Goal: Task Accomplishment & Management: Manage account settings

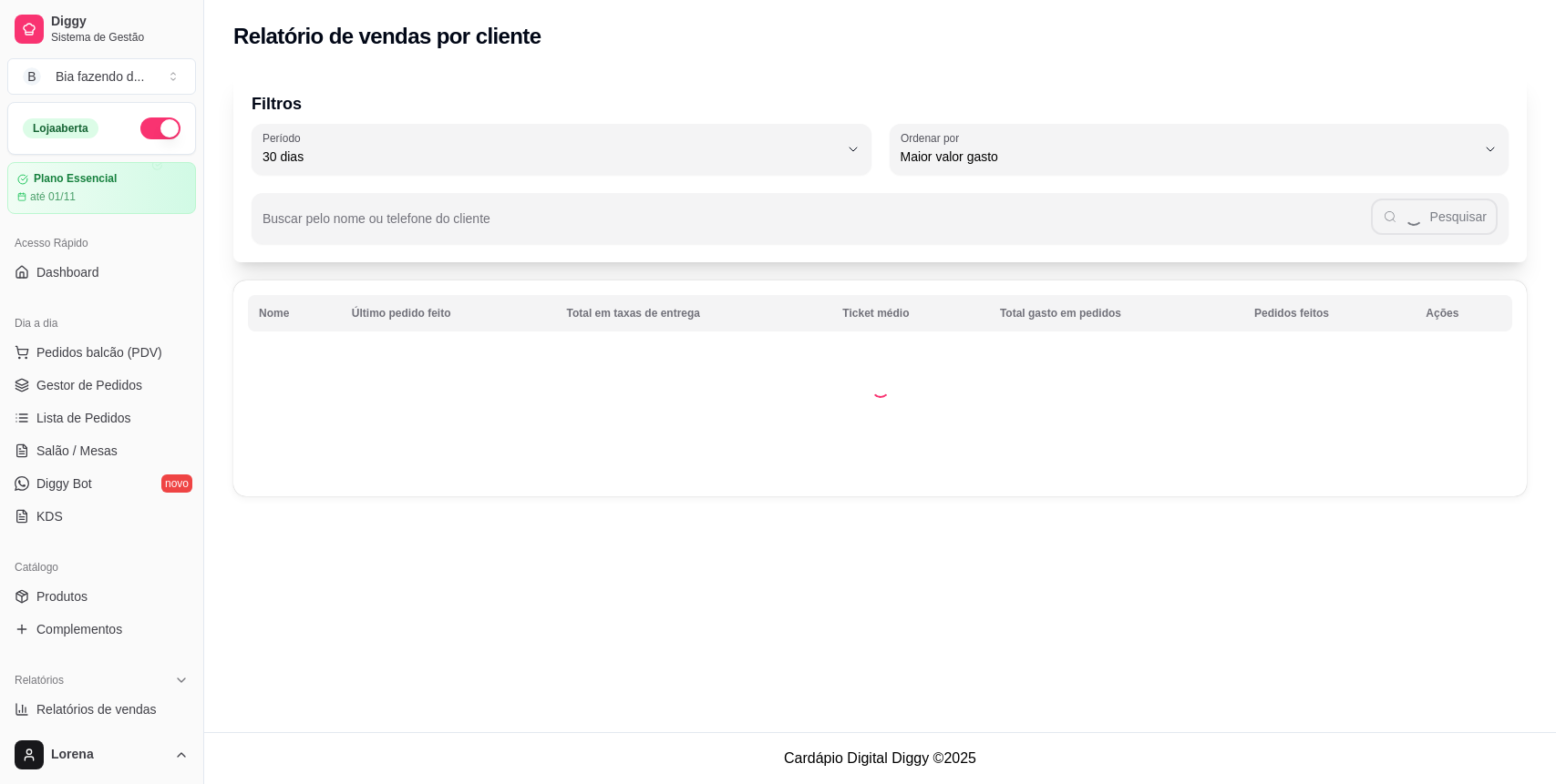
select select "30"
select select "HIGHEST_TOTAL_SPENT_WITH_ORDERS"
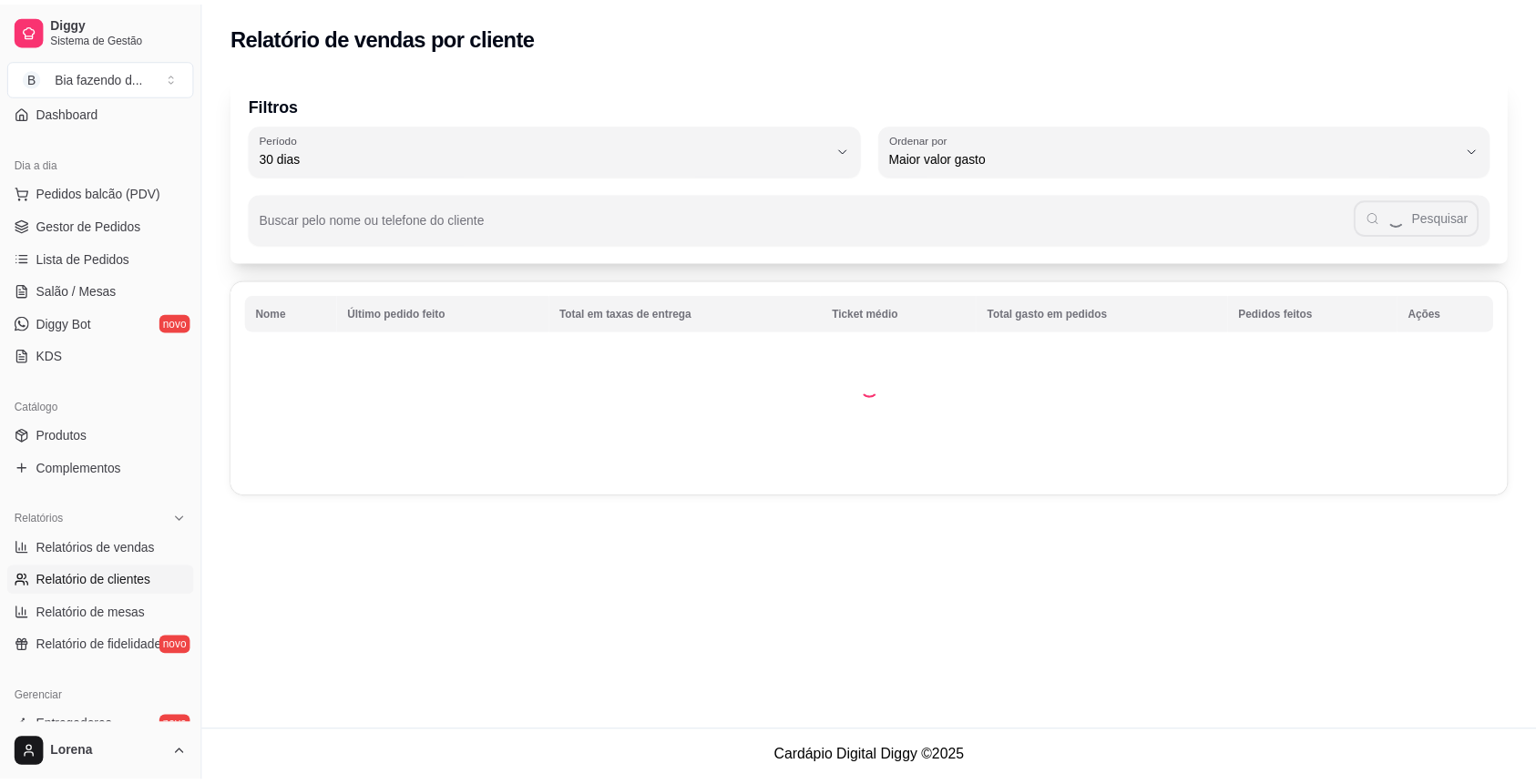
scroll to position [39, 0]
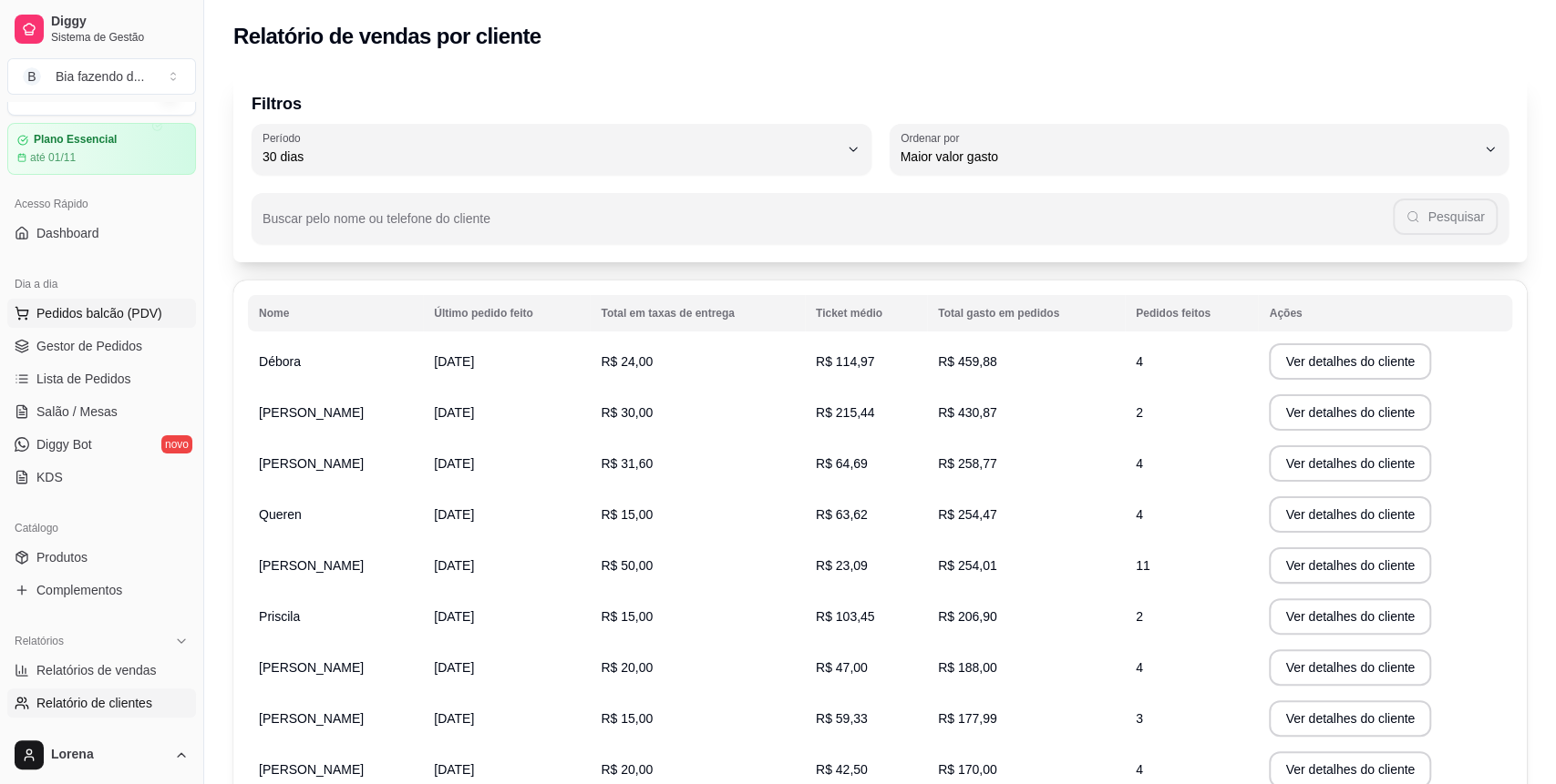
click at [101, 305] on span "Pedidos balcão (PDV)" at bounding box center [99, 313] width 125 height 18
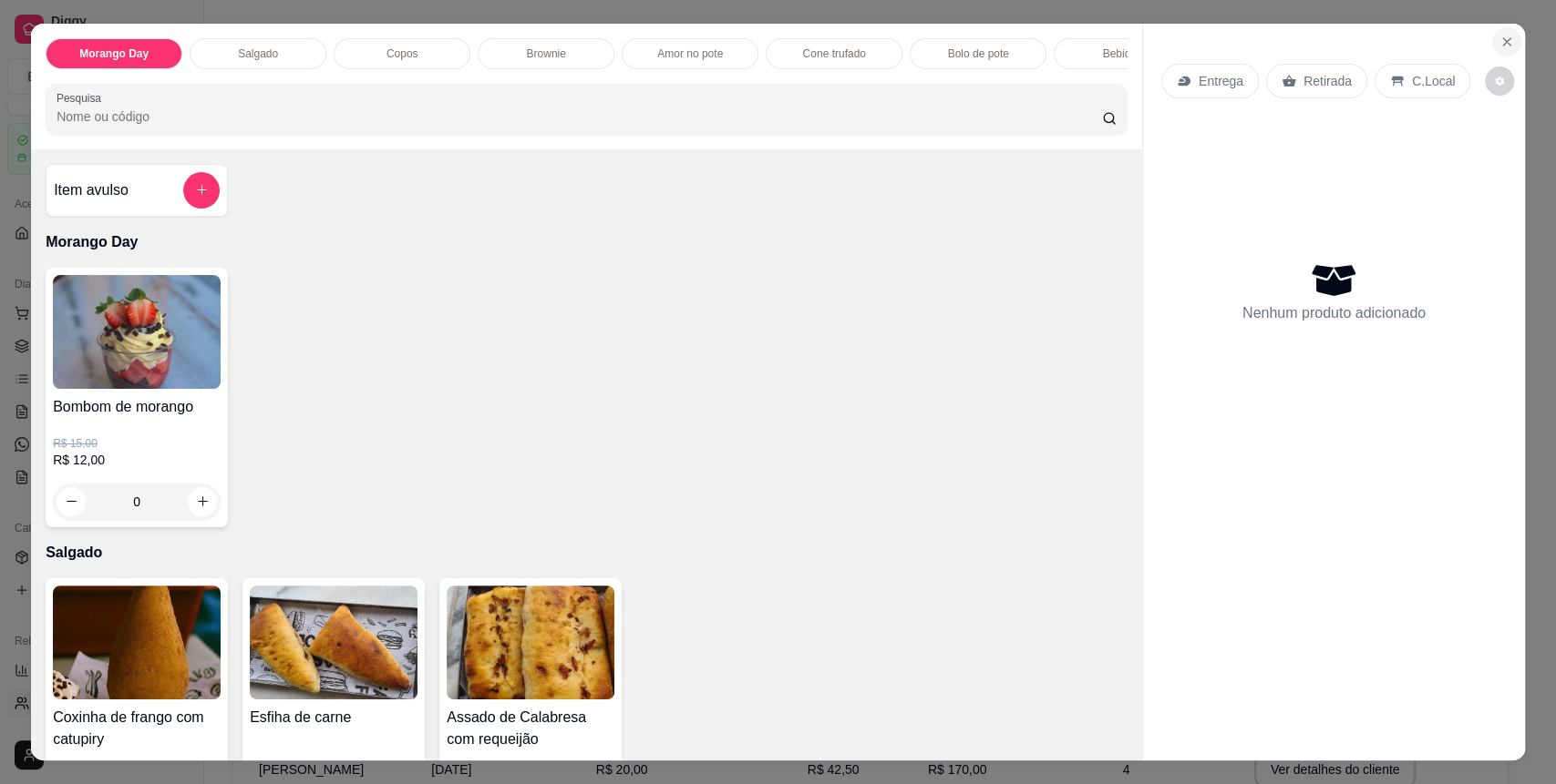
click at [1500, 47] on icon "Close" at bounding box center [1506, 41] width 14 height 14
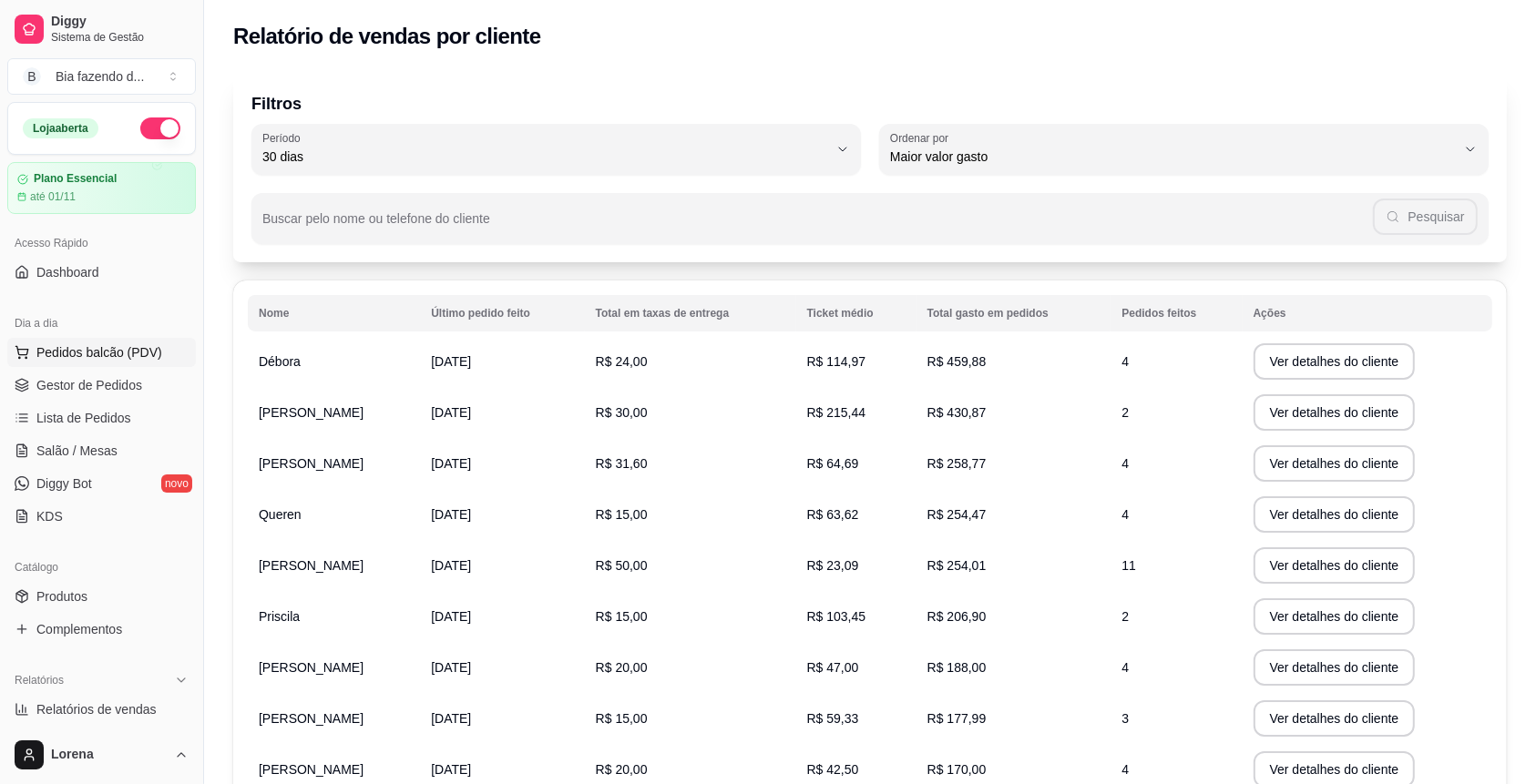
click at [106, 343] on span "Pedidos balcão (PDV)" at bounding box center [99, 352] width 125 height 18
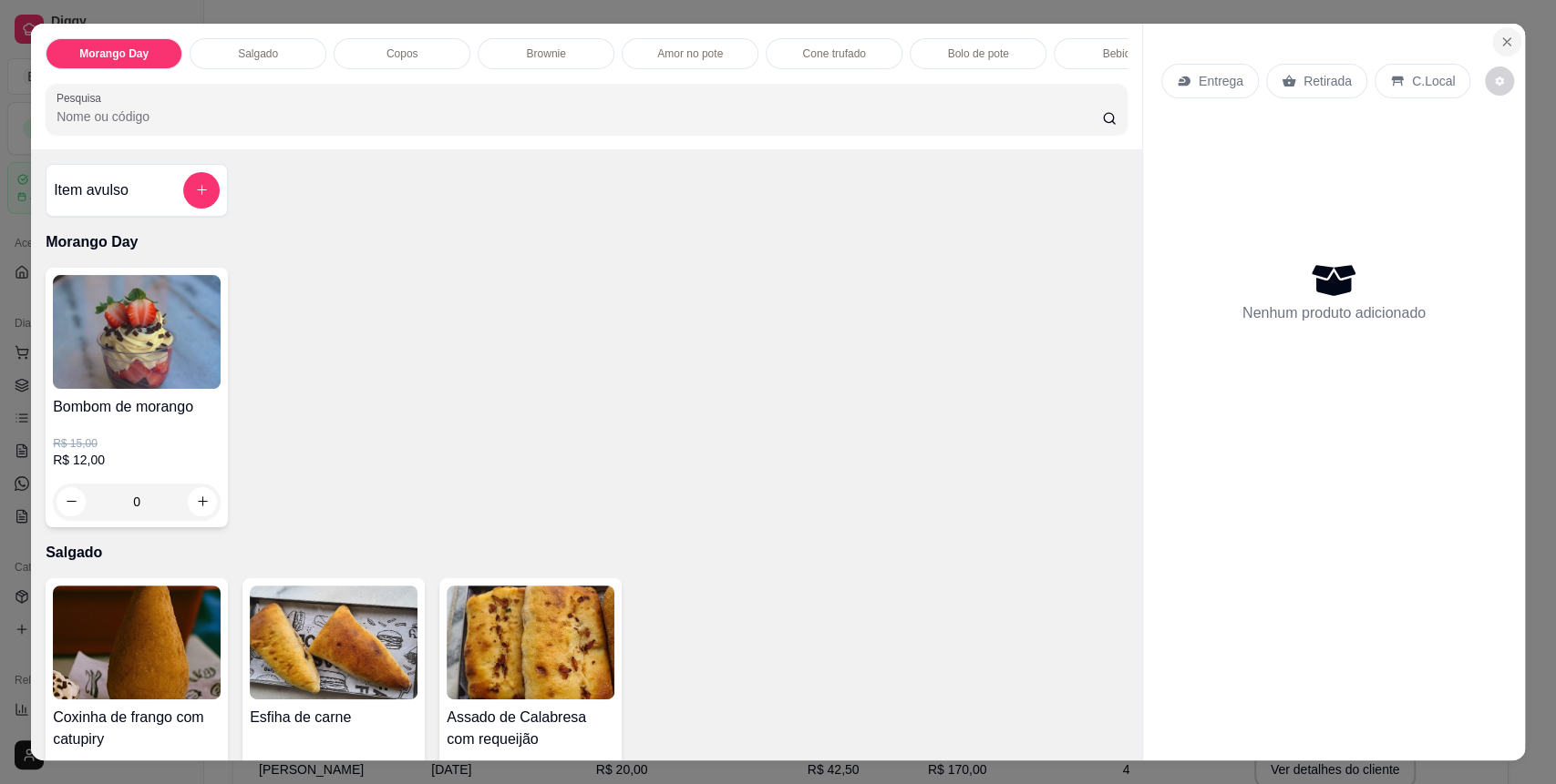
click at [1500, 29] on button "Close" at bounding box center [1506, 42] width 29 height 29
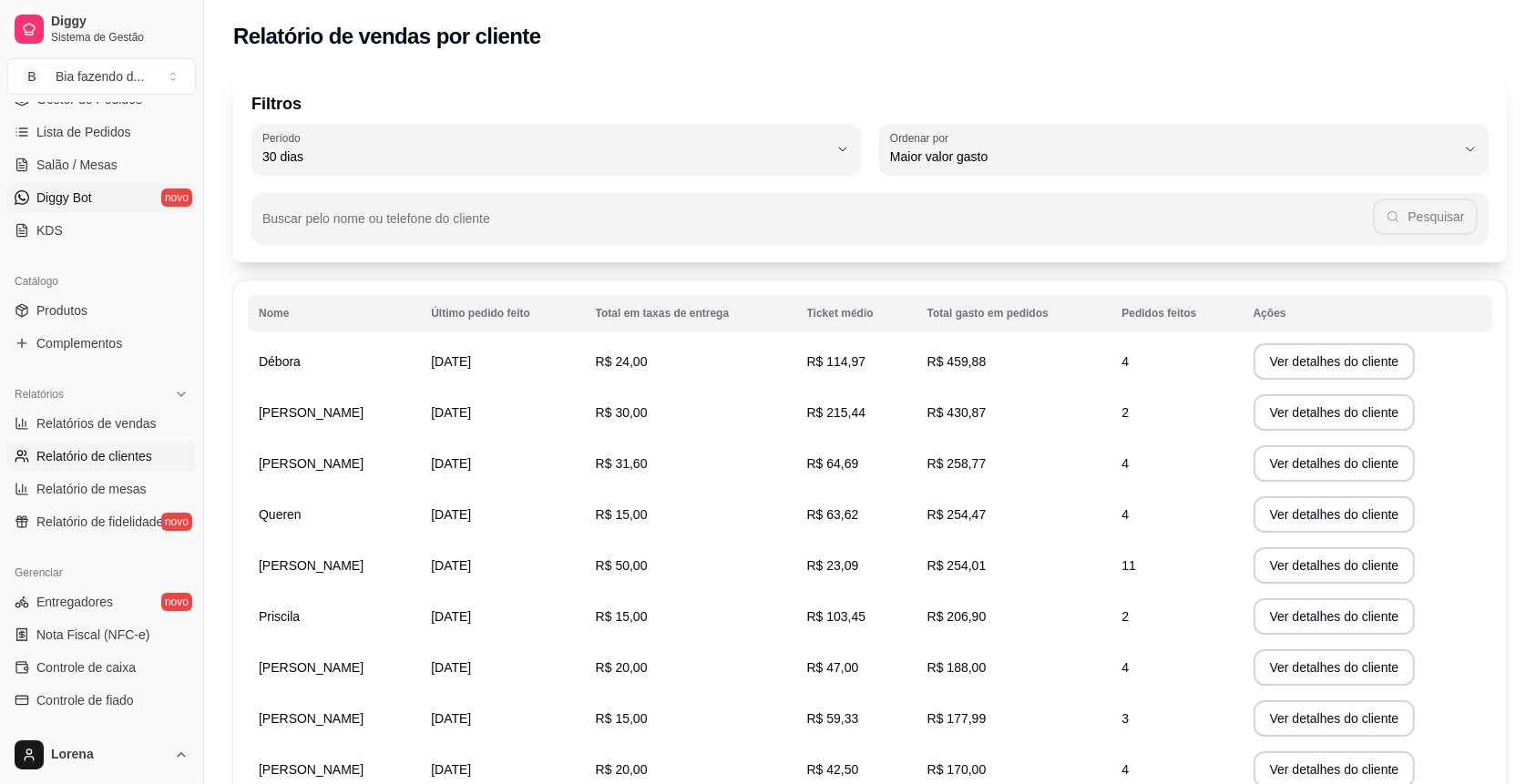
scroll to position [486, 0]
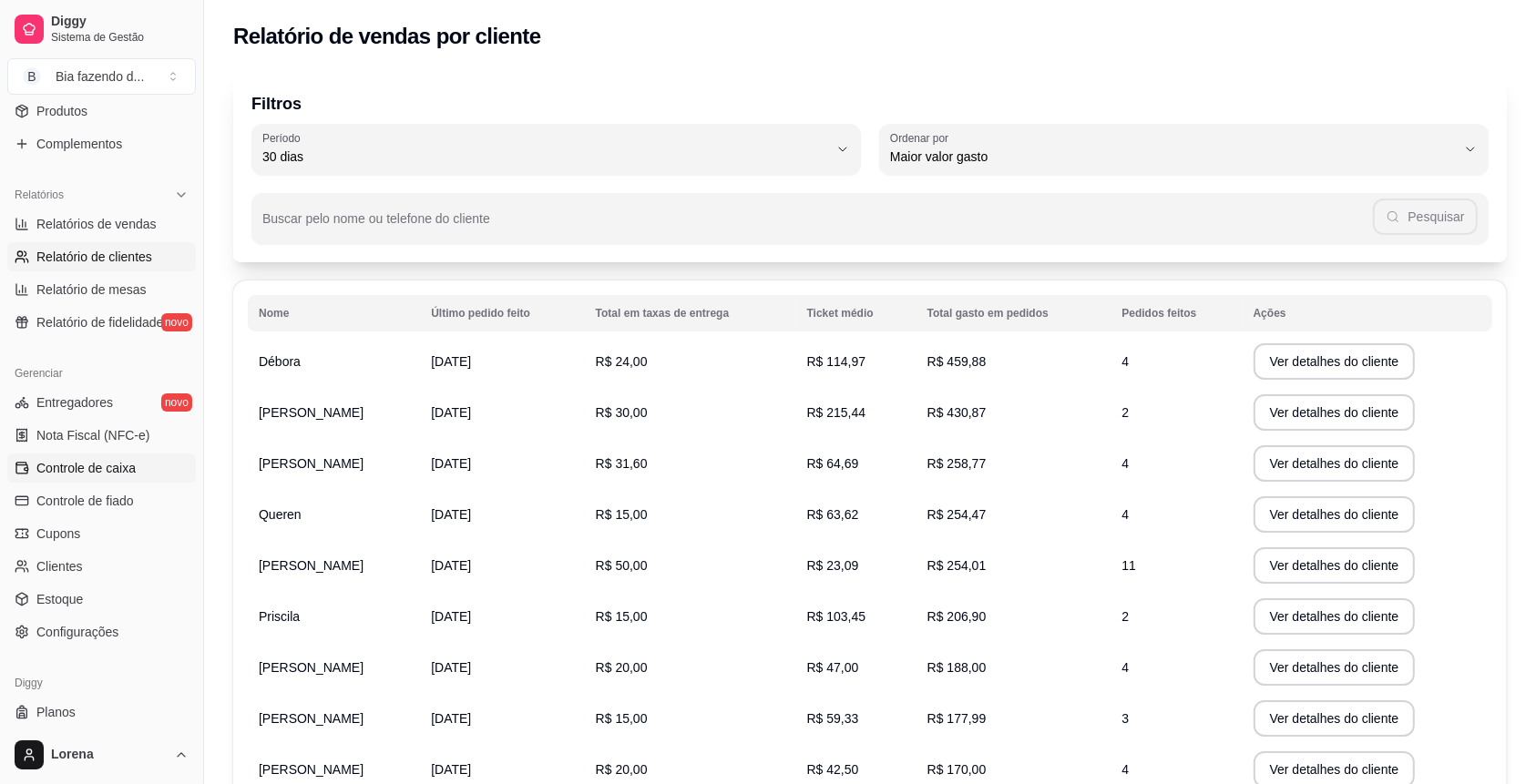
click at [118, 468] on span "Controle de caixa" at bounding box center [86, 468] width 100 height 18
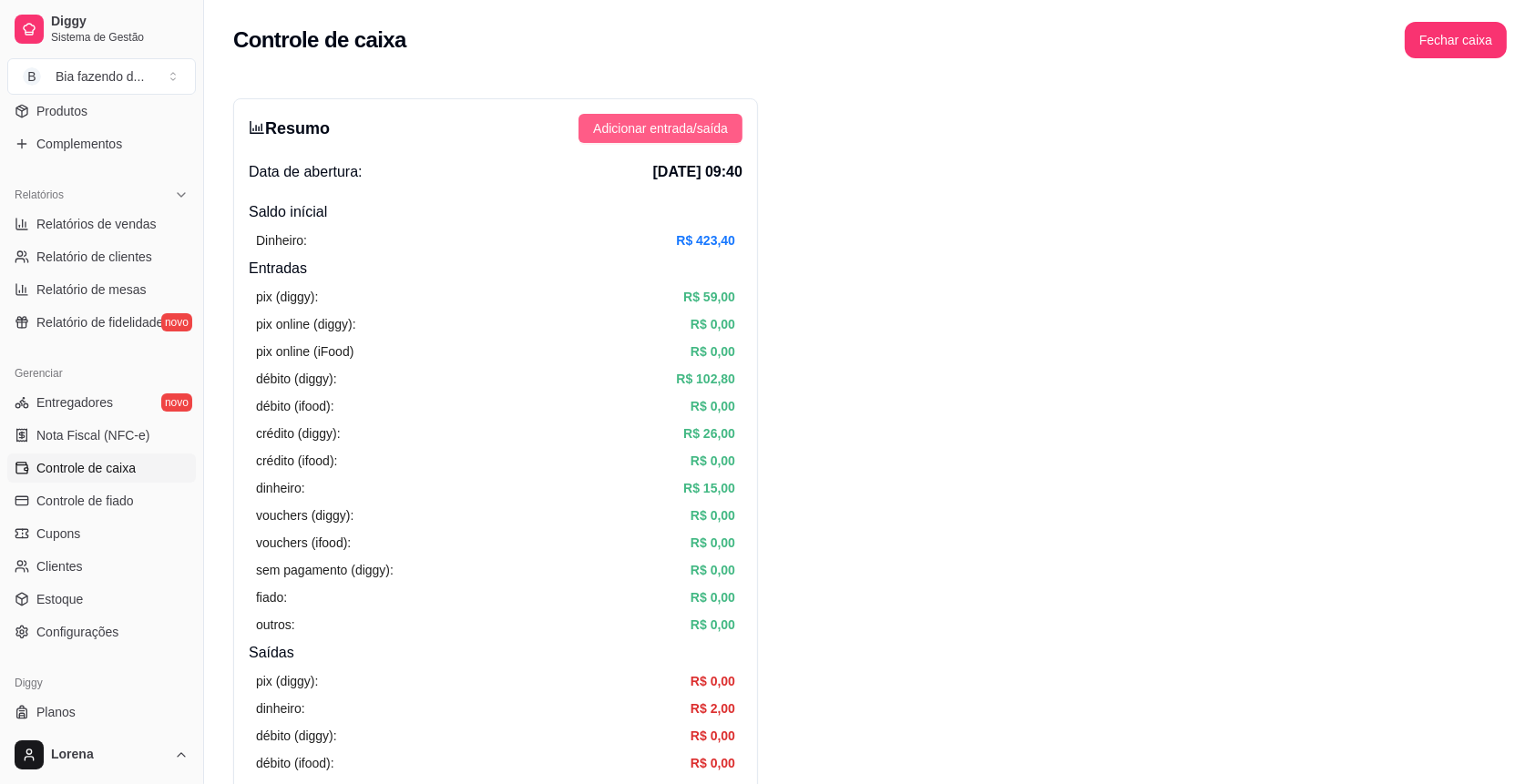
click at [653, 127] on span "Adicionar entrada/saída" at bounding box center [661, 128] width 135 height 20
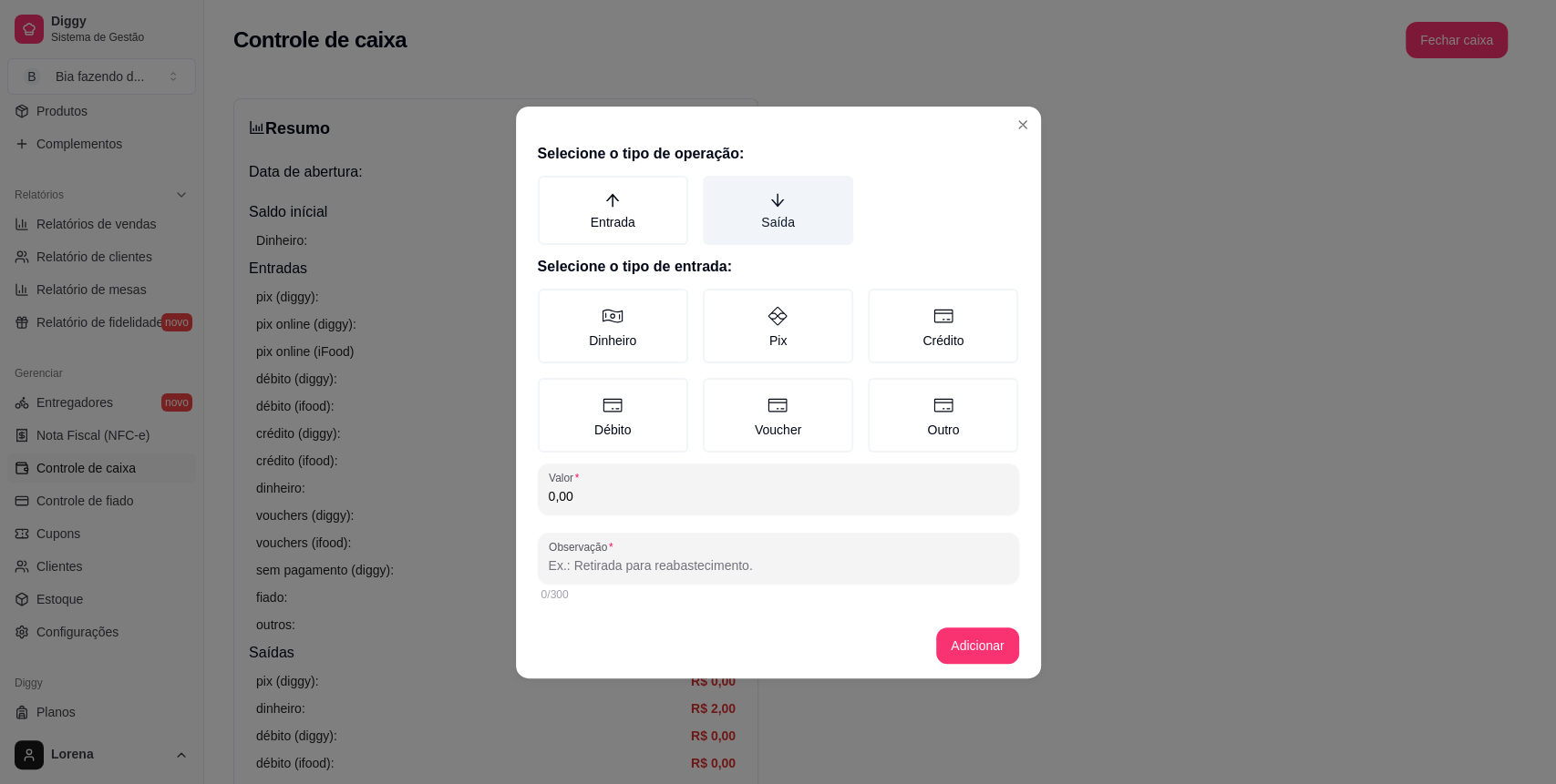
click at [778, 207] on icon "arrow-down" at bounding box center [777, 200] width 16 height 16
click at [717, 189] on button "Saída" at bounding box center [708, 182] width 14 height 14
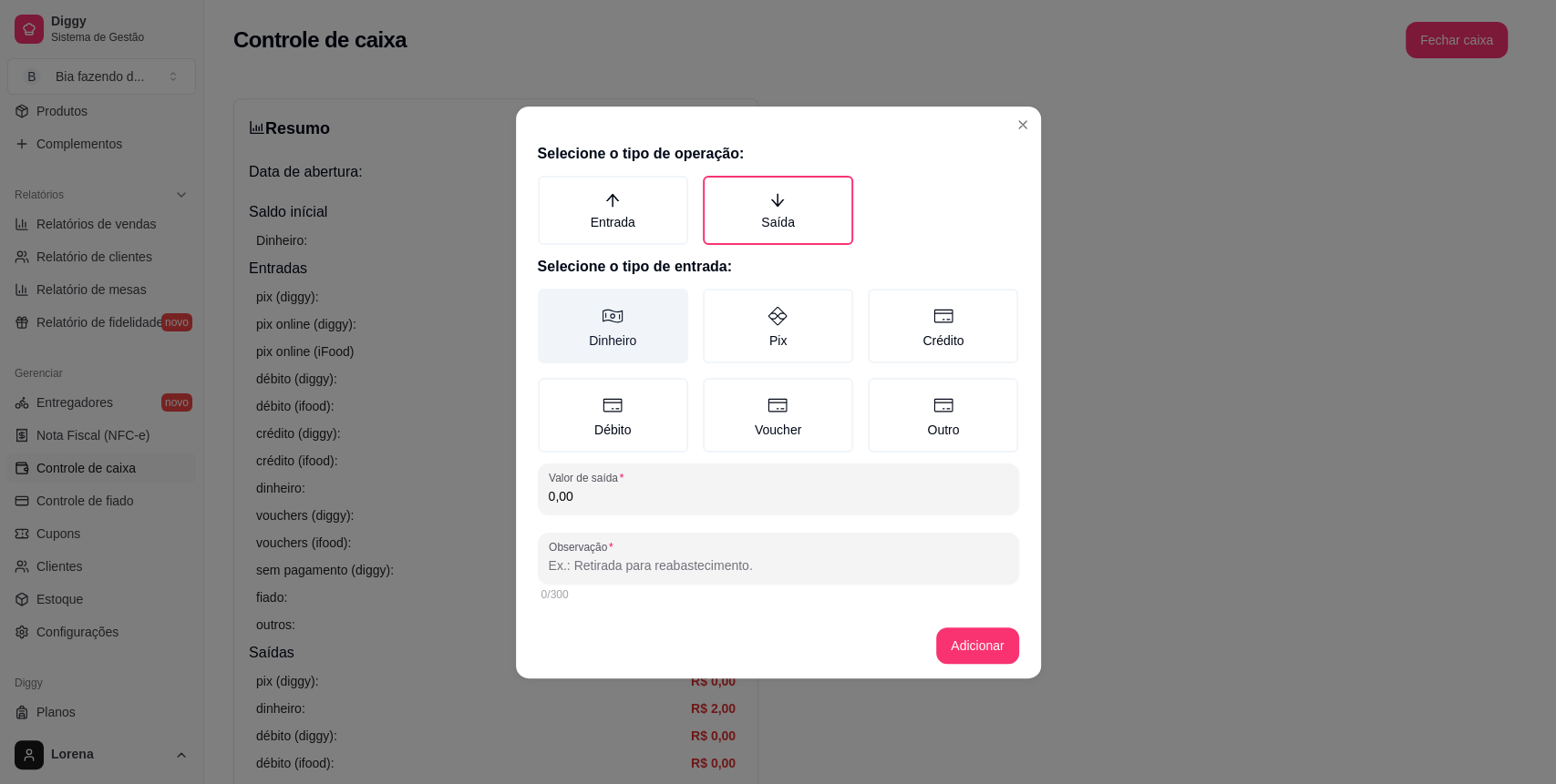
click at [612, 321] on icon at bounding box center [612, 316] width 22 height 22
click at [551, 302] on button "Dinheiro" at bounding box center [544, 295] width 14 height 14
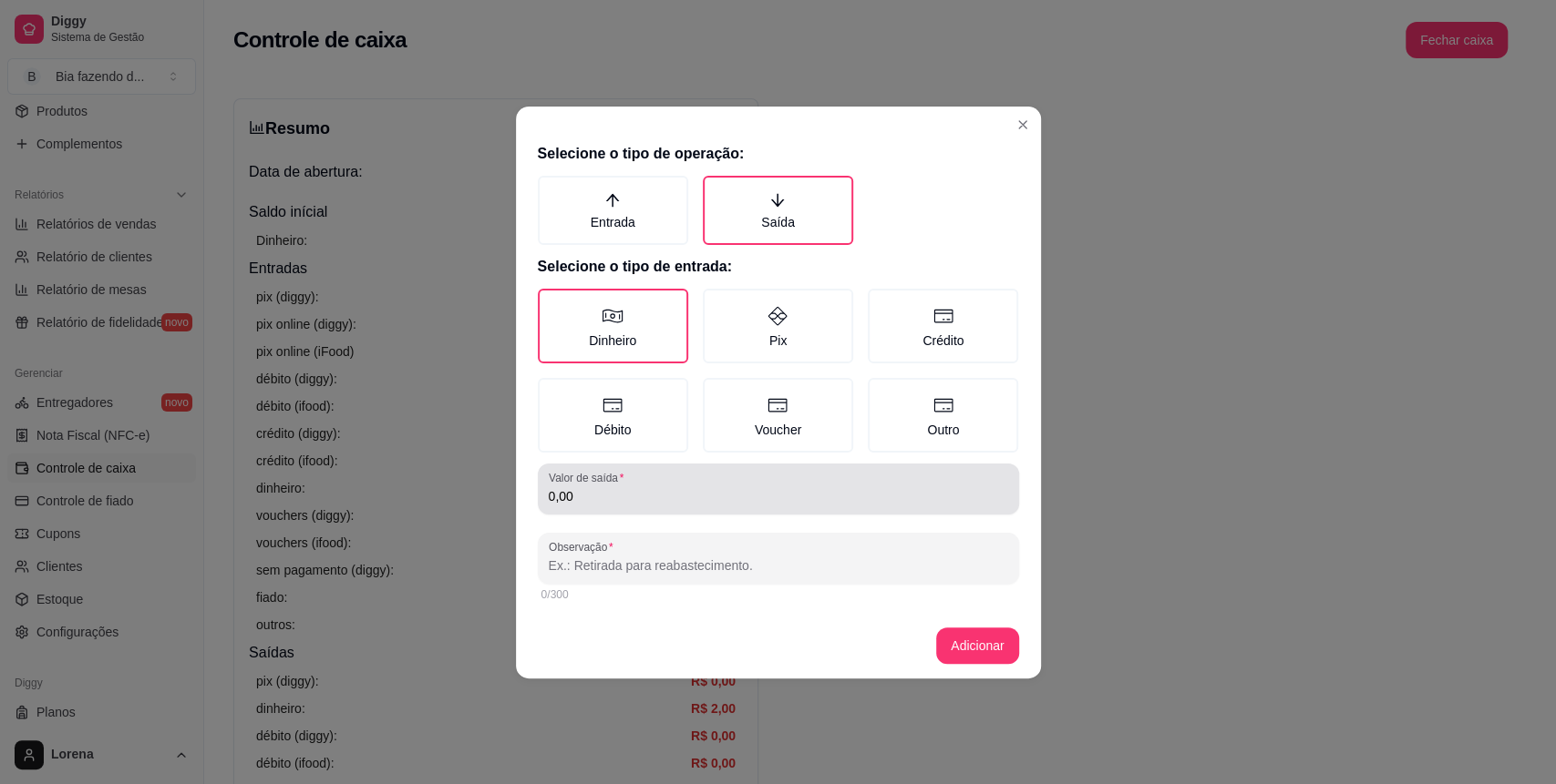
click at [627, 500] on input "0,00" at bounding box center [778, 496] width 459 height 18
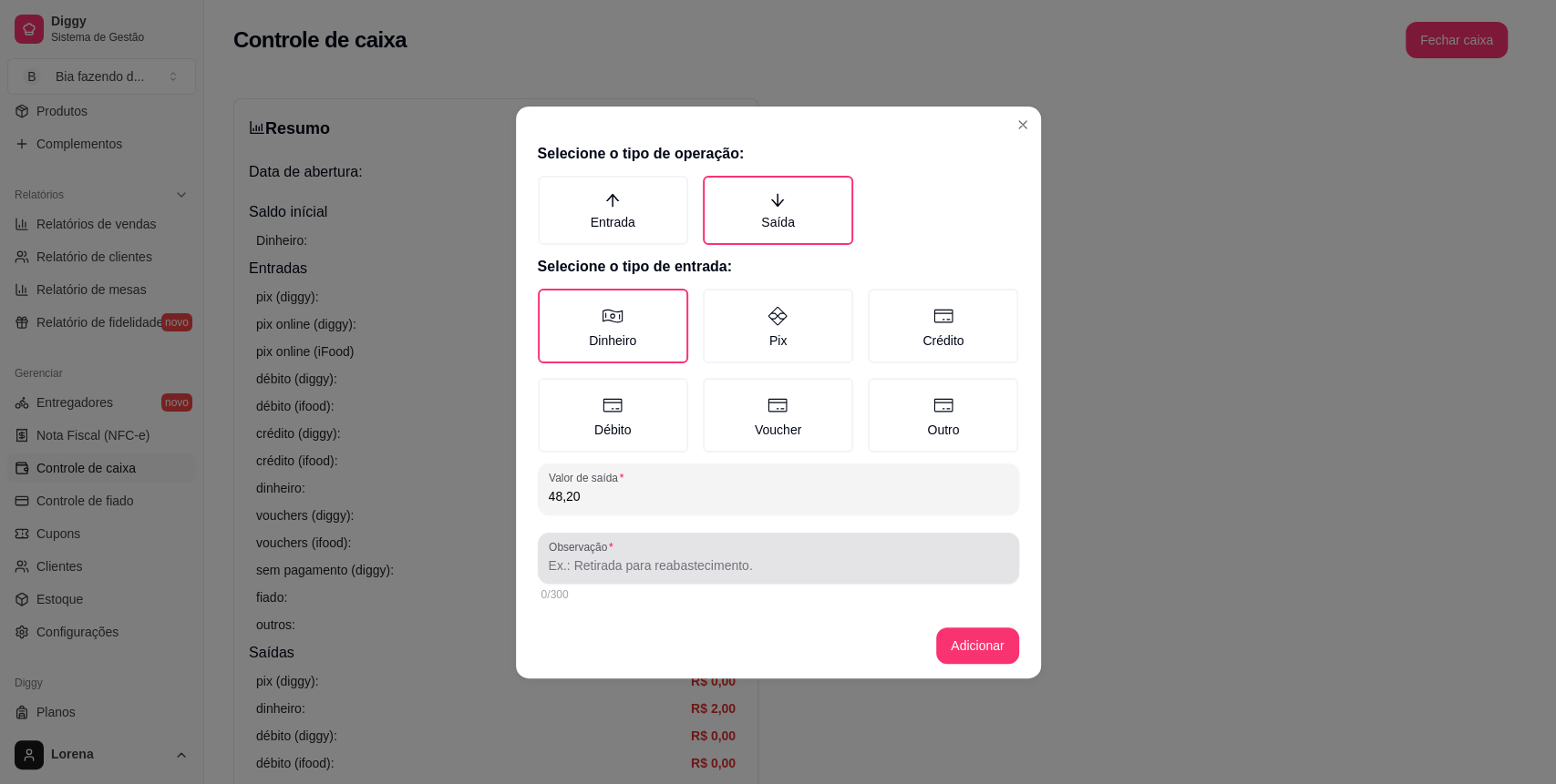
type input "48,20"
click at [642, 561] on input "Observação" at bounding box center [778, 565] width 459 height 18
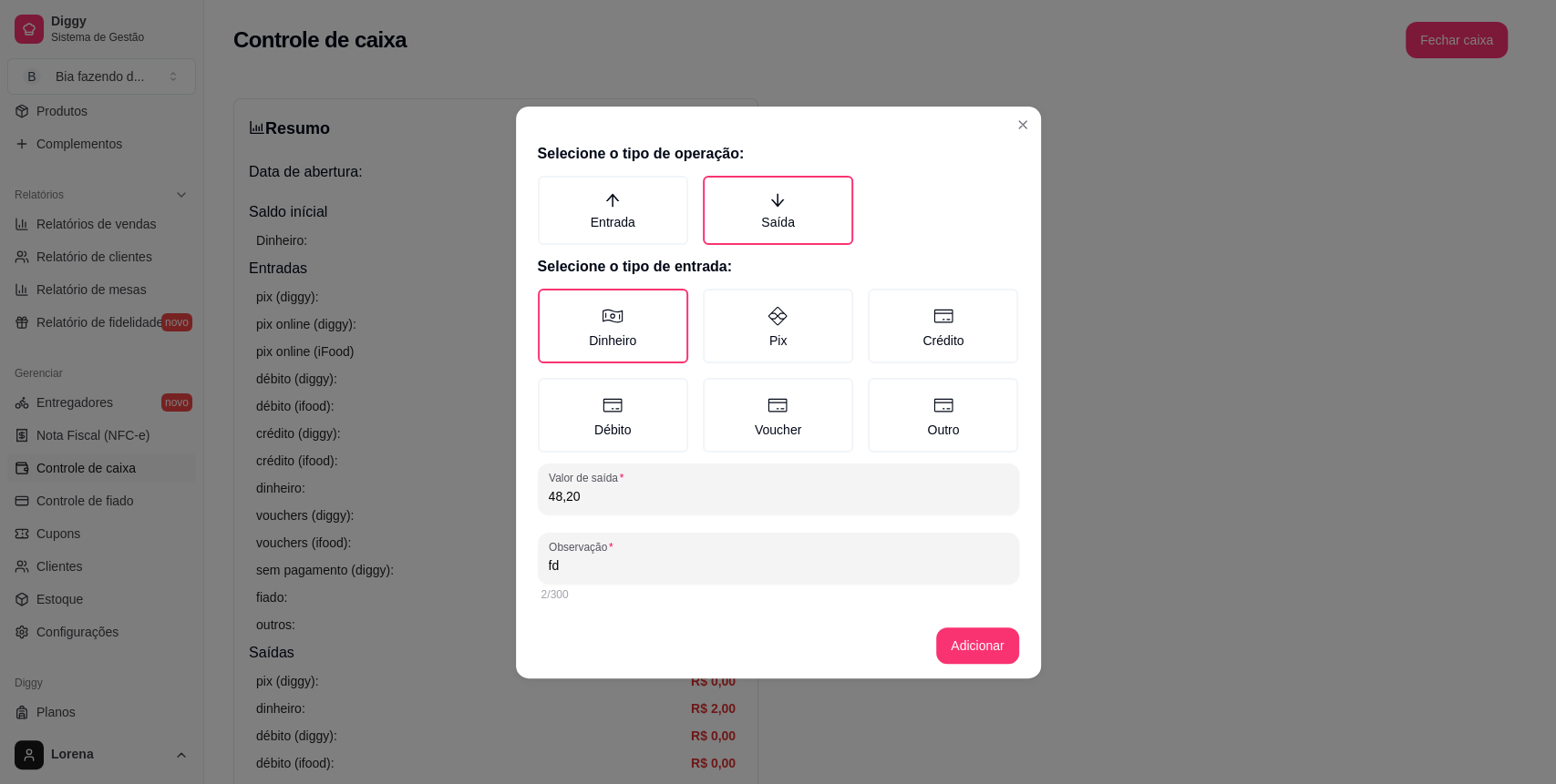
type input "f"
type input "dil"
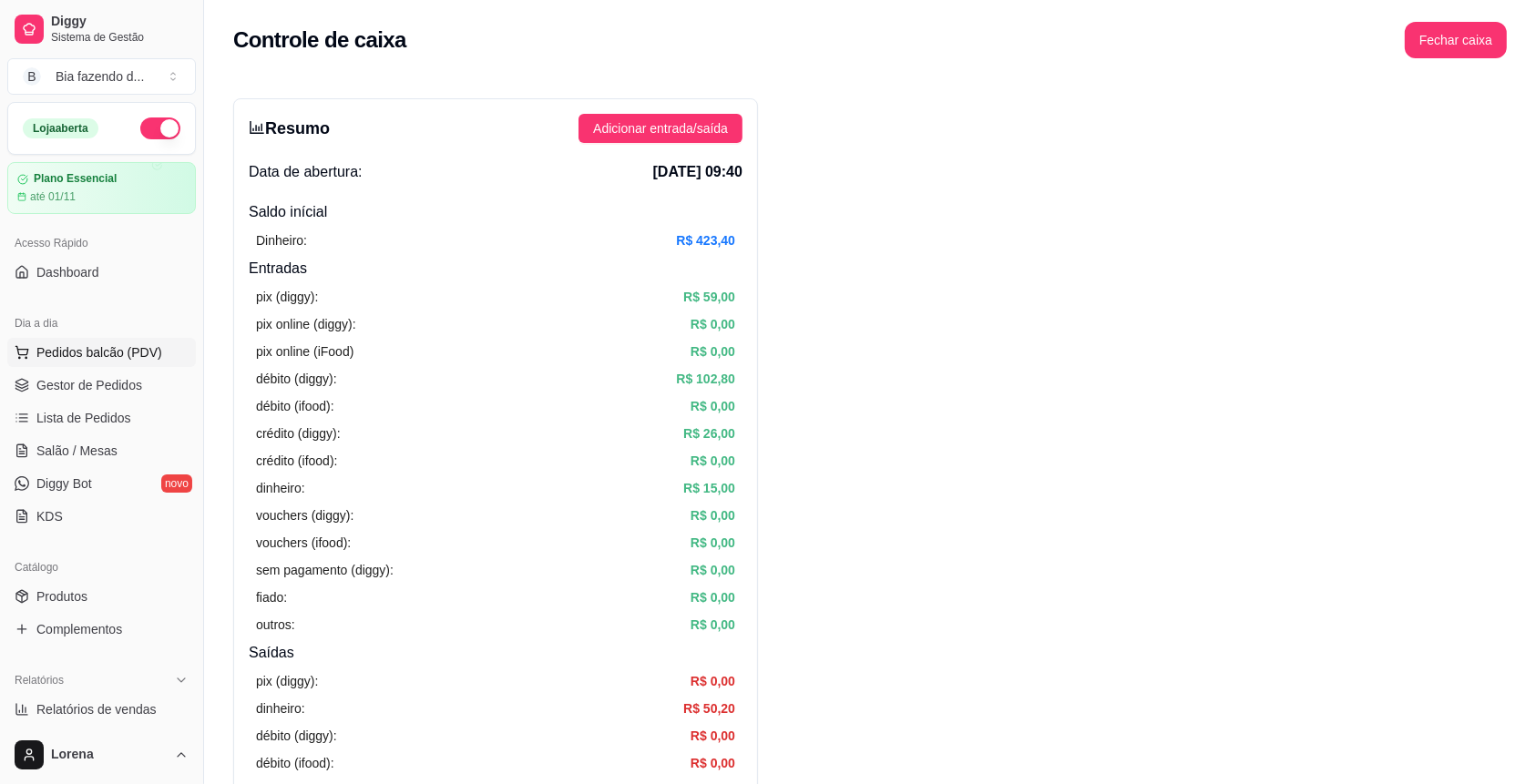
click at [100, 347] on span "Pedidos balcão (PDV)" at bounding box center [99, 352] width 125 height 18
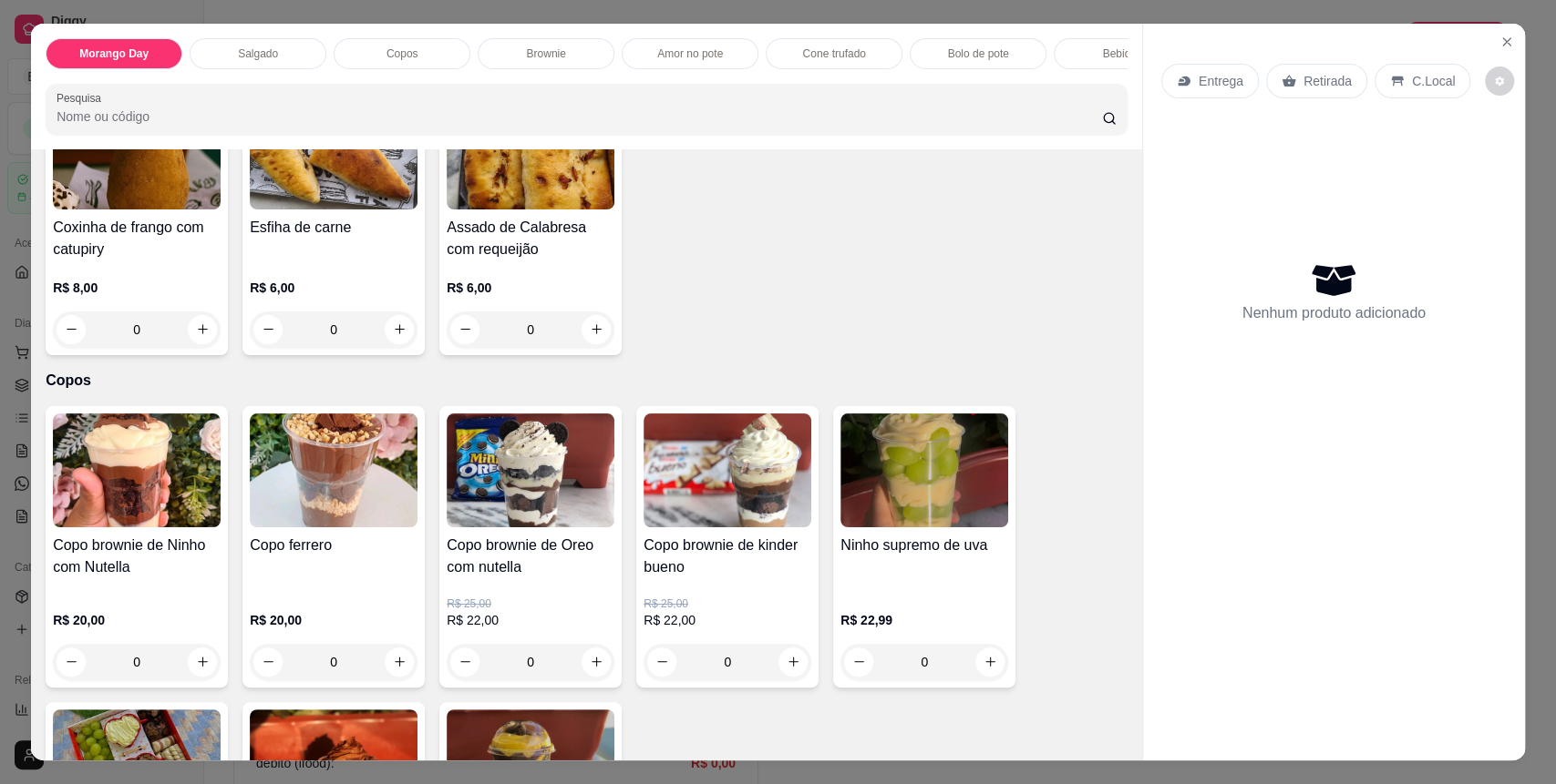
scroll to position [122, 0]
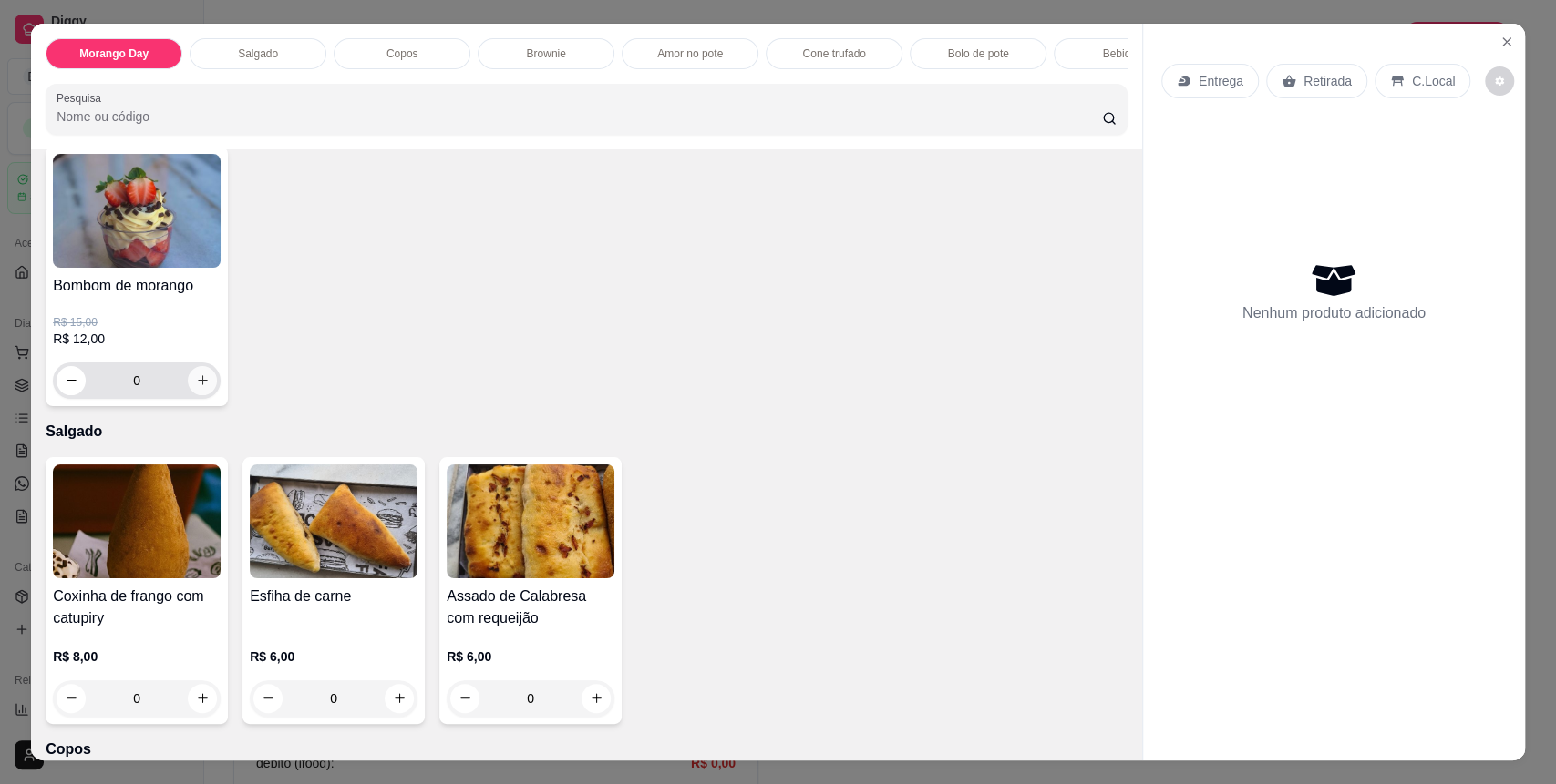
click at [202, 395] on button "increase-product-quantity" at bounding box center [202, 380] width 29 height 29
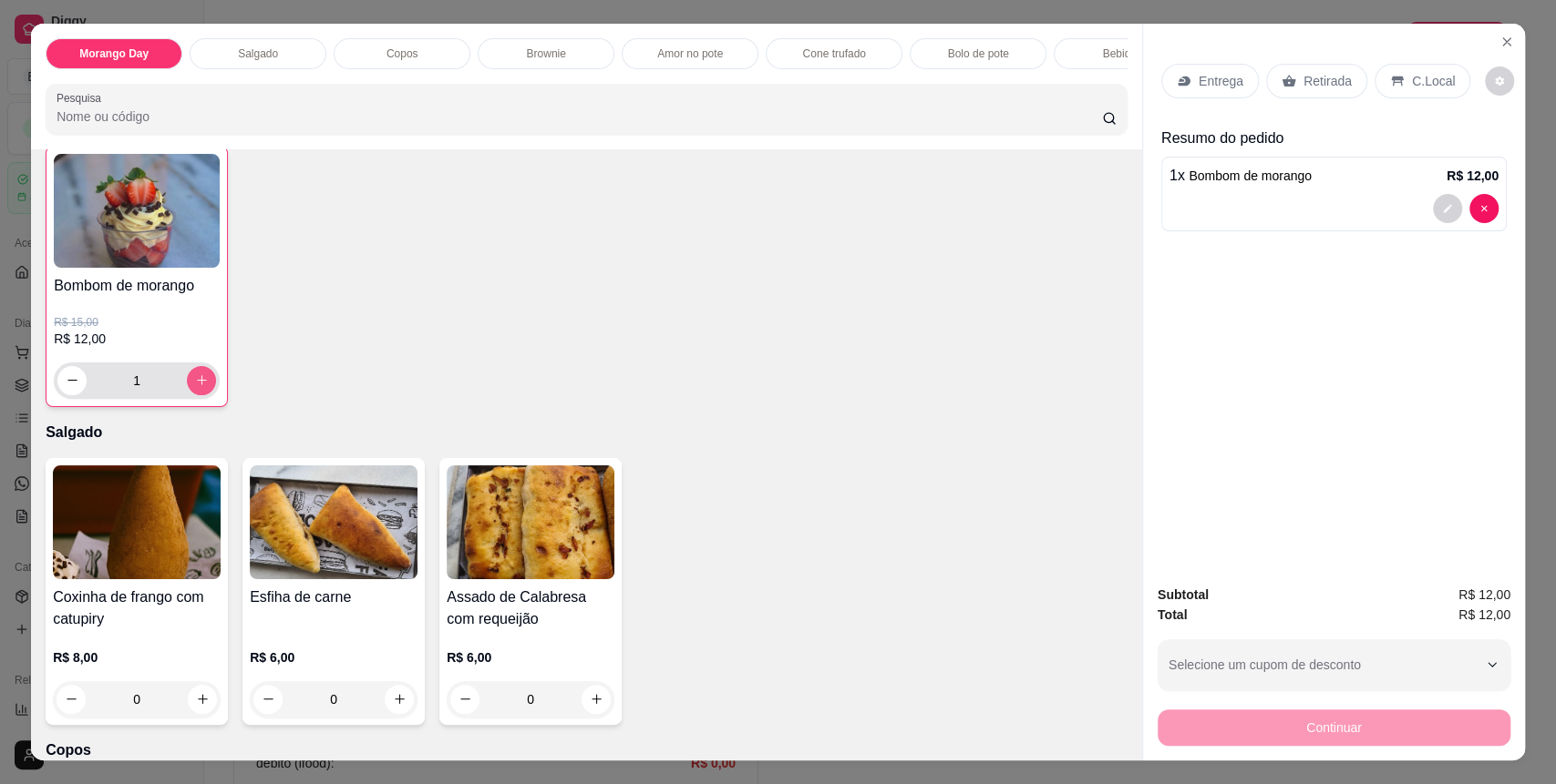
click at [204, 395] on button "increase-product-quantity" at bounding box center [202, 380] width 29 height 29
type input "3"
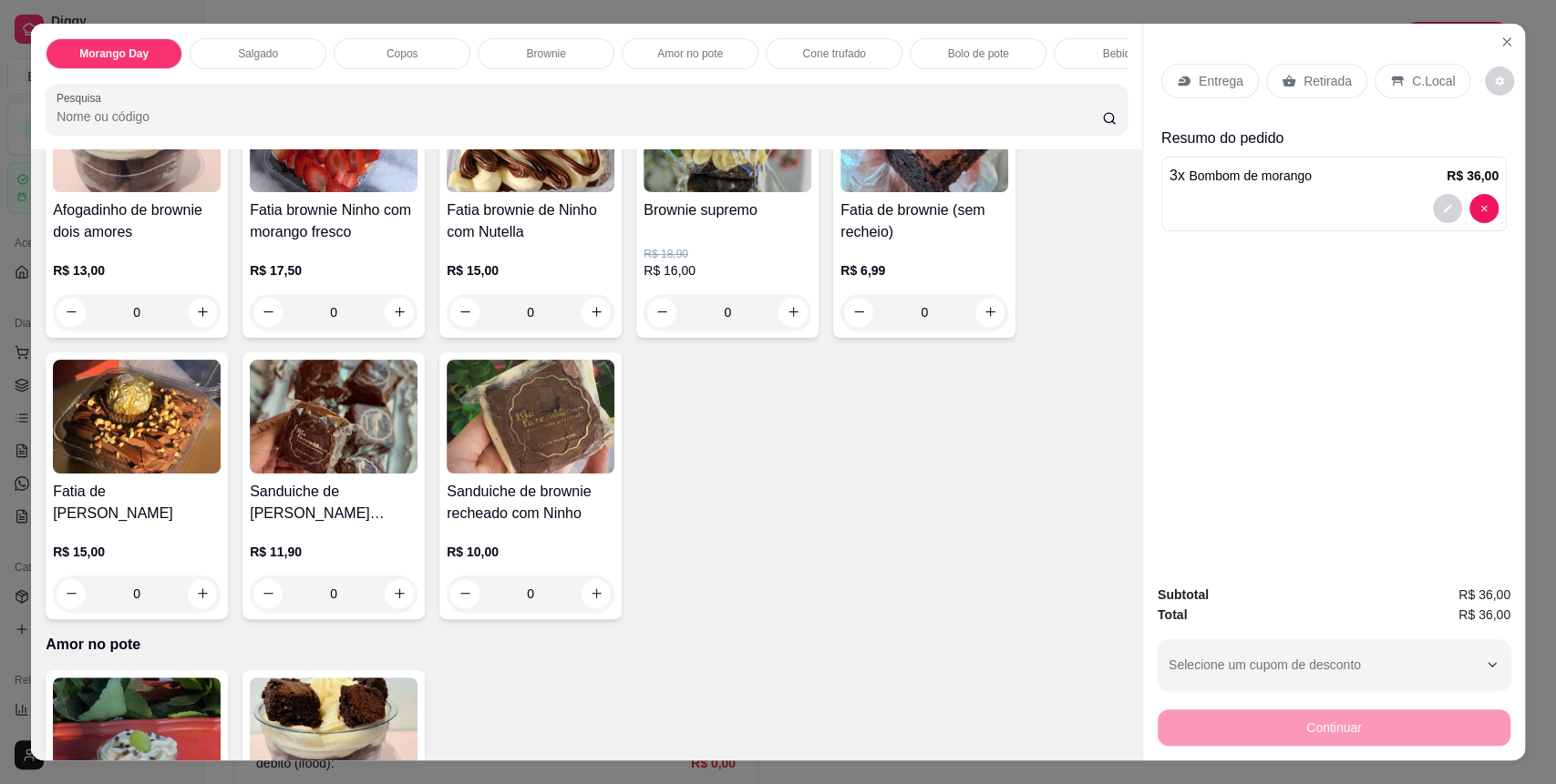
scroll to position [1579, 0]
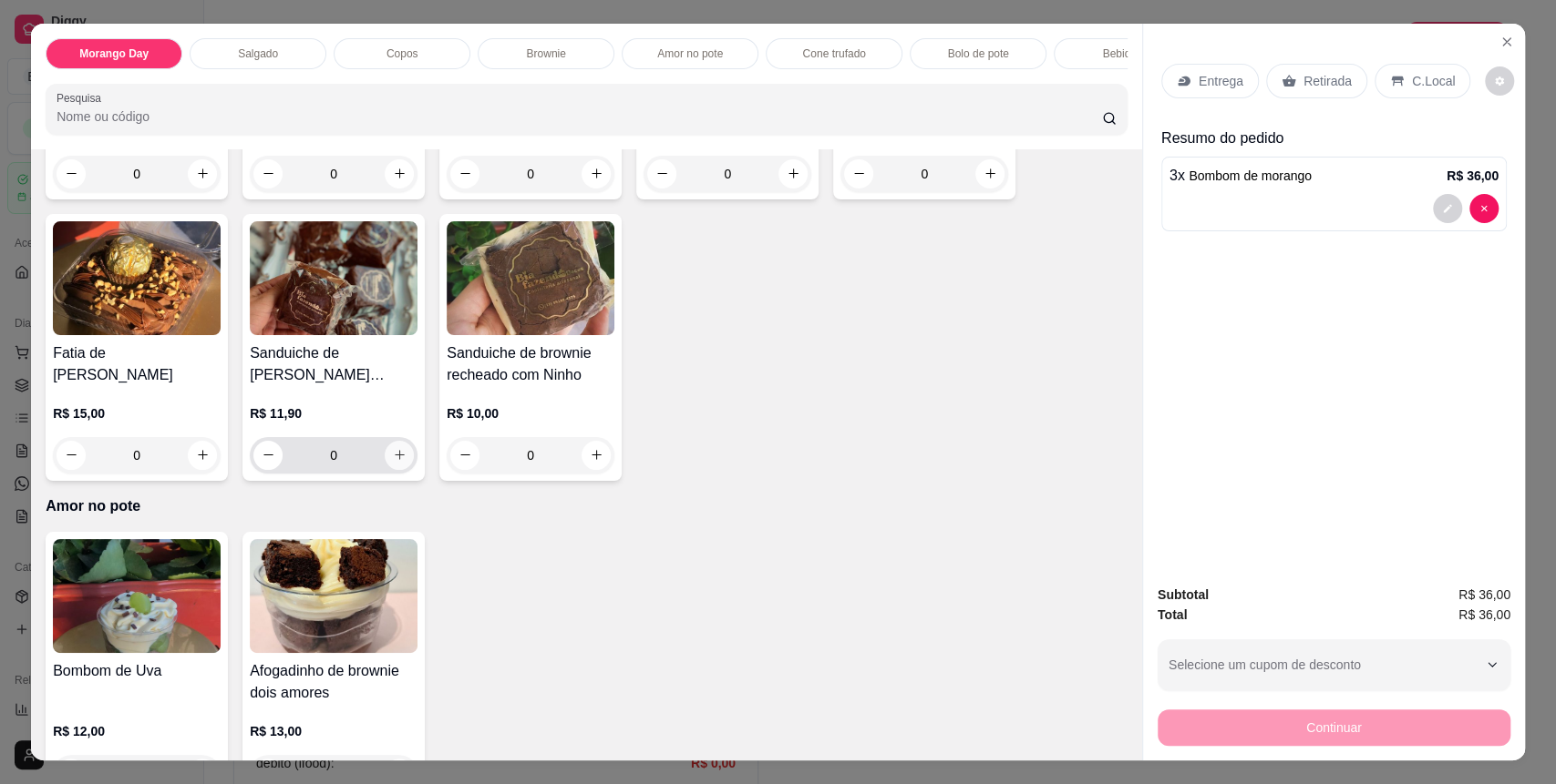
click at [385, 460] on button "increase-product-quantity" at bounding box center [399, 455] width 29 height 29
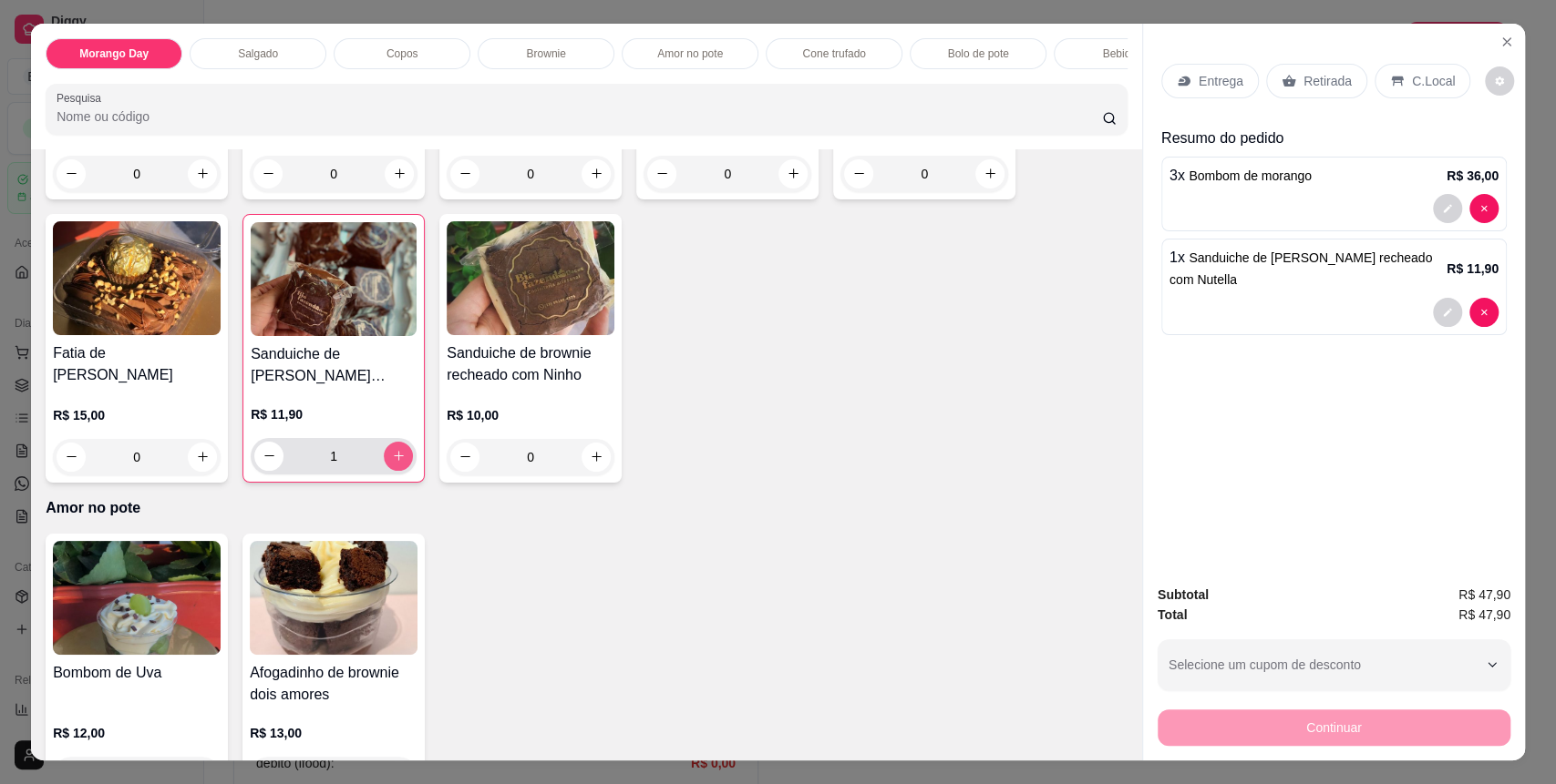
type input "1"
click at [589, 464] on icon "increase-product-quantity" at bounding box center [596, 457] width 13 height 13
type input "1"
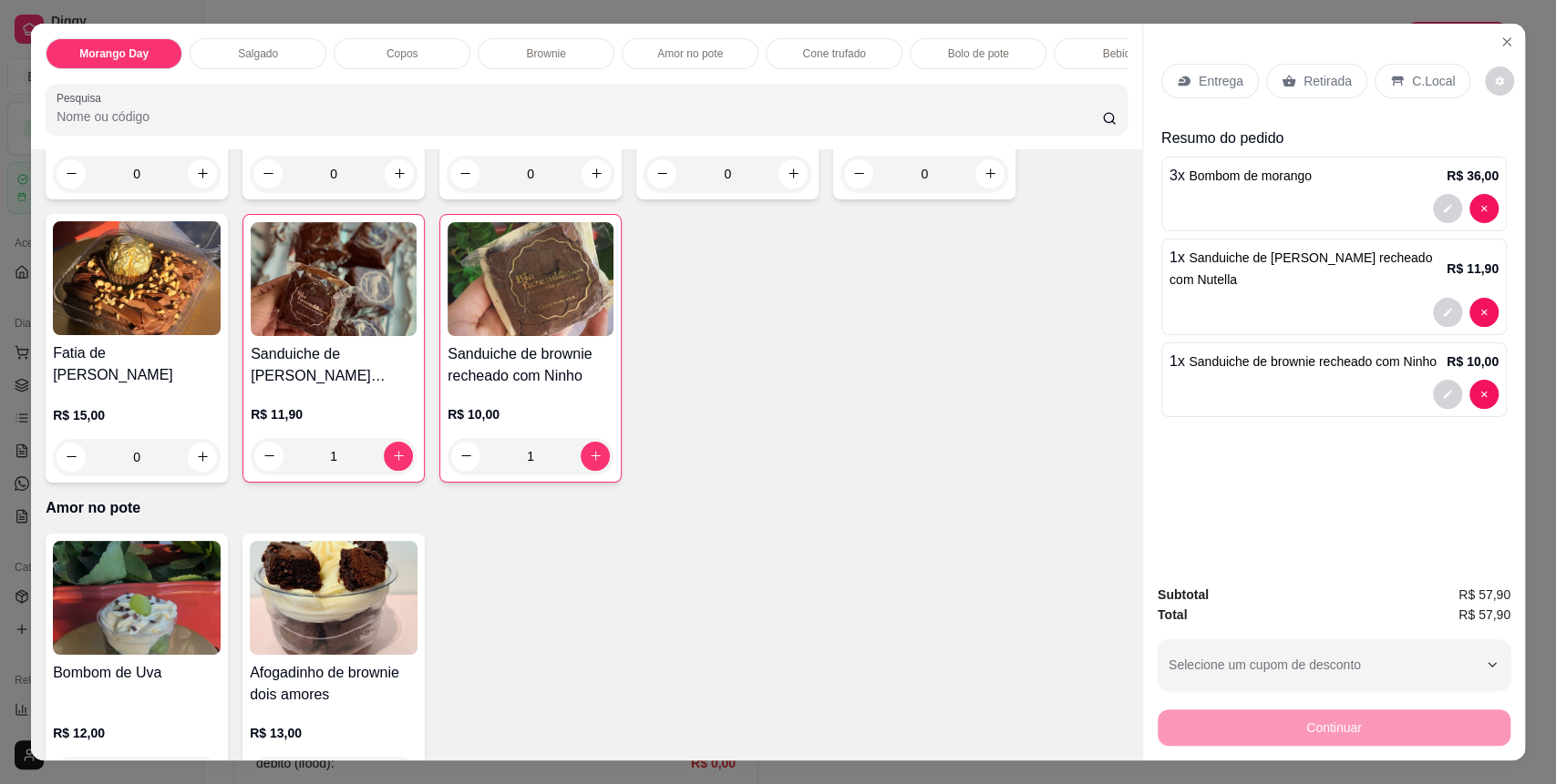
click at [1419, 101] on div "Entrega Retirada C.Local" at bounding box center [1333, 81] width 345 height 64
click at [1412, 86] on p "C.Local" at bounding box center [1432, 81] width 43 height 18
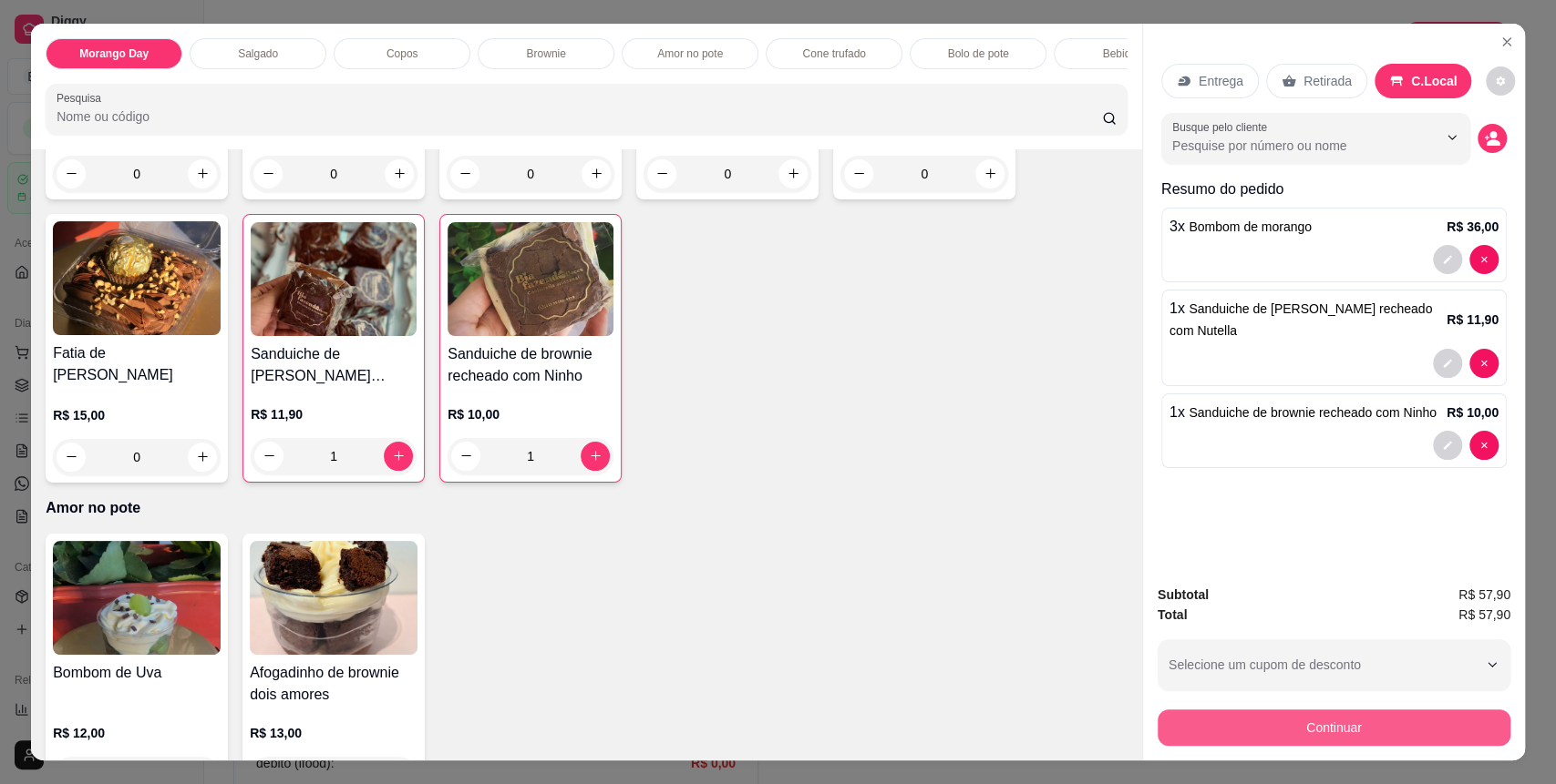
click at [1297, 731] on button "Continuar" at bounding box center [1334, 728] width 353 height 36
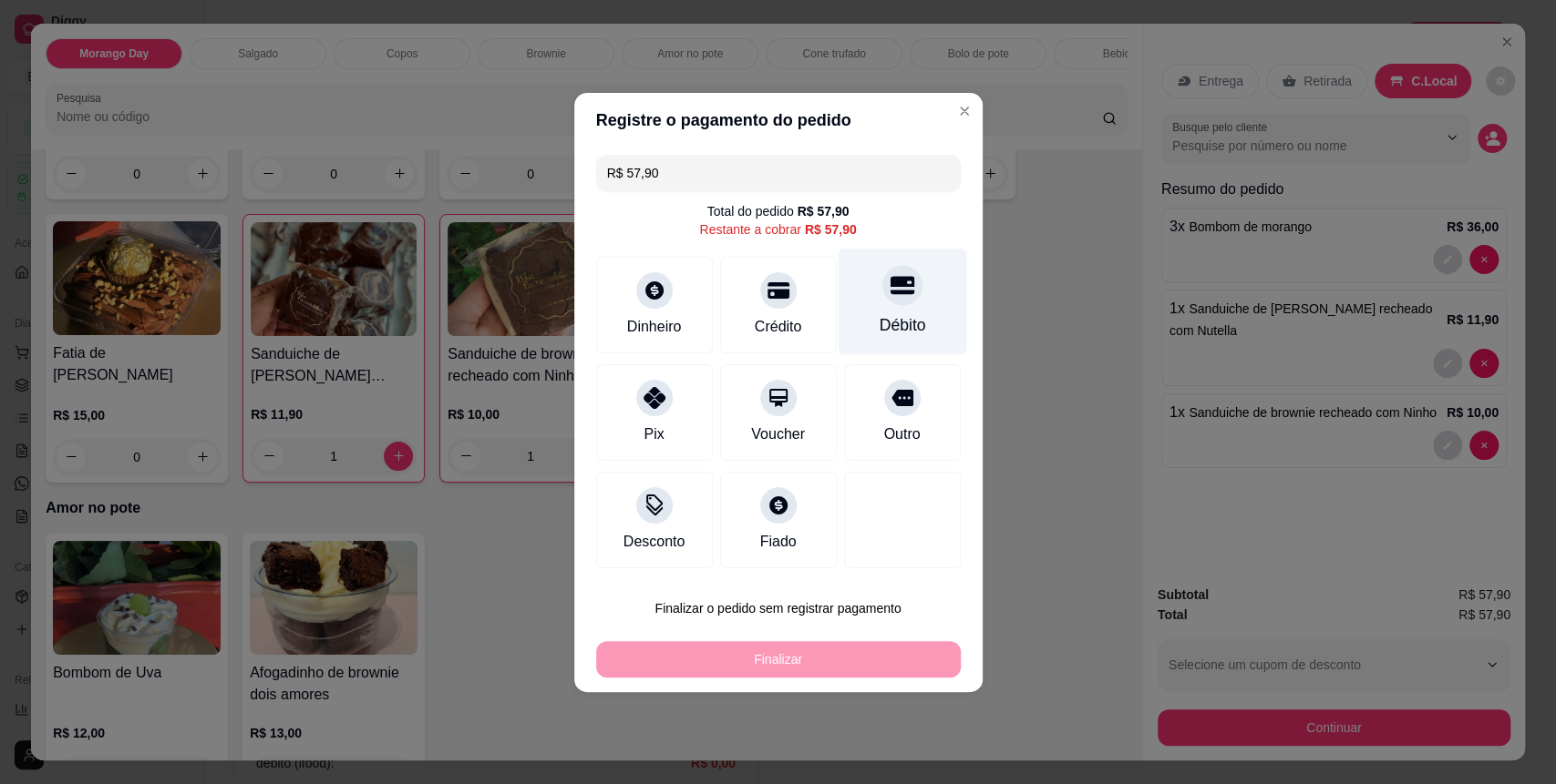
click at [902, 296] on div at bounding box center [902, 285] width 40 height 40
type input "R$ 0,00"
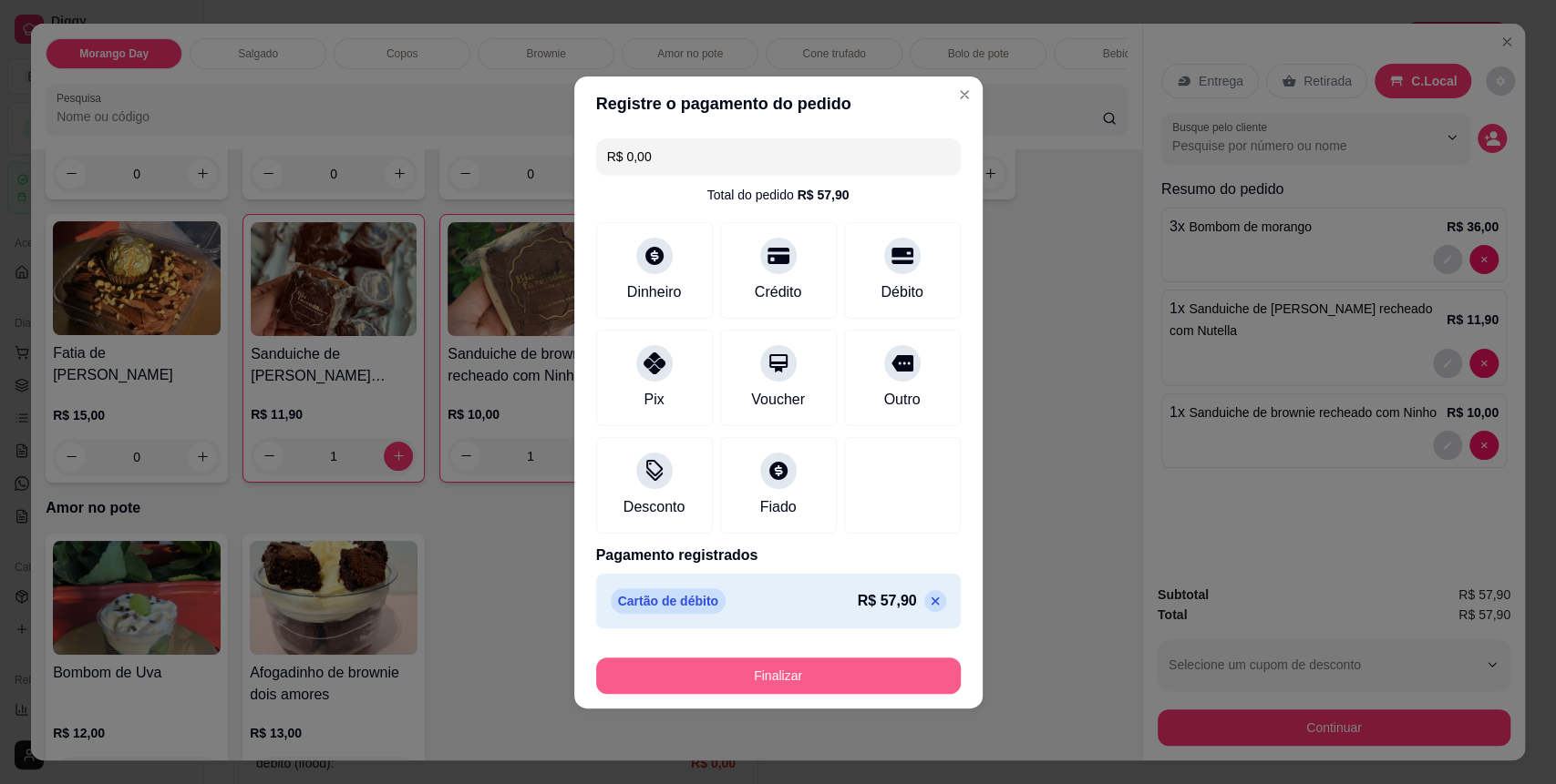
click at [797, 673] on button "Finalizar" at bounding box center [778, 676] width 364 height 36
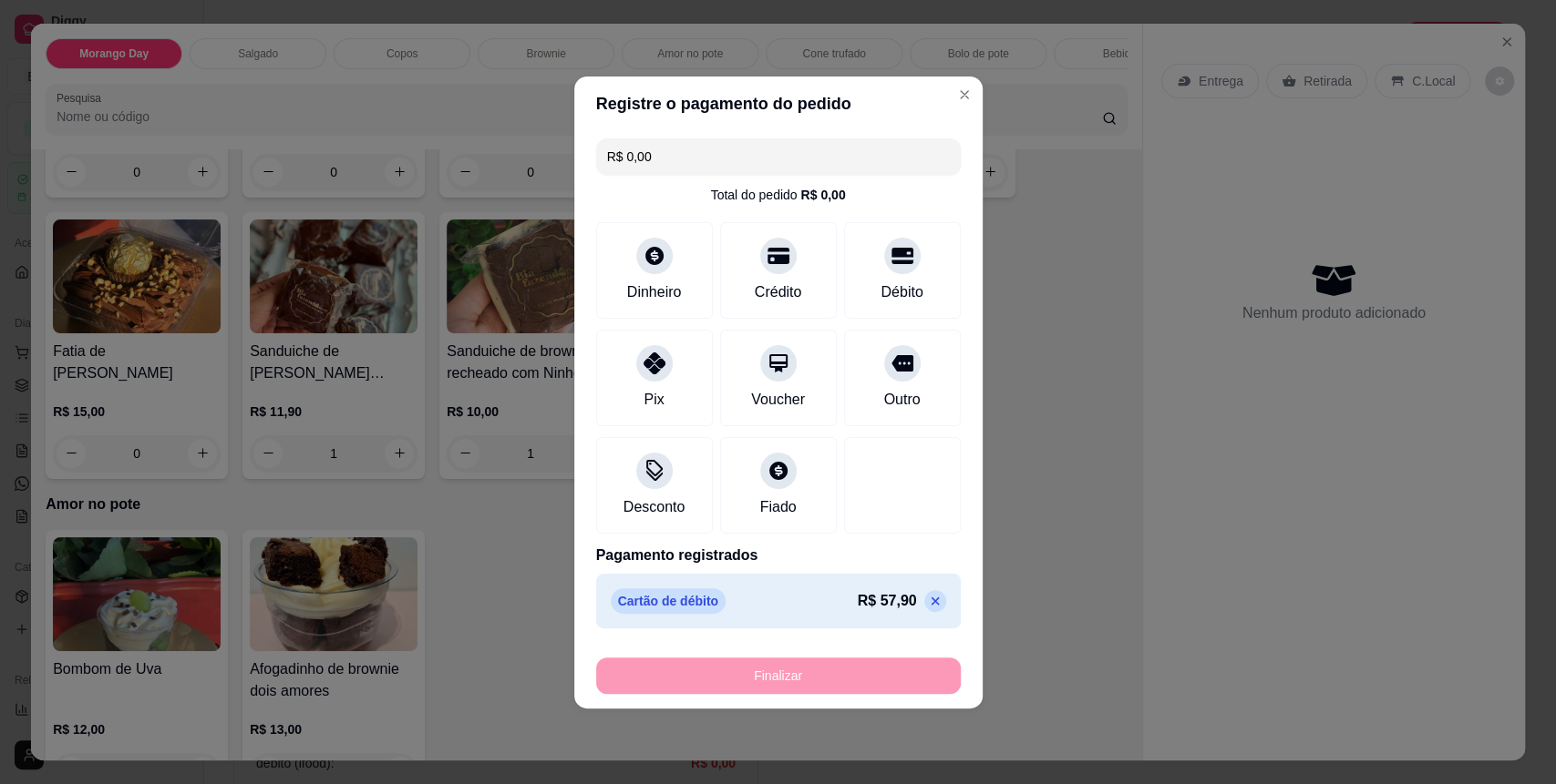
type input "0"
type input "-R$ 57,90"
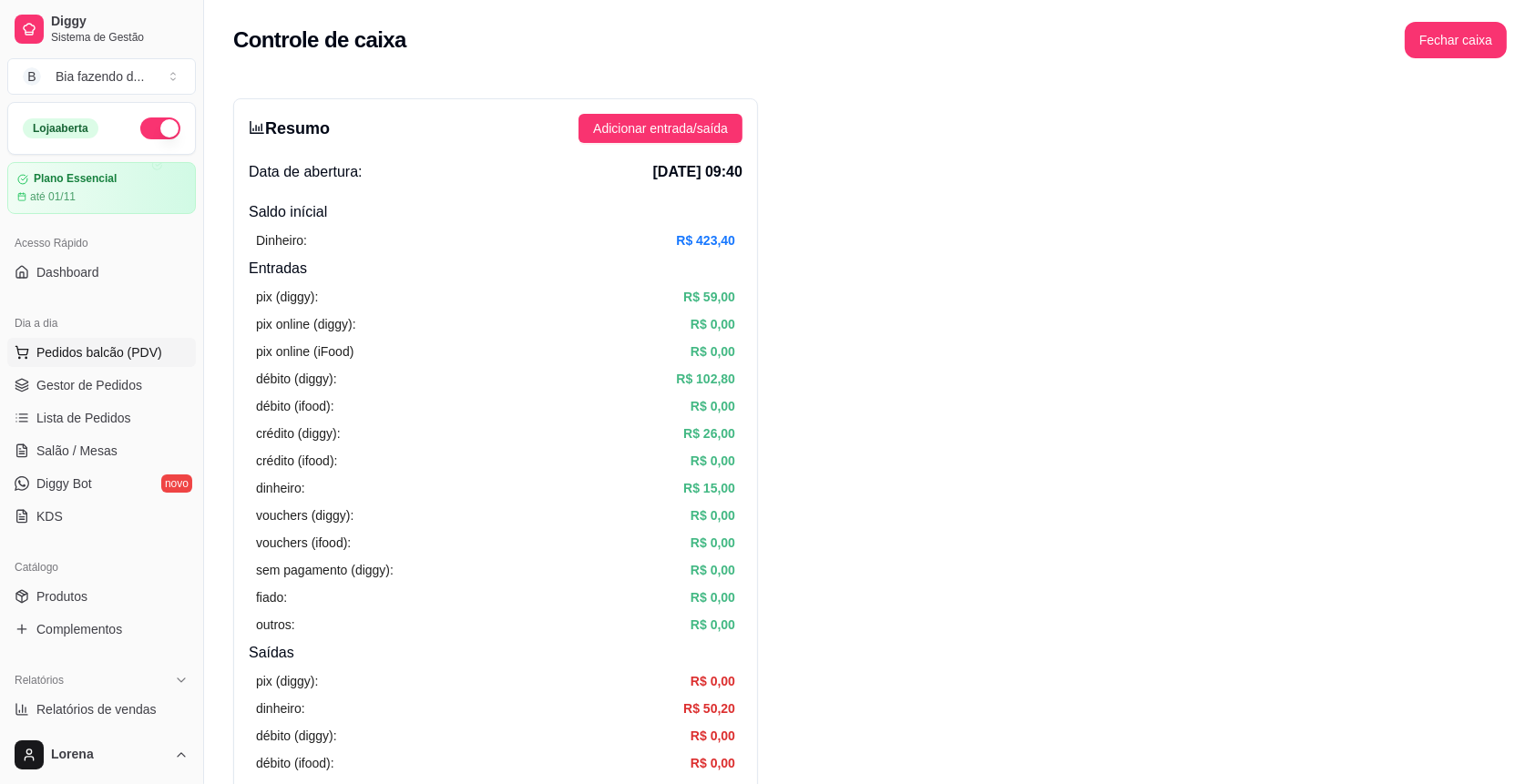
click at [34, 340] on button "Pedidos balcão (PDV)" at bounding box center [102, 353] width 188 height 29
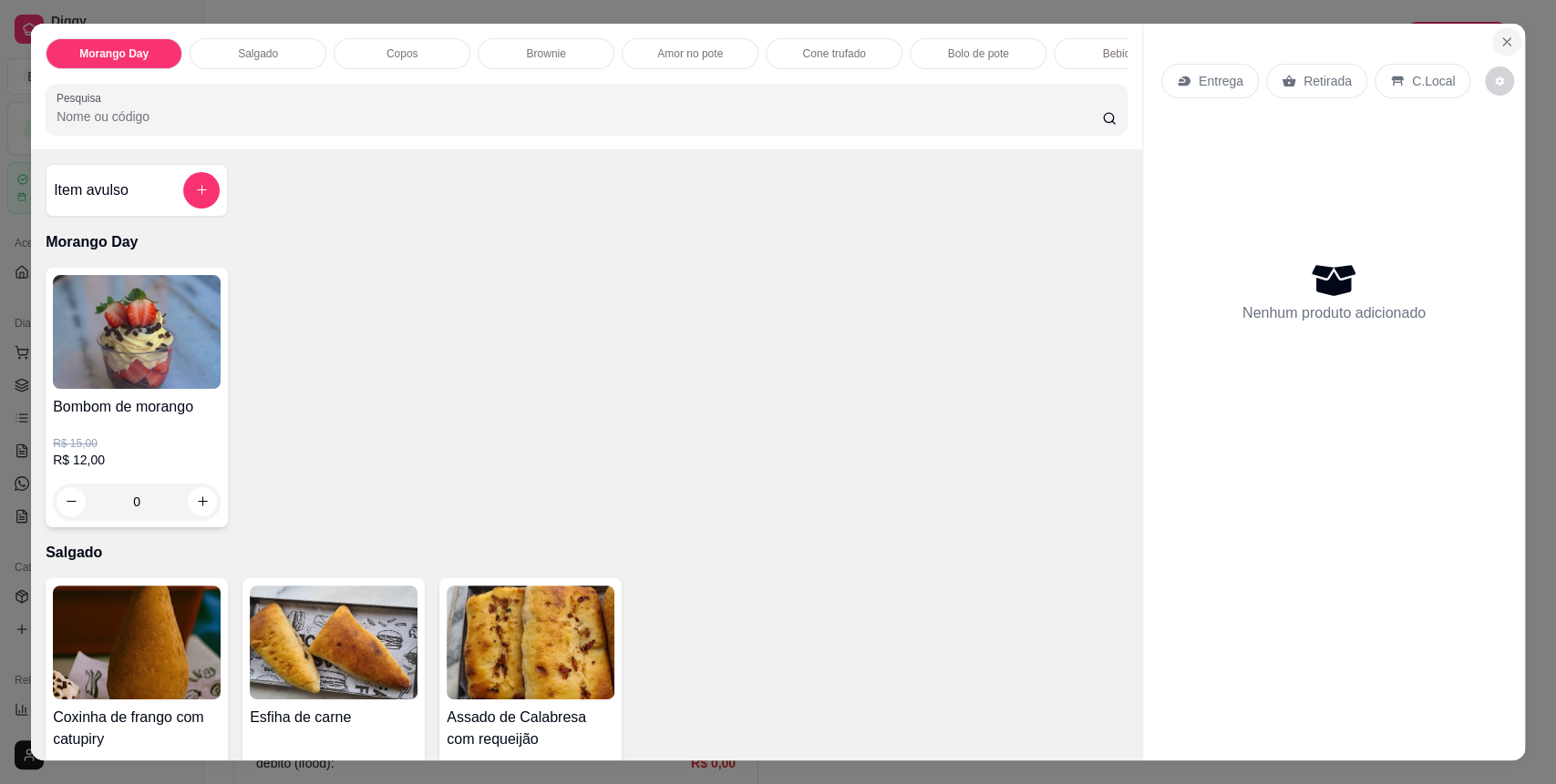
click at [1499, 34] on icon "Close" at bounding box center [1506, 41] width 14 height 14
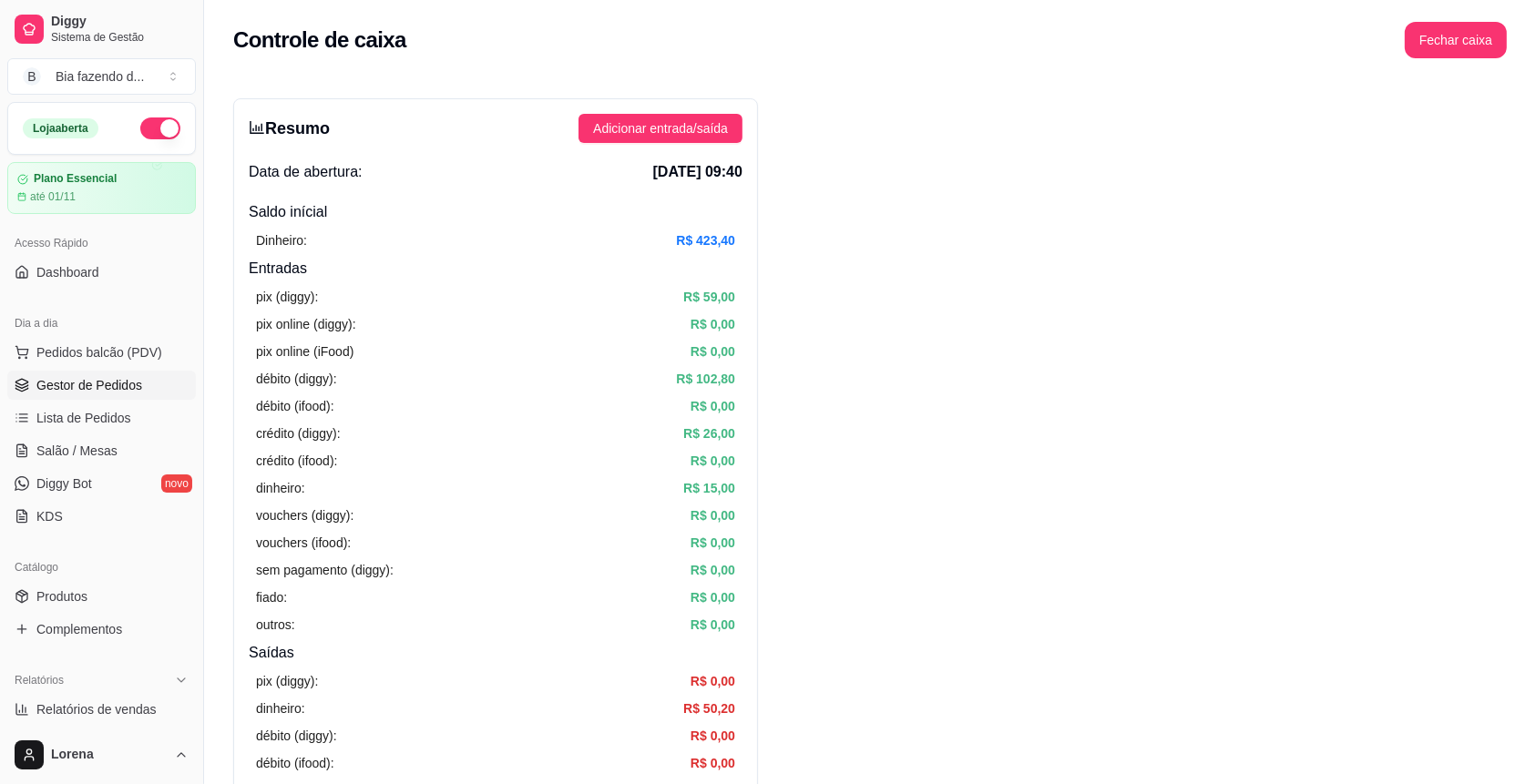
click at [116, 385] on span "Gestor de Pedidos" at bounding box center [88, 385] width 106 height 18
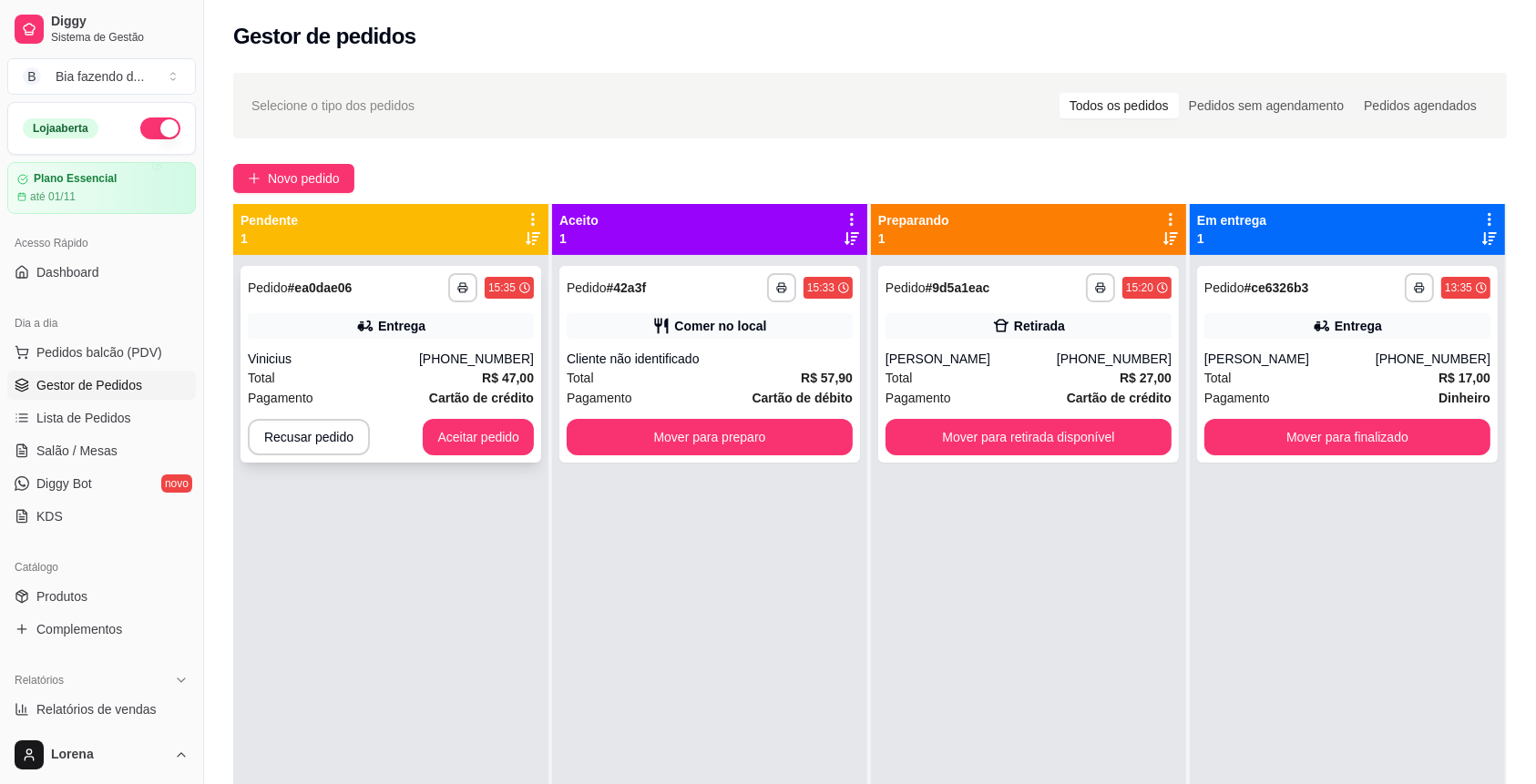
click at [505, 339] on div "**********" at bounding box center [391, 364] width 300 height 197
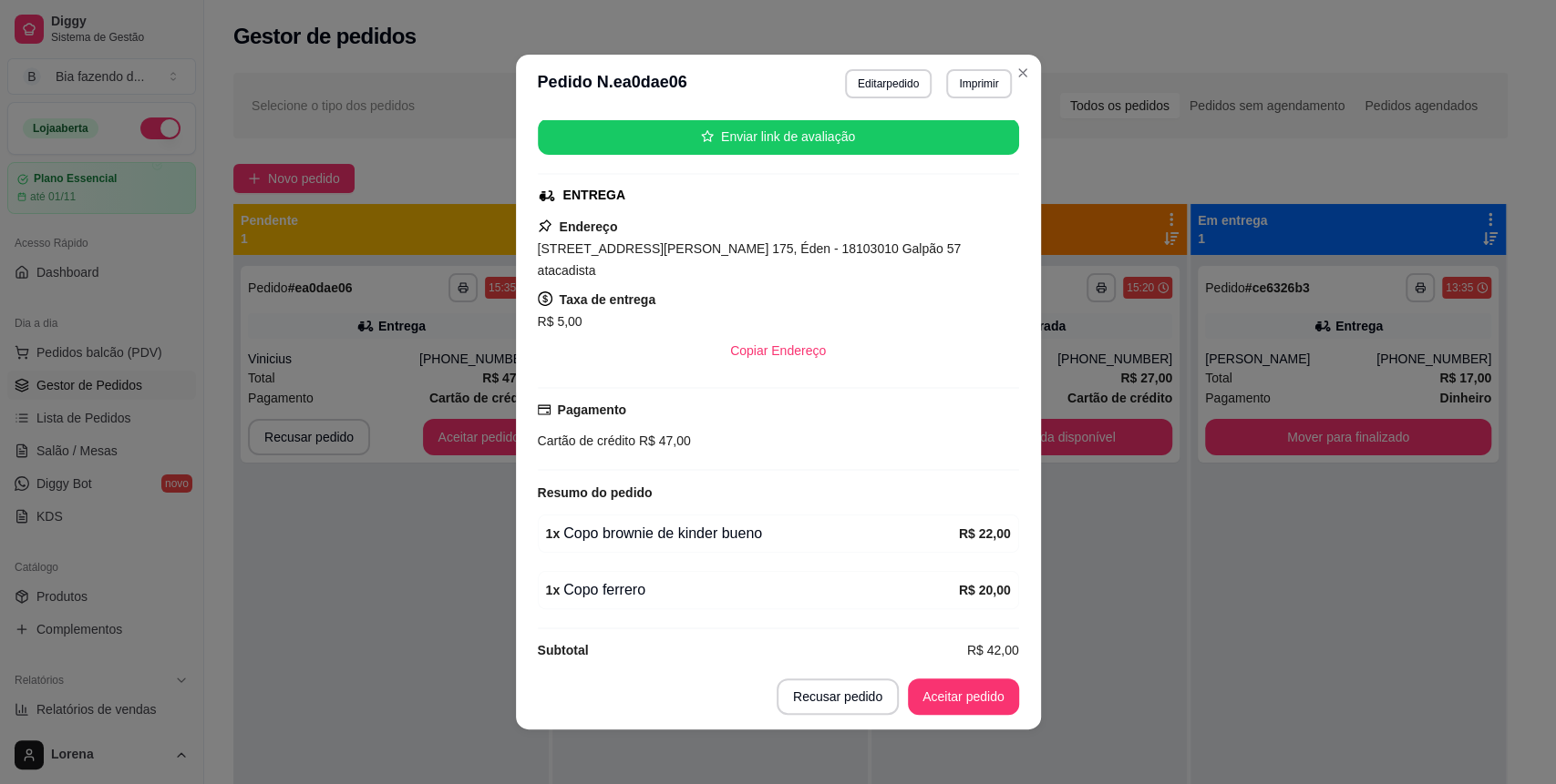
scroll to position [4, 0]
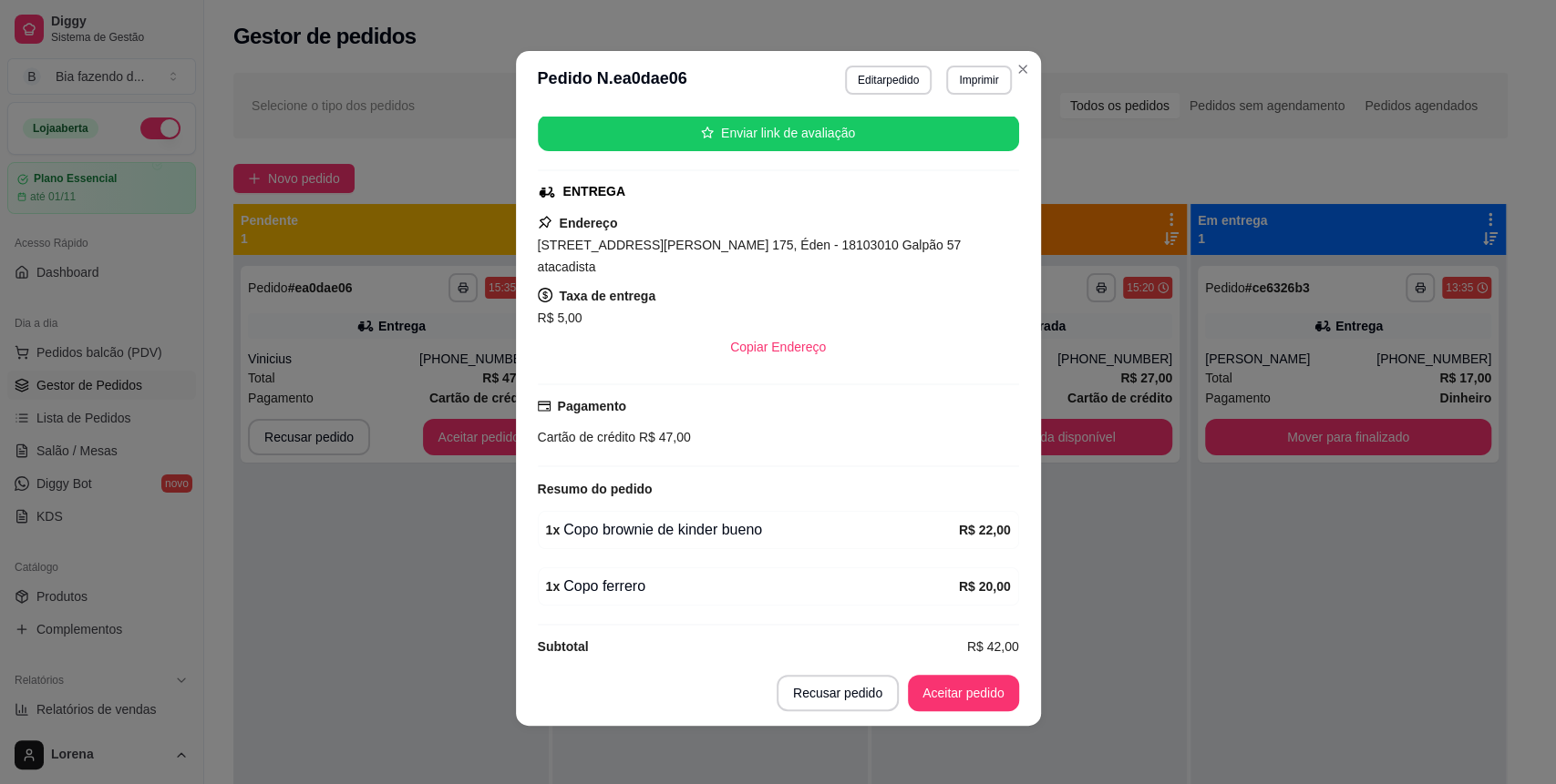
click at [967, 663] on footer "Recusar pedido Aceitar pedido" at bounding box center [778, 693] width 525 height 66
click at [976, 679] on button "Aceitar pedido" at bounding box center [963, 693] width 107 height 35
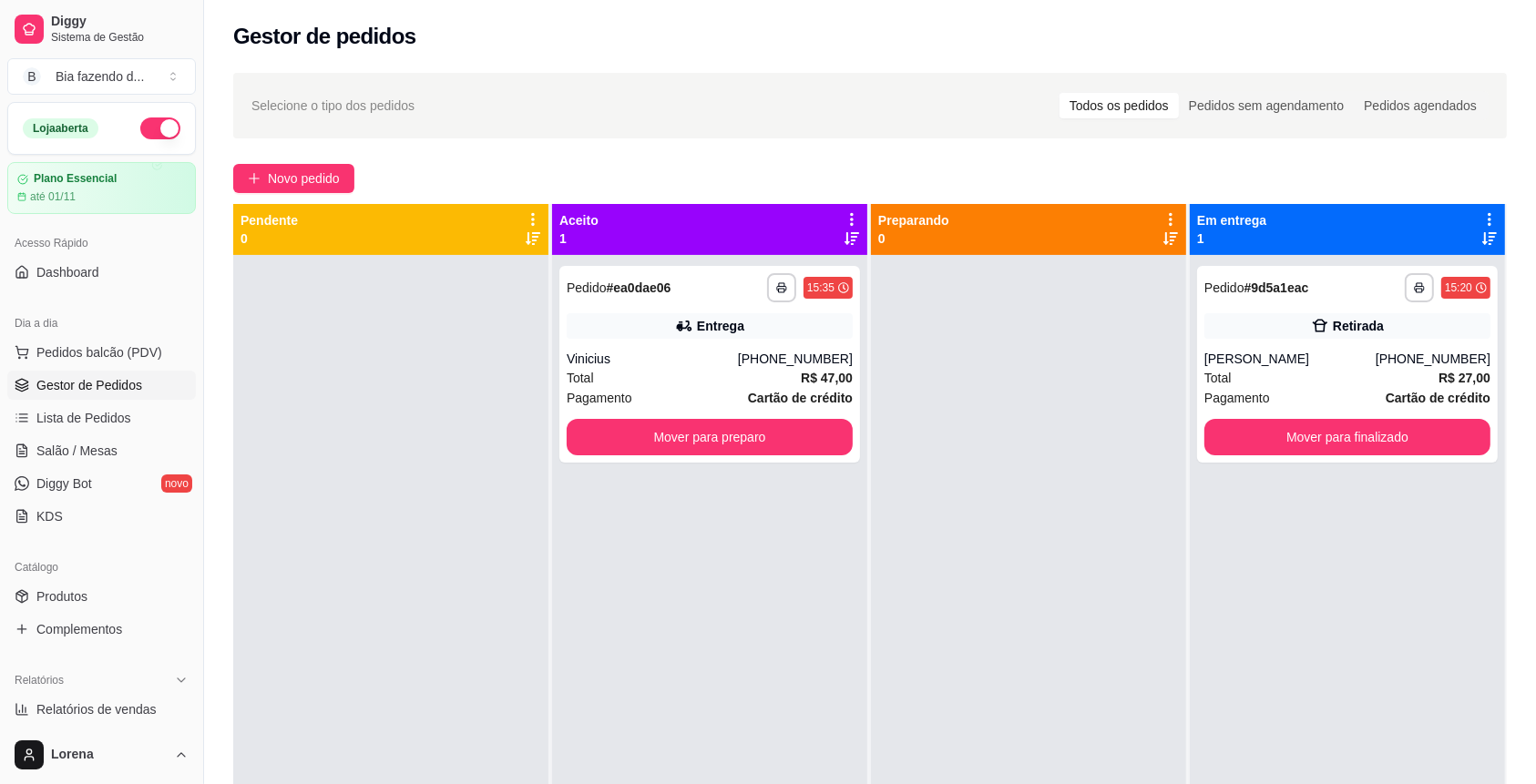
click at [86, 401] on ul "Pedidos balcão (PDV) Gestor de Pedidos Lista de Pedidos Salão / Mesas Diggy Bot…" at bounding box center [102, 434] width 188 height 193
click at [86, 404] on link "Lista de Pedidos" at bounding box center [102, 418] width 188 height 29
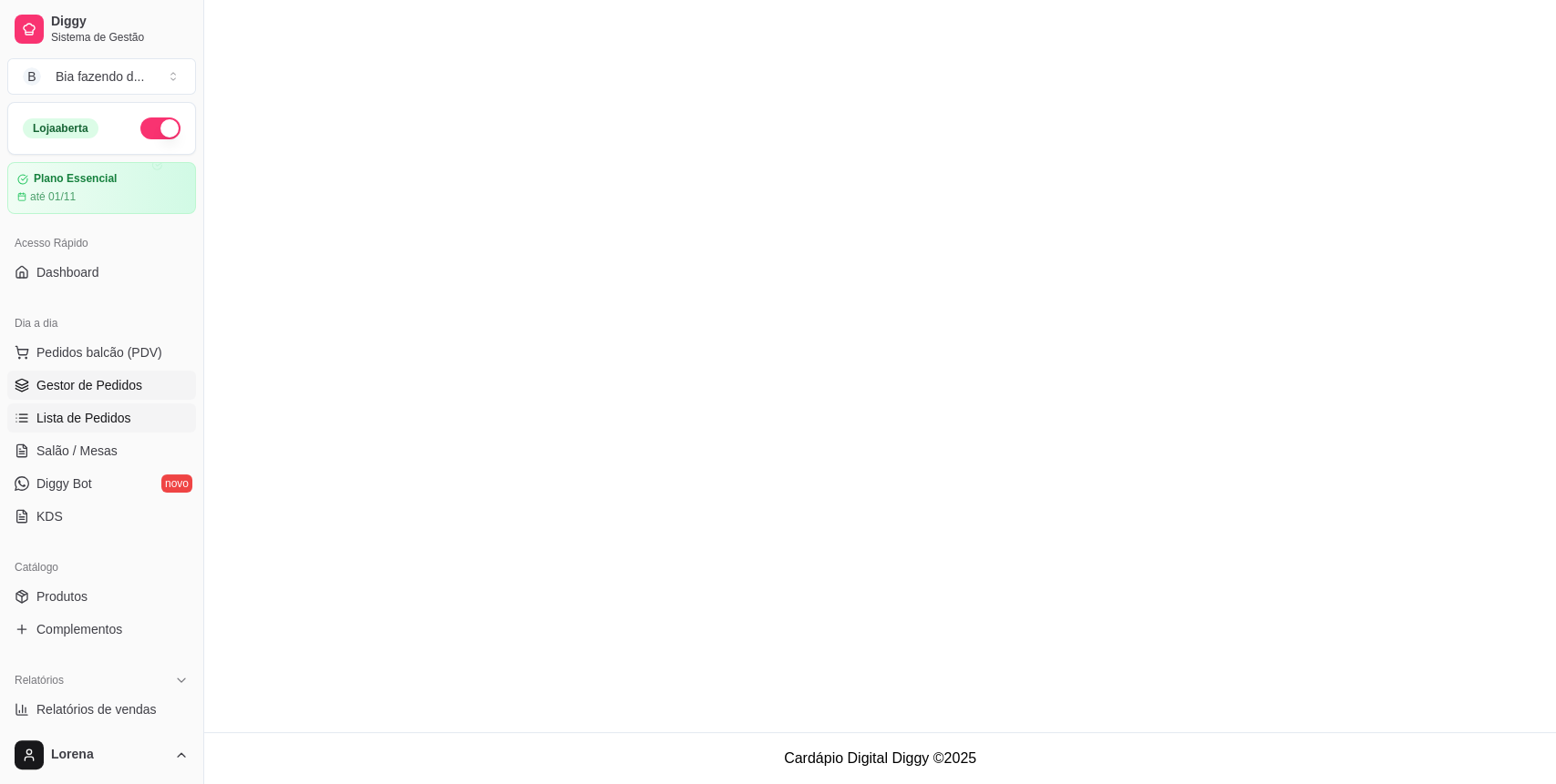
click at [84, 373] on link "Gestor de Pedidos" at bounding box center [102, 385] width 188 height 29
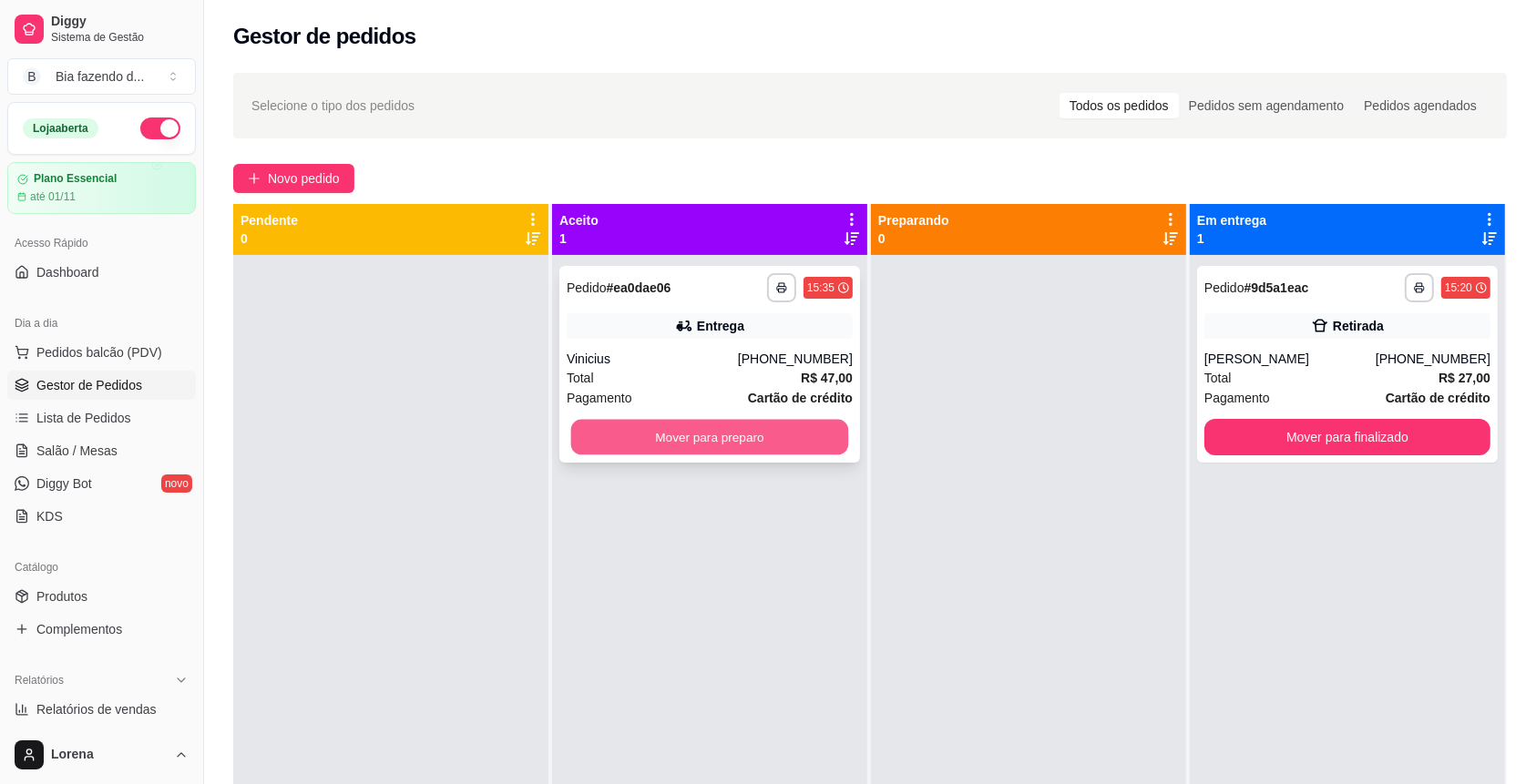
click at [624, 437] on button "Mover para preparo" at bounding box center [710, 437] width 278 height 35
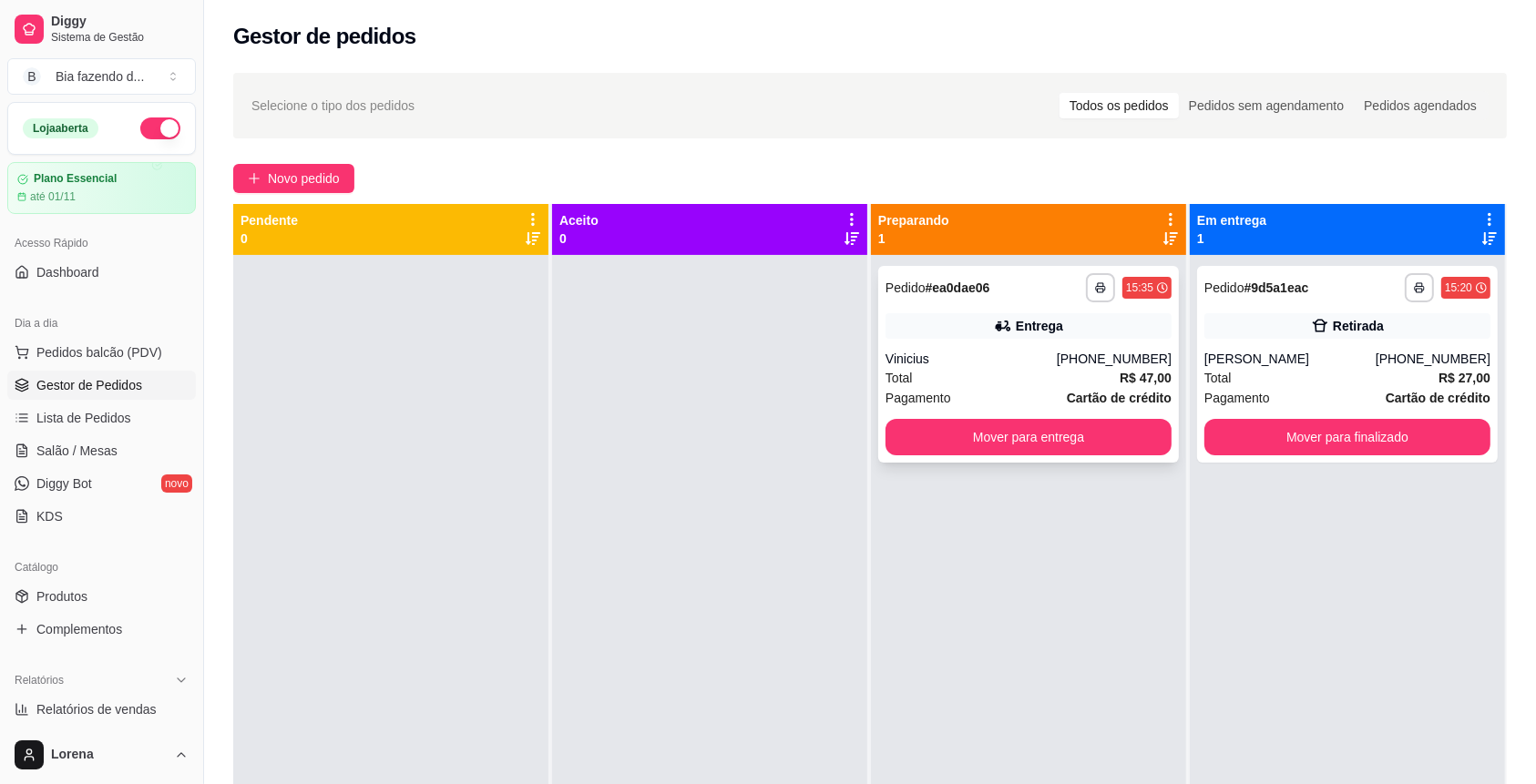
click at [1025, 398] on div "Pagamento Cartão de crédito" at bounding box center [1028, 397] width 286 height 20
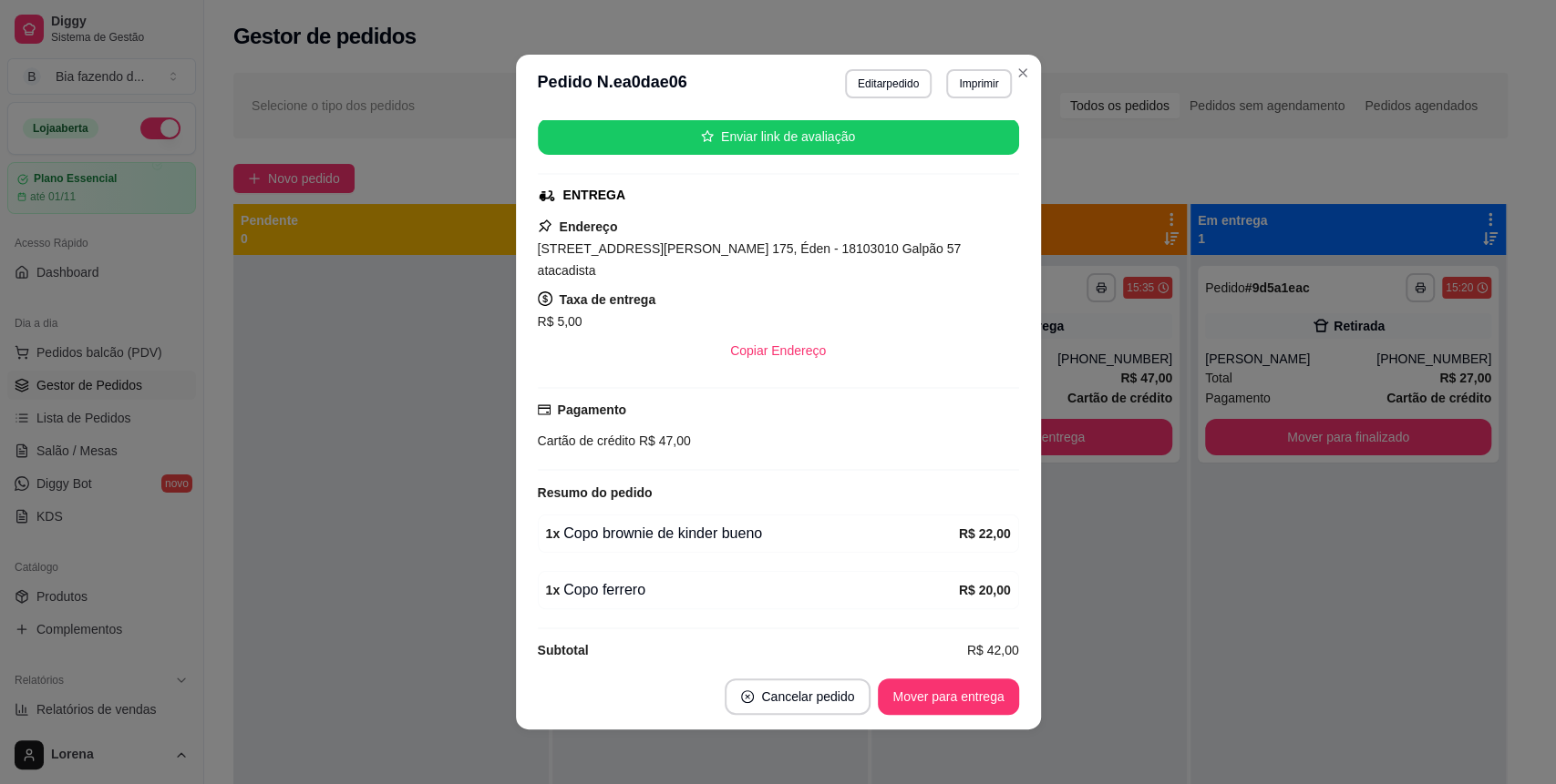
scroll to position [4, 0]
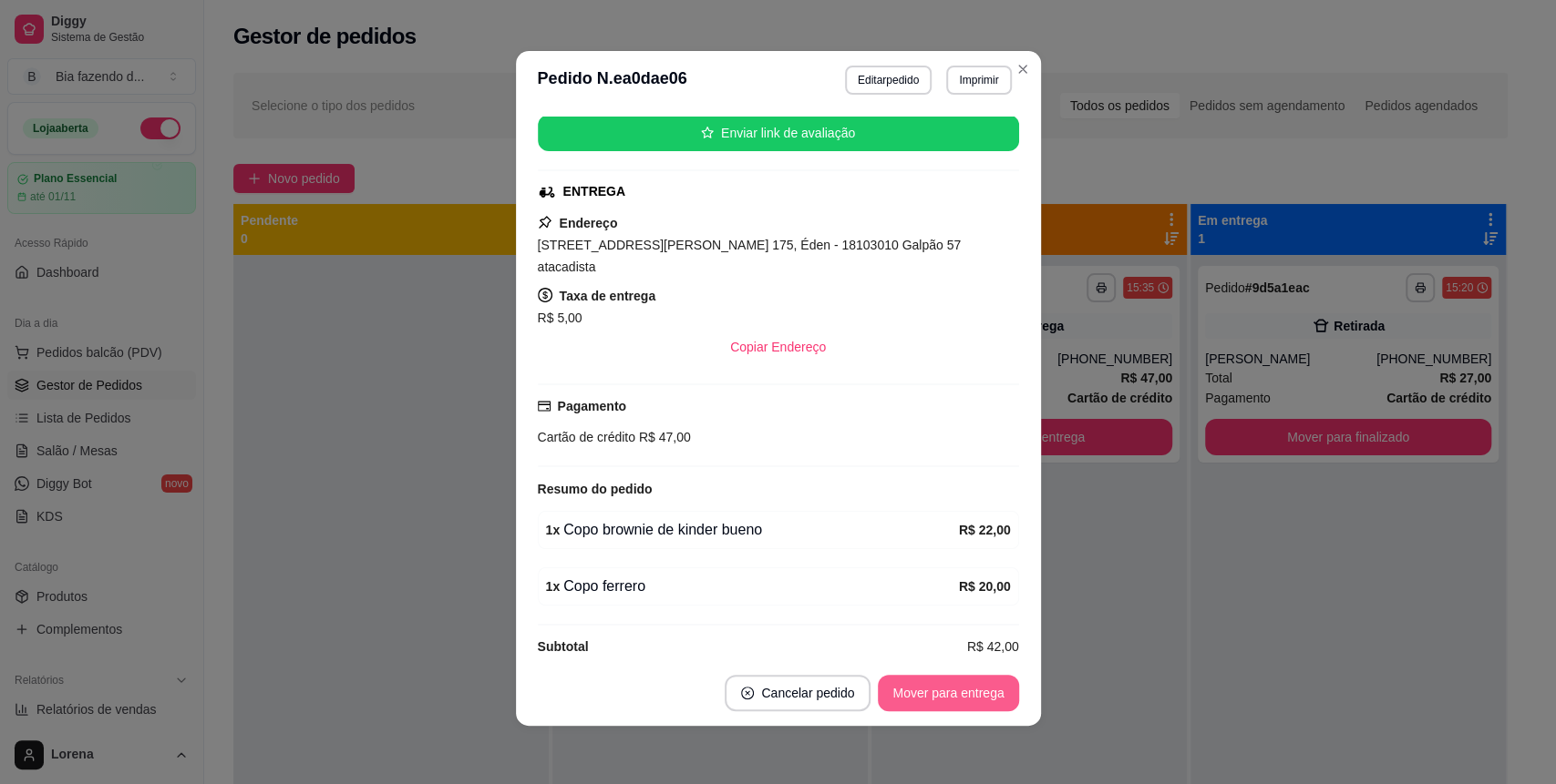
click at [896, 708] on button "Mover para entrega" at bounding box center [948, 693] width 141 height 36
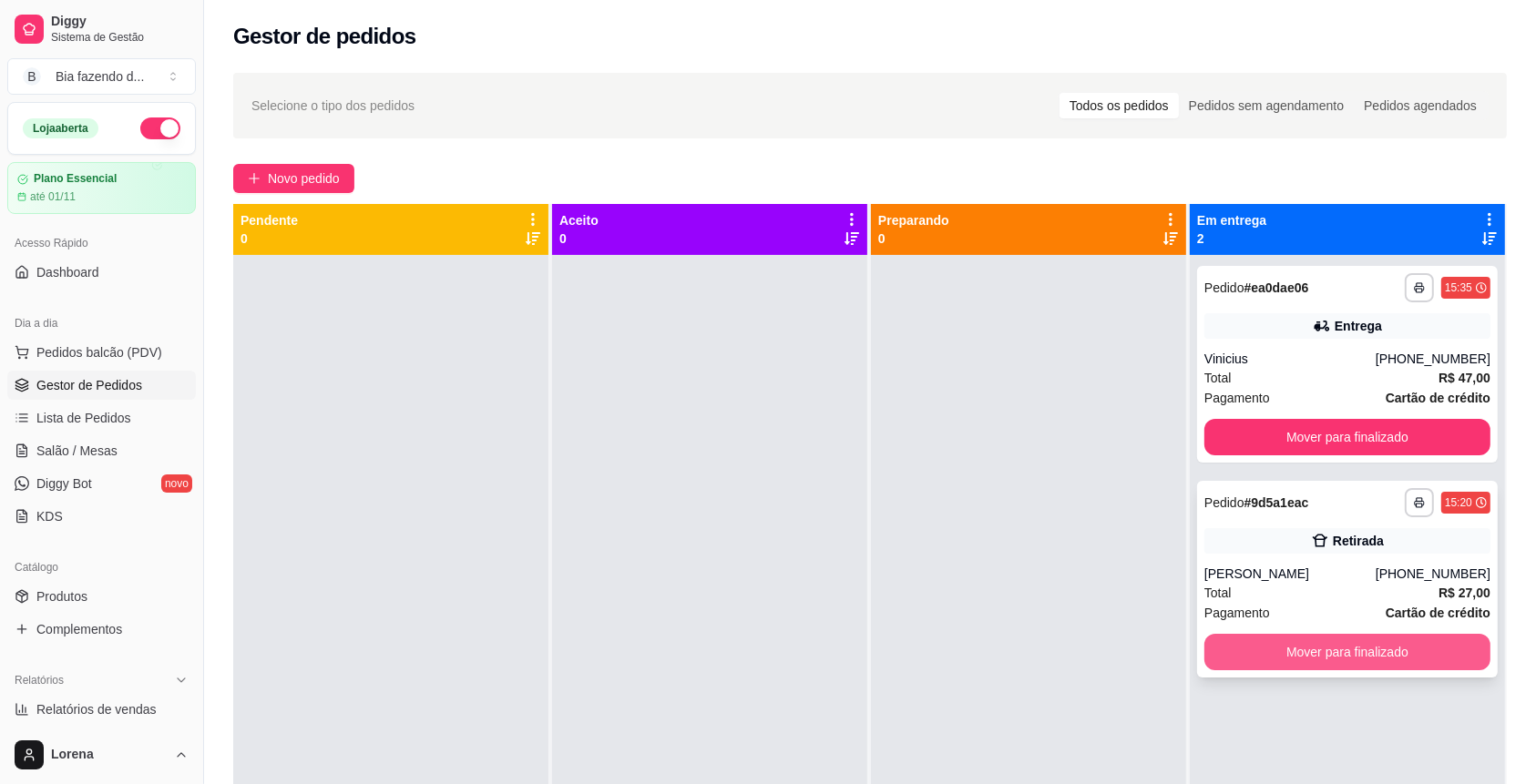
click at [1279, 660] on button "Mover para finalizado" at bounding box center [1347, 652] width 286 height 36
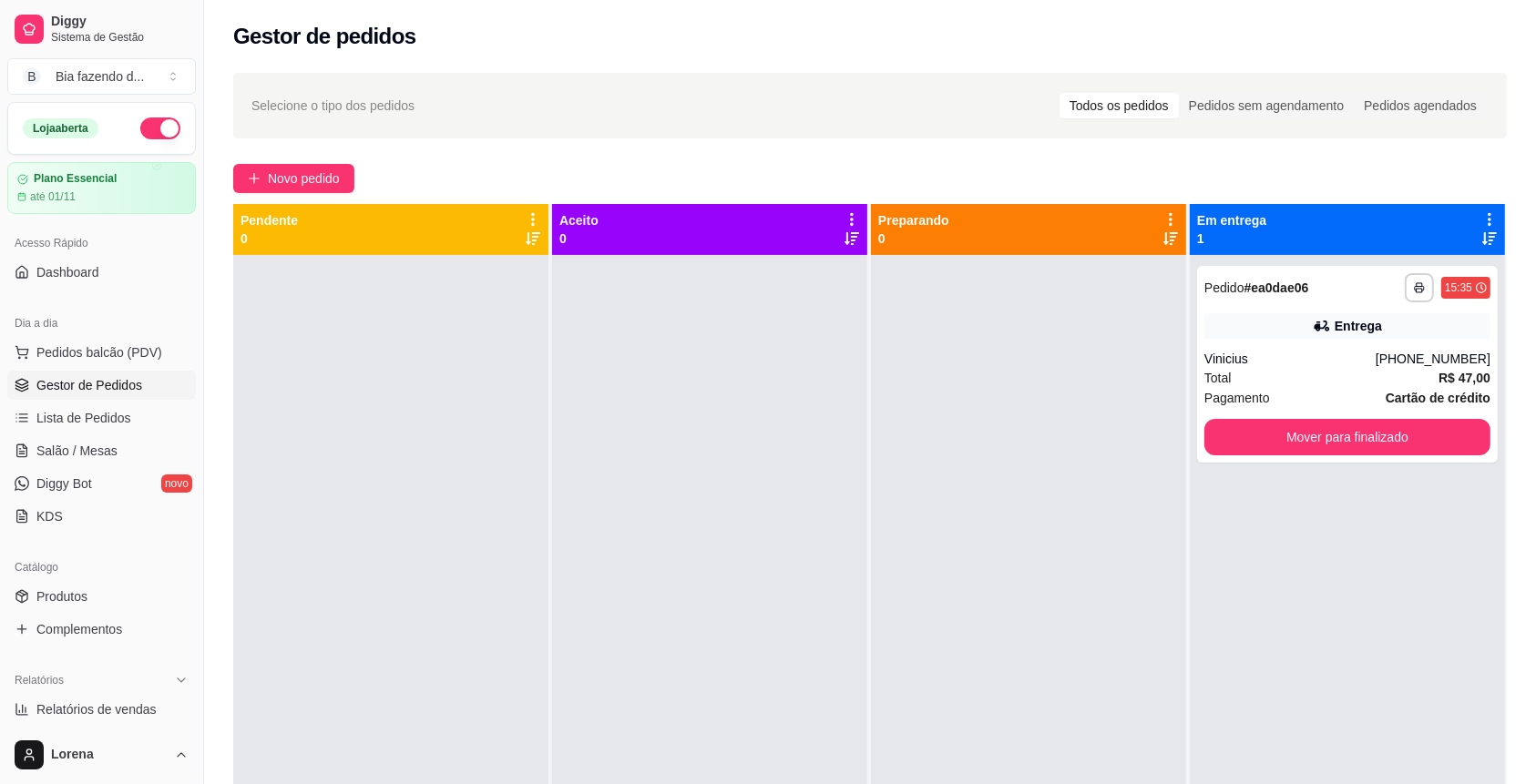
drag, startPoint x: 1093, startPoint y: 598, endPoint x: 1114, endPoint y: 605, distance: 22.1
click at [1090, 598] on div at bounding box center [1029, 646] width 316 height 784
drag, startPoint x: 1464, startPoint y: 330, endPoint x: 1457, endPoint y: 314, distance: 17.5
click at [1457, 314] on div "Entrega" at bounding box center [1347, 326] width 286 height 26
click at [328, 158] on div "**********" at bounding box center [871, 536] width 1333 height 948
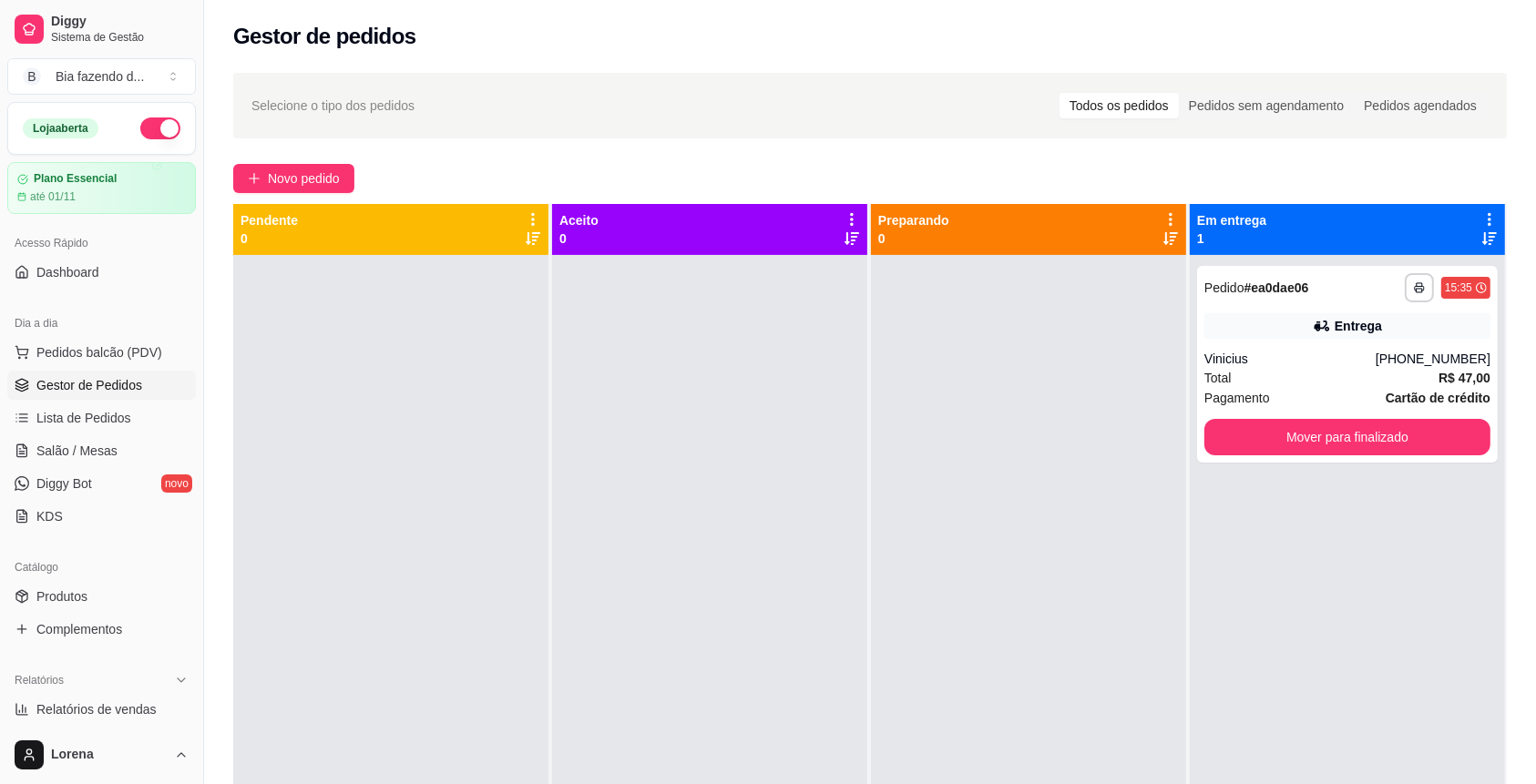
click at [328, 161] on div "**********" at bounding box center [871, 536] width 1333 height 948
click at [345, 166] on button "Novo pedido" at bounding box center [294, 179] width 122 height 29
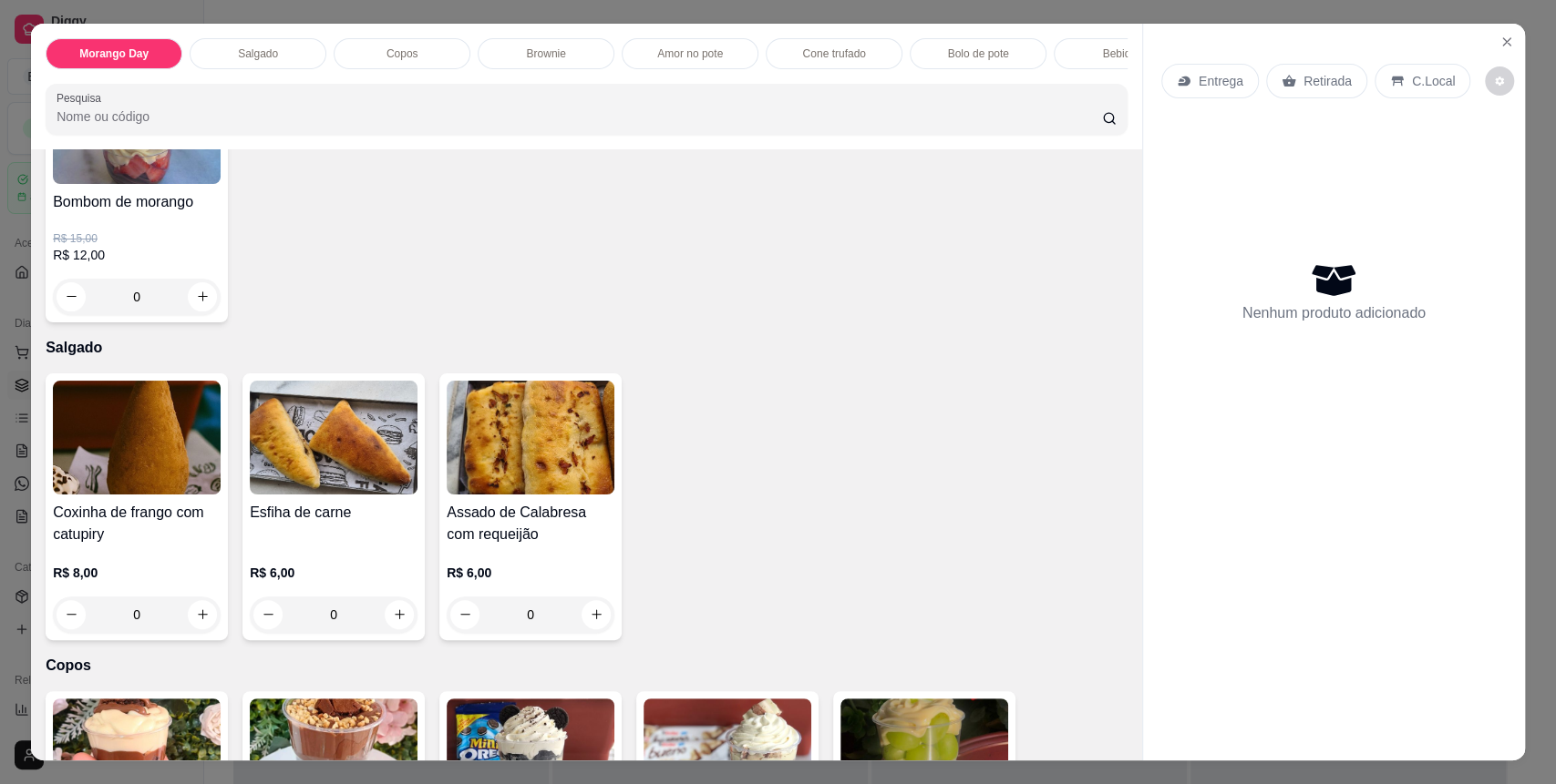
scroll to position [242, 0]
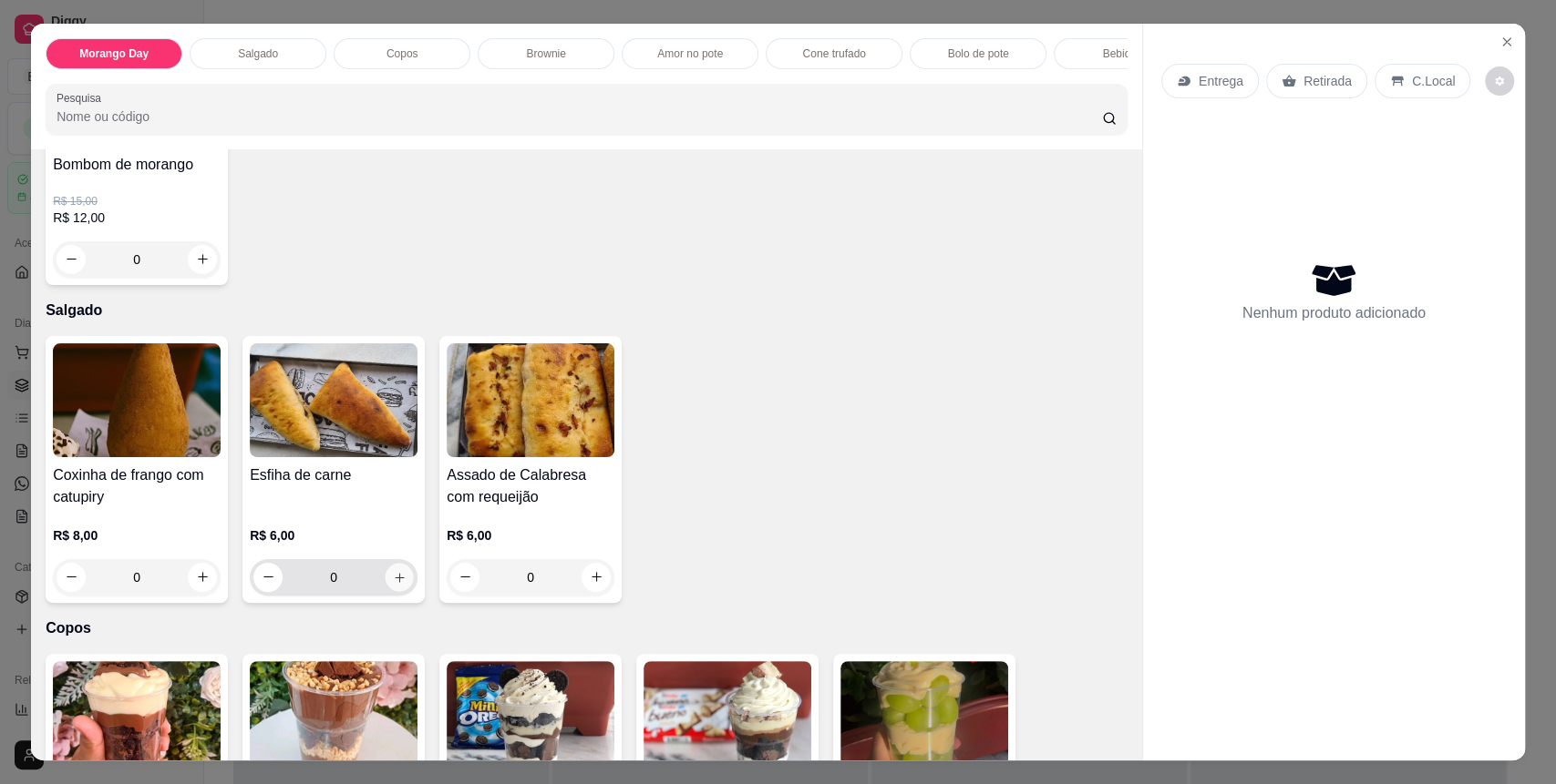
click at [394, 583] on icon "increase-product-quantity" at bounding box center [399, 578] width 10 height 10
type input "1"
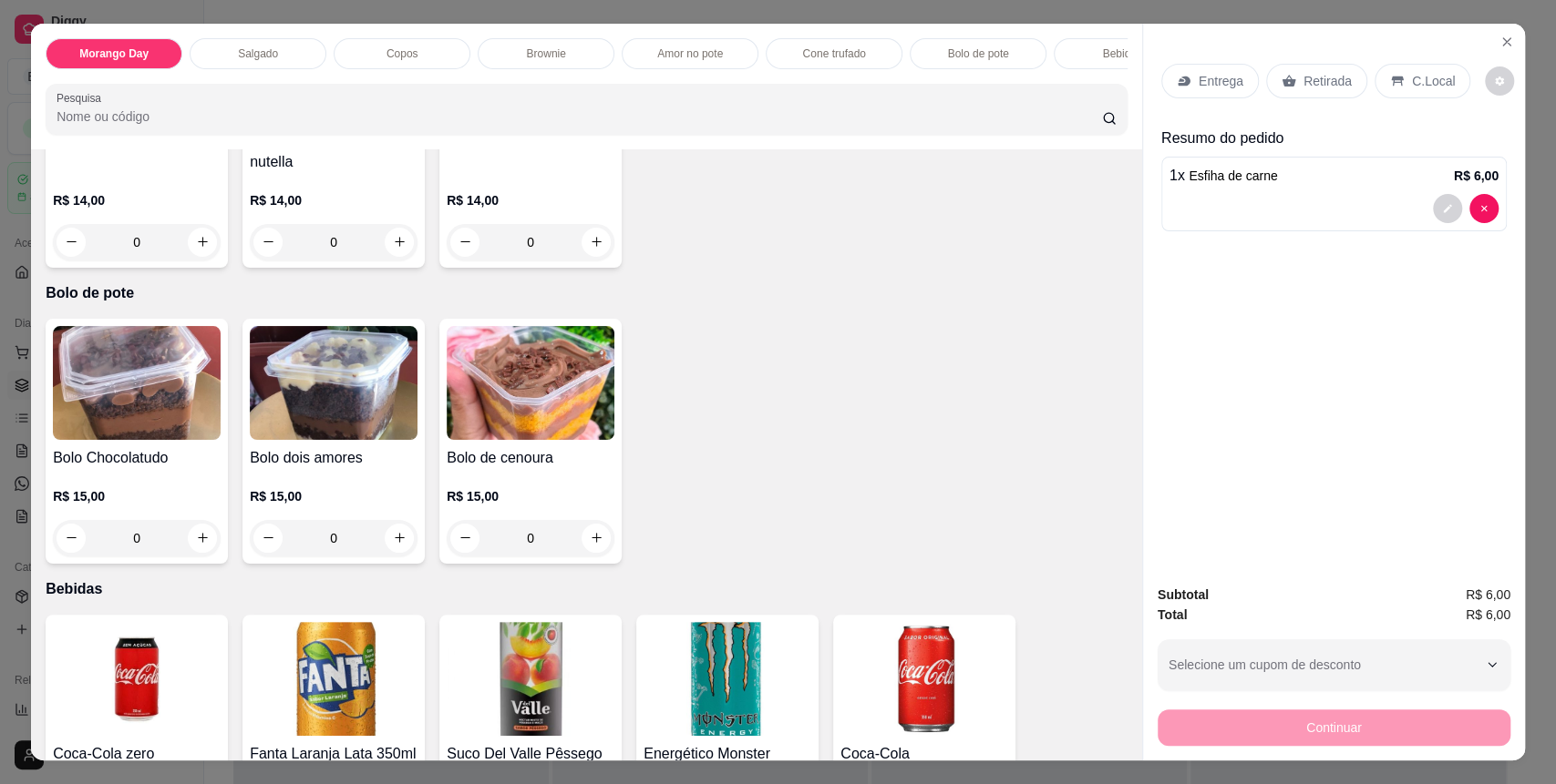
scroll to position [2672, 0]
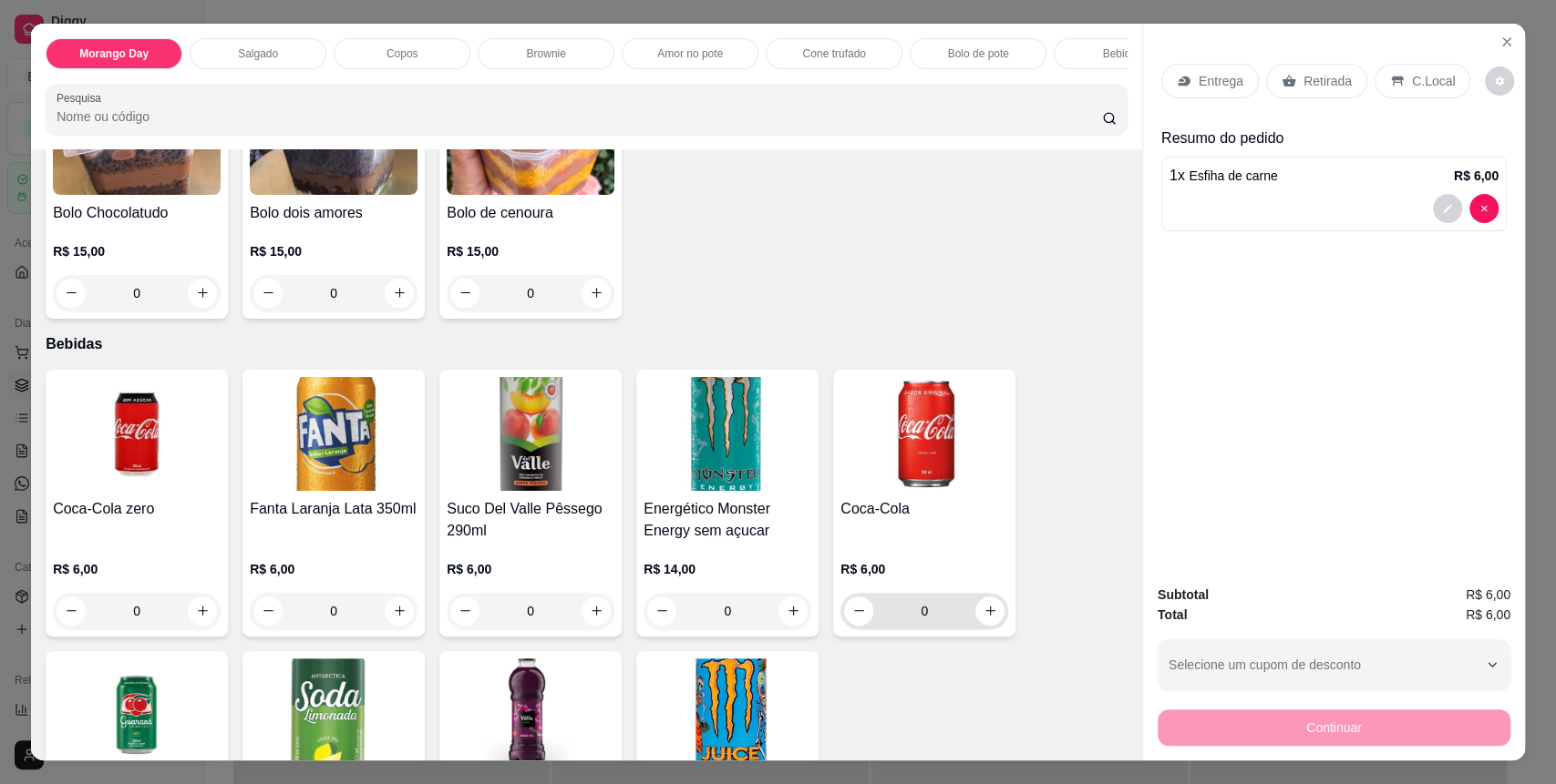
click at [994, 629] on div "0" at bounding box center [924, 611] width 161 height 36
click at [967, 617] on div "0" at bounding box center [924, 611] width 161 height 36
click at [983, 618] on icon "increase-product-quantity" at bounding box center [989, 611] width 13 height 13
type input "1"
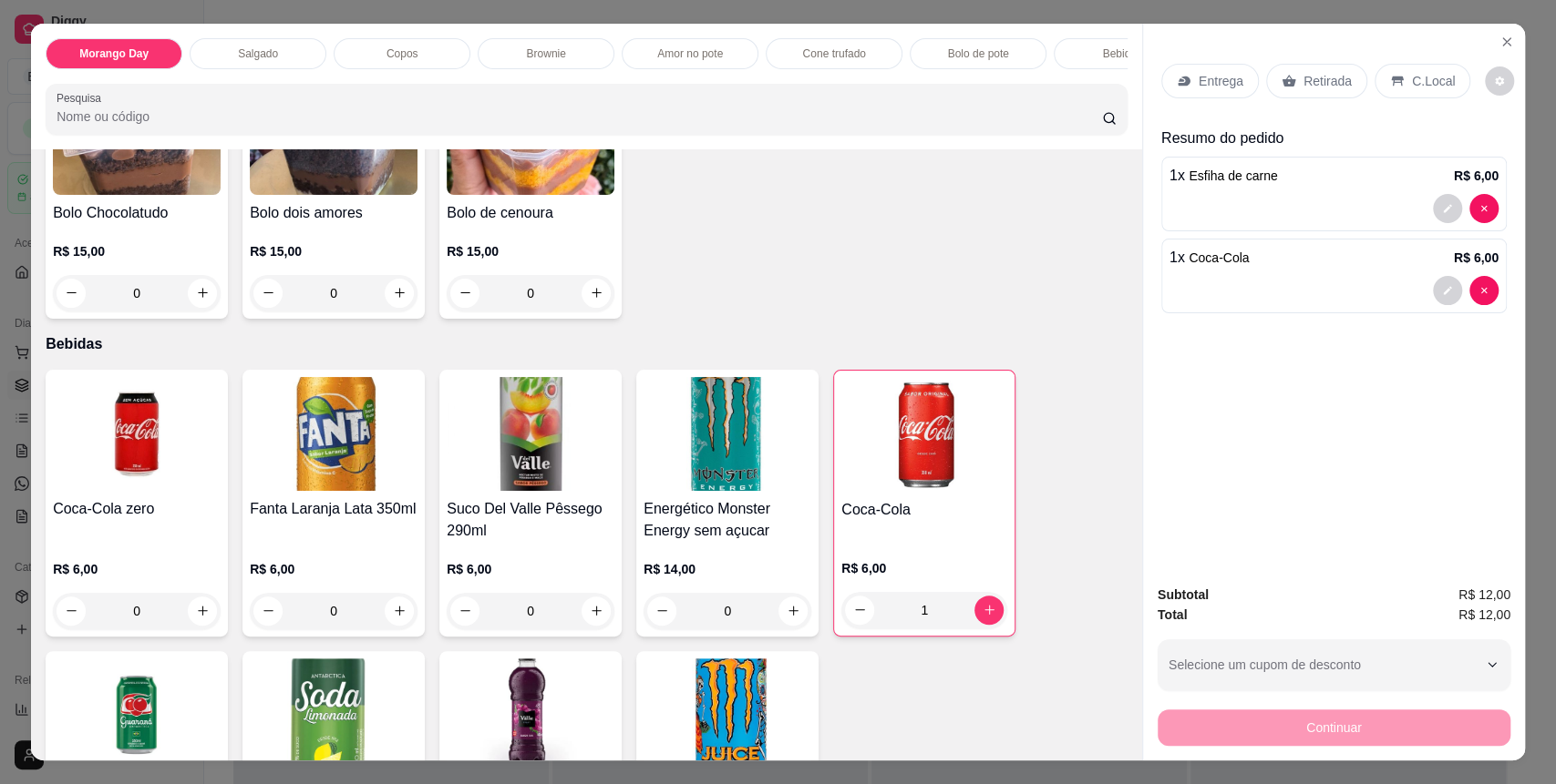
click at [1416, 64] on div "C.Local" at bounding box center [1422, 81] width 96 height 34
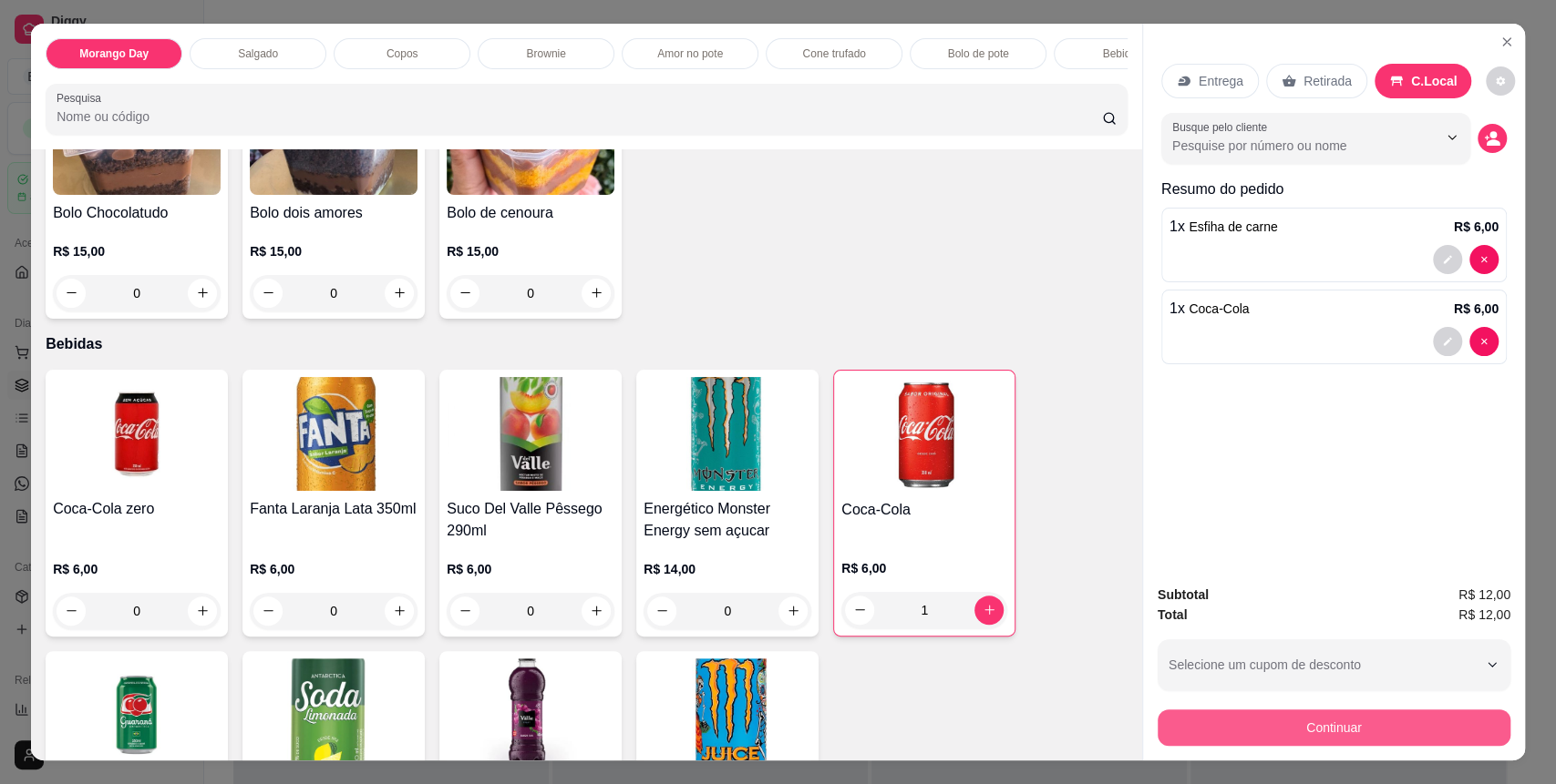
click at [1388, 730] on button "Continuar" at bounding box center [1334, 728] width 353 height 36
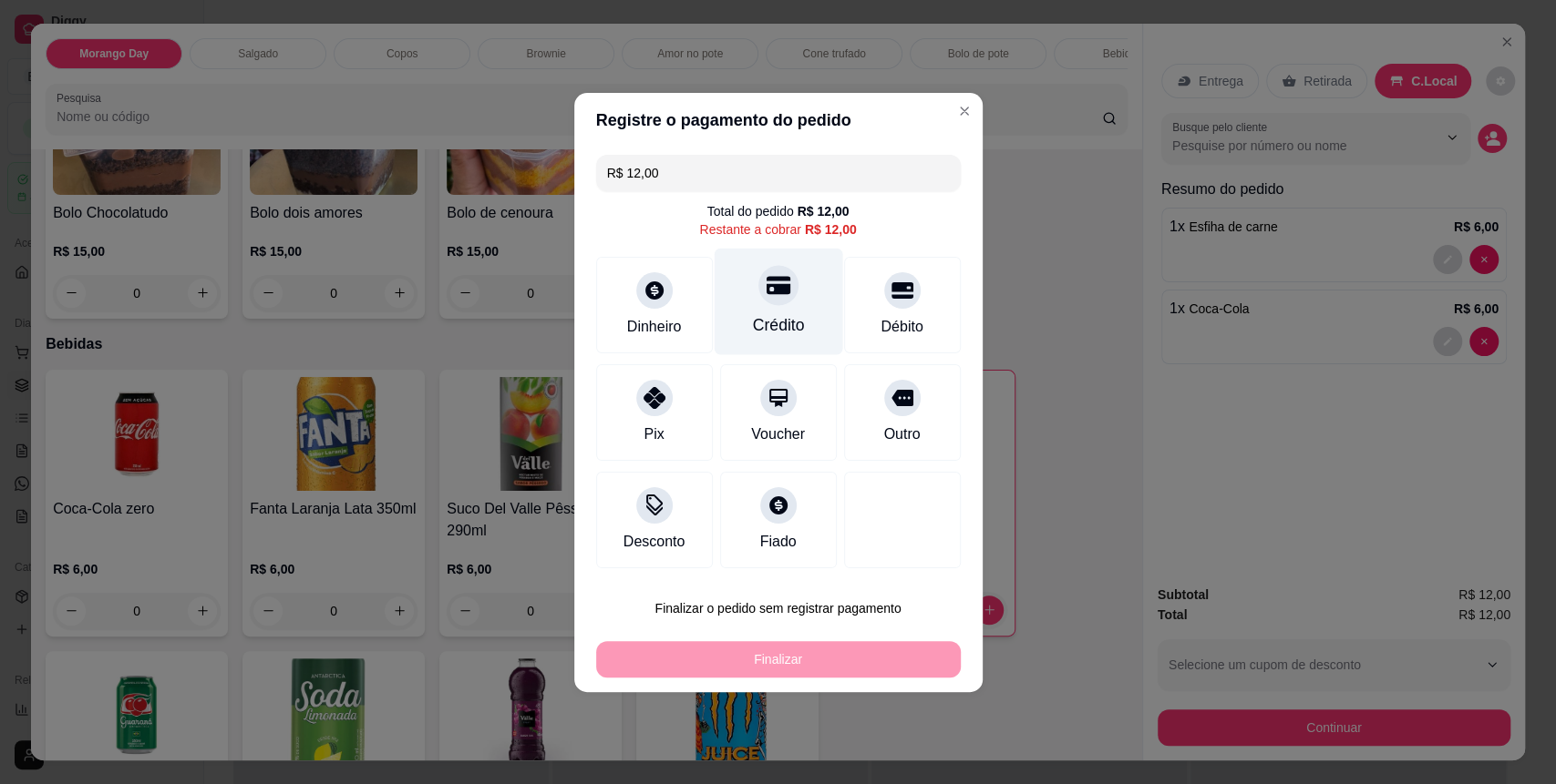
click at [815, 319] on div "Crédito" at bounding box center [778, 301] width 128 height 106
type input "R$ 0,00"
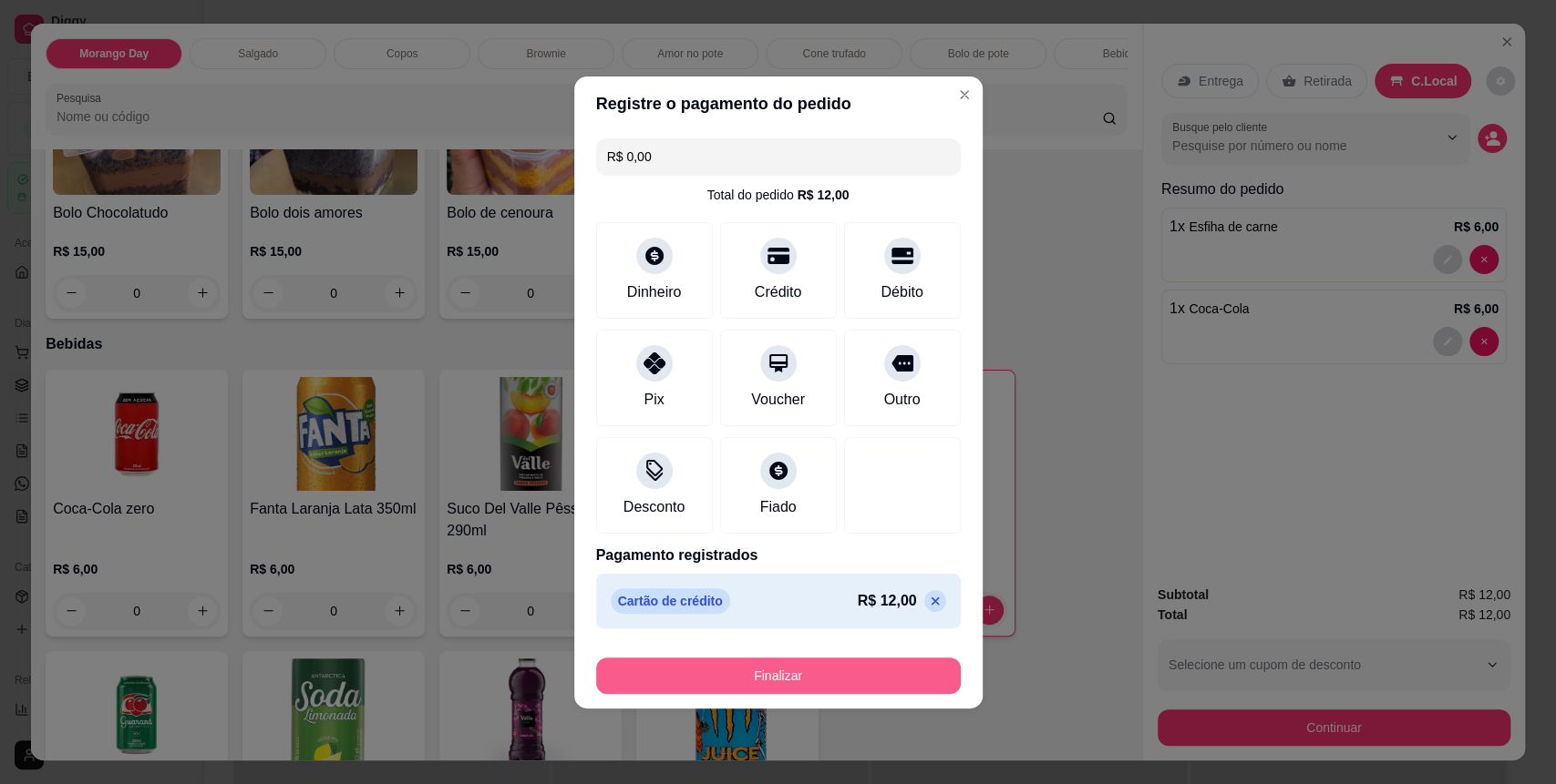
click at [822, 678] on button "Finalizar" at bounding box center [778, 676] width 364 height 36
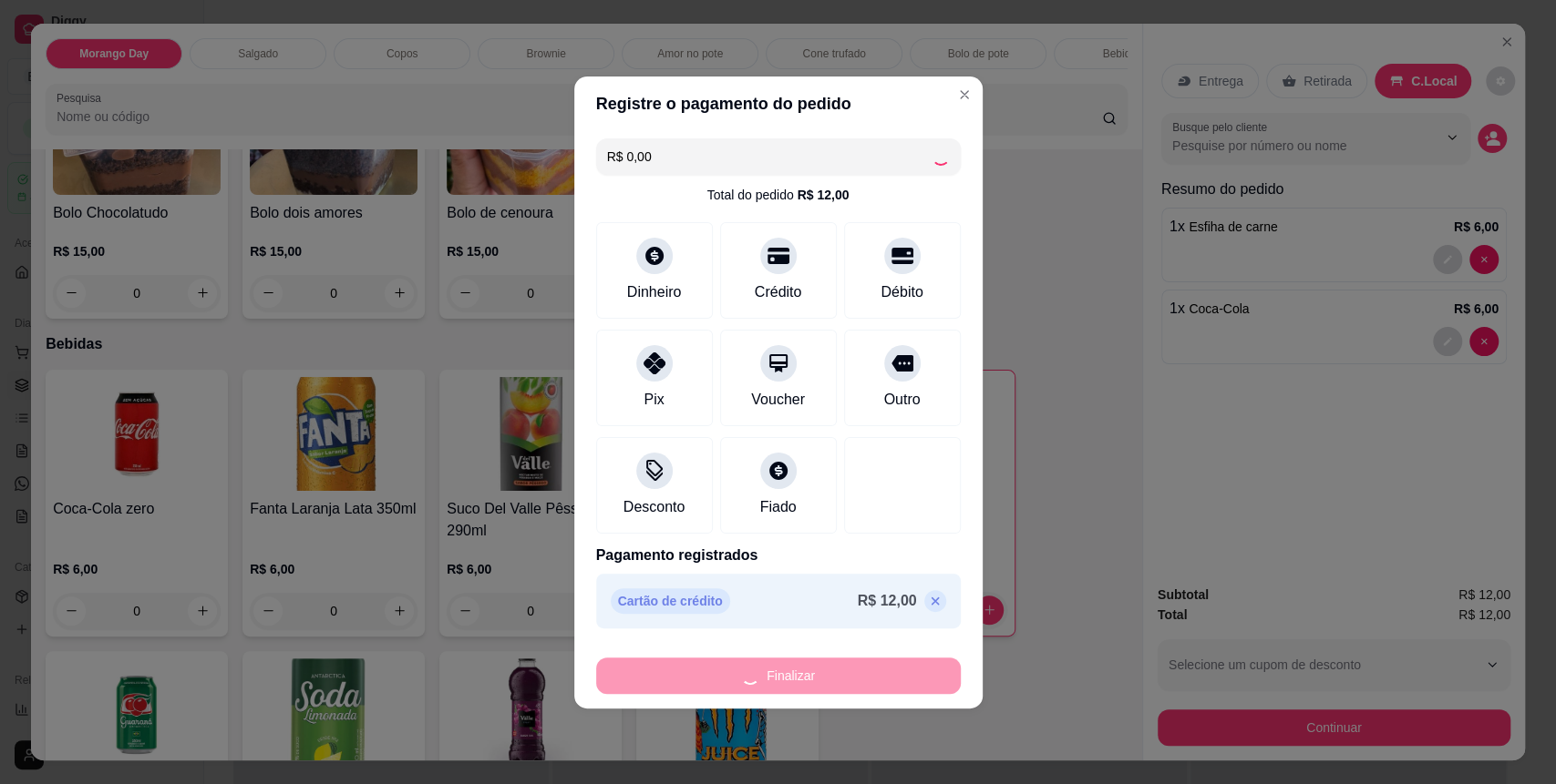
type input "0"
type input "-R$ 12,00"
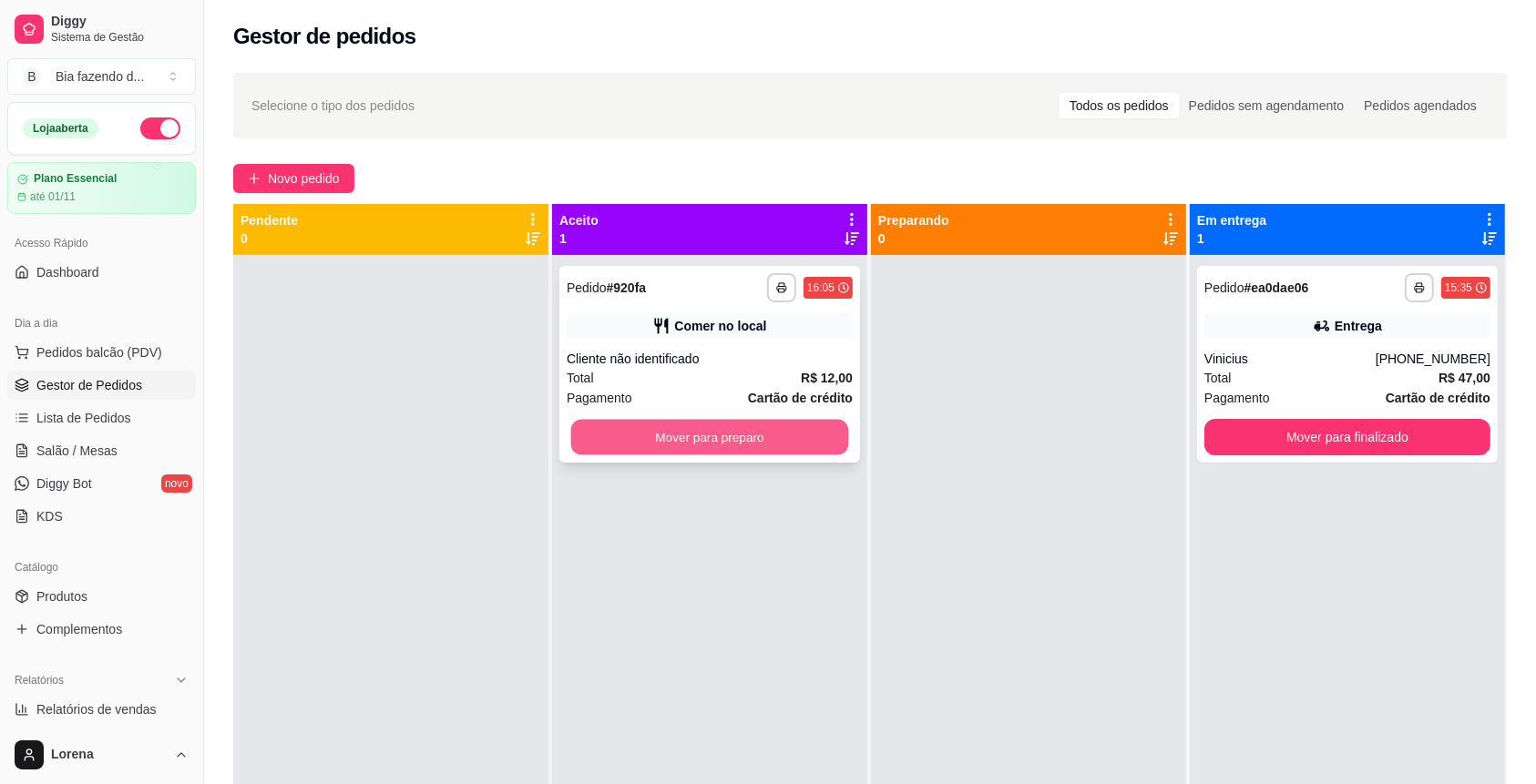
click at [785, 424] on button "Mover para preparo" at bounding box center [710, 437] width 278 height 35
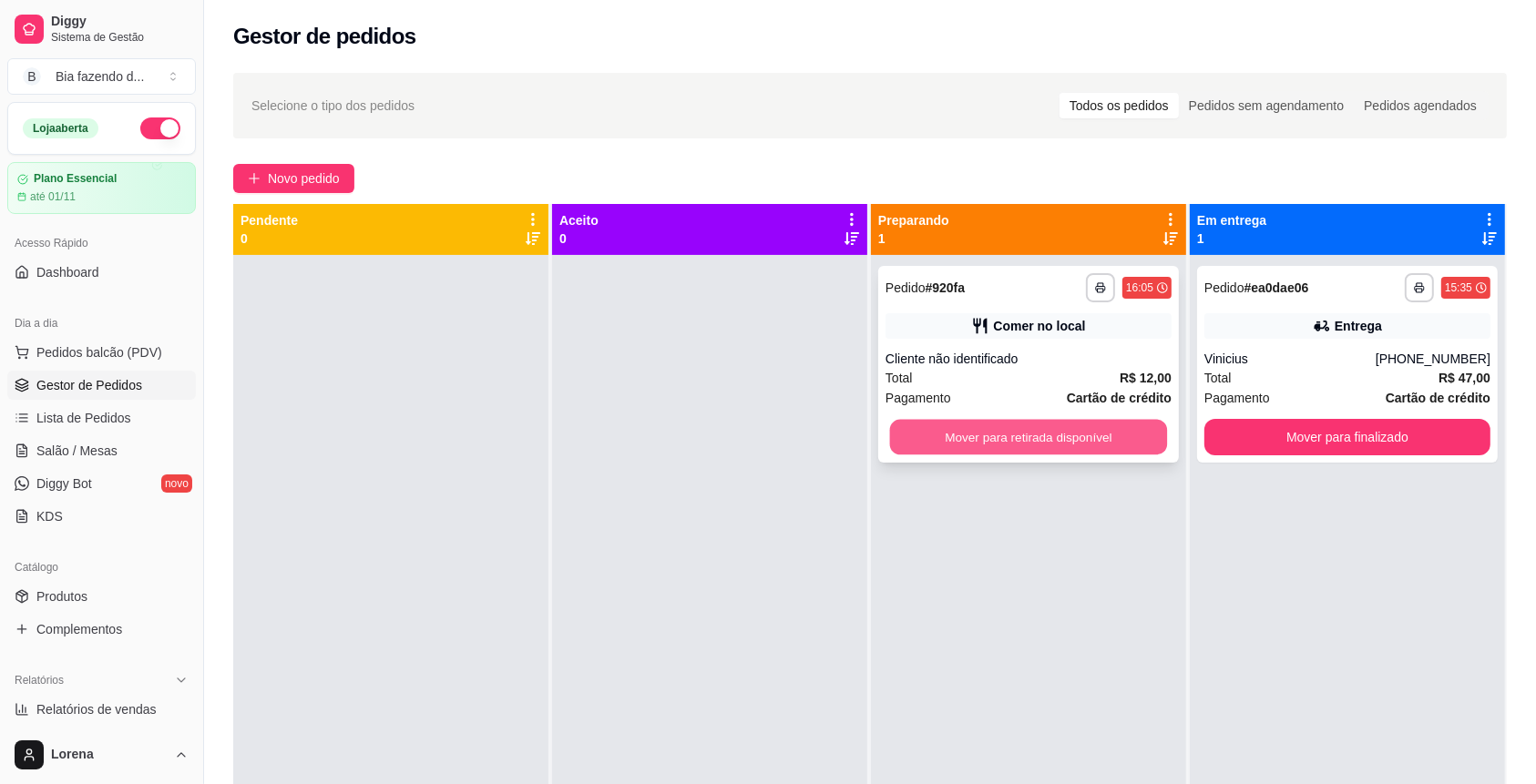
click at [1018, 438] on button "Mover para retirada disponível" at bounding box center [1029, 437] width 278 height 35
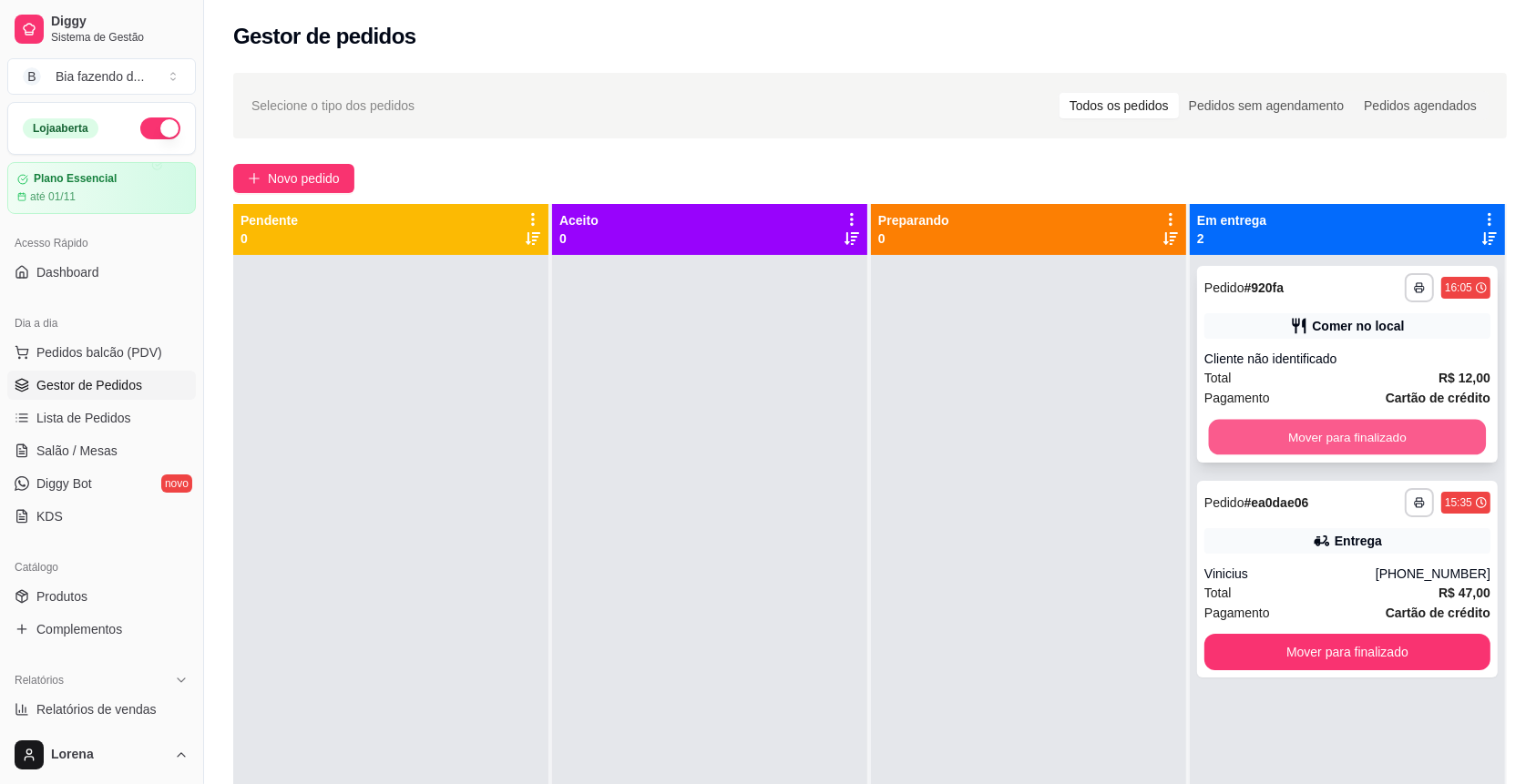
click at [1327, 430] on button "Mover para finalizado" at bounding box center [1348, 437] width 278 height 35
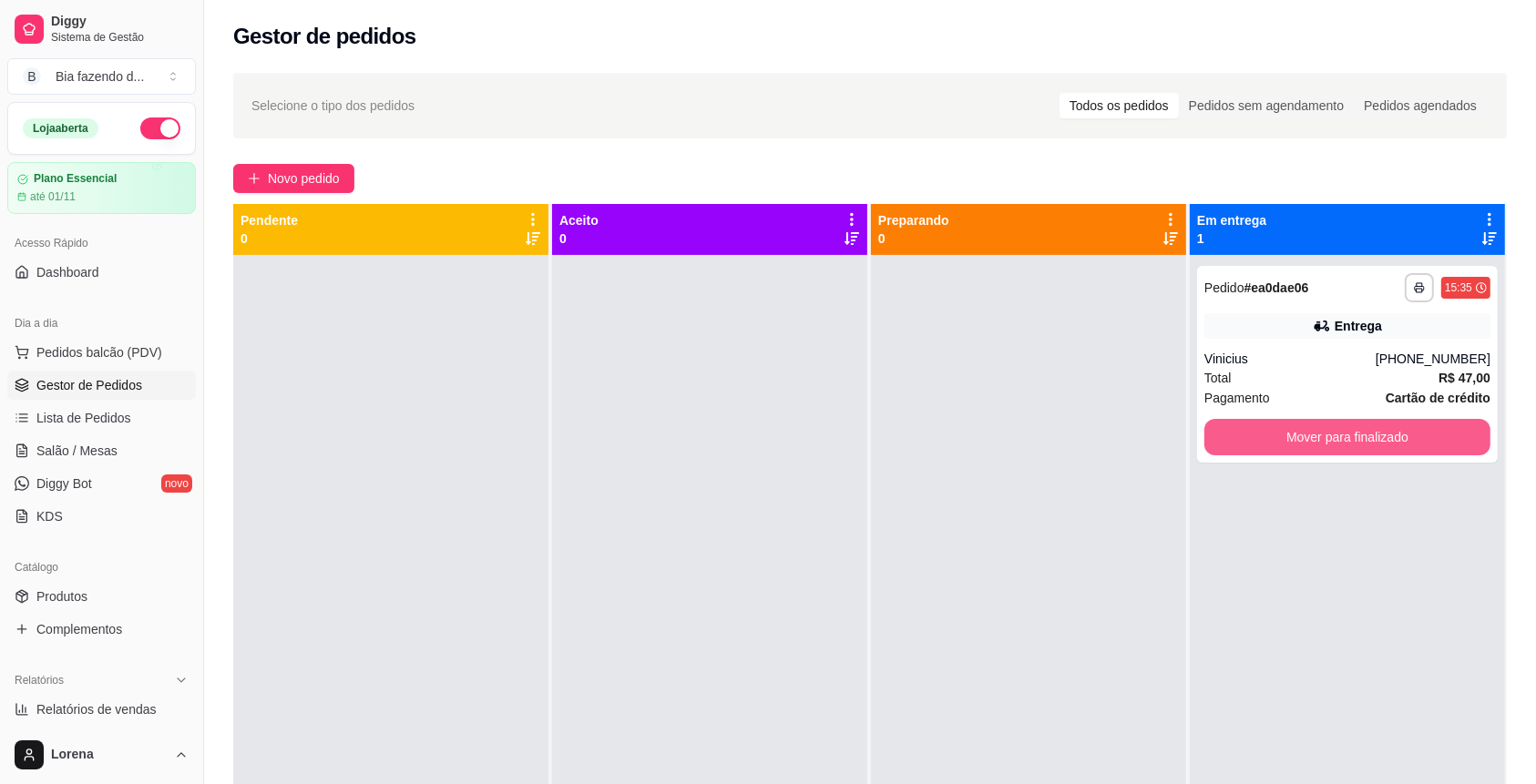
click at [1327, 430] on button "Mover para finalizado" at bounding box center [1347, 437] width 286 height 36
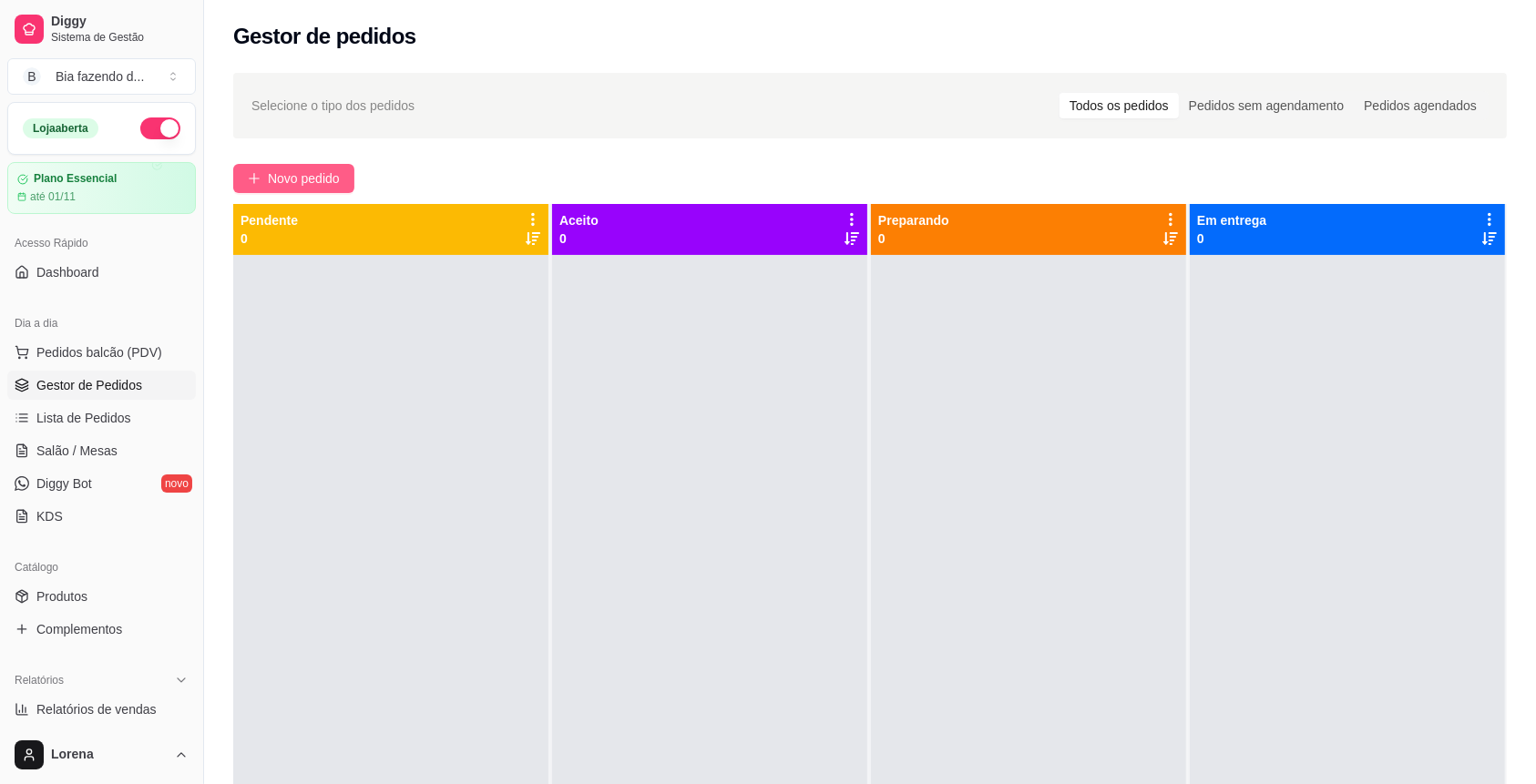
click at [330, 164] on button "Novo pedido" at bounding box center [294, 179] width 122 height 29
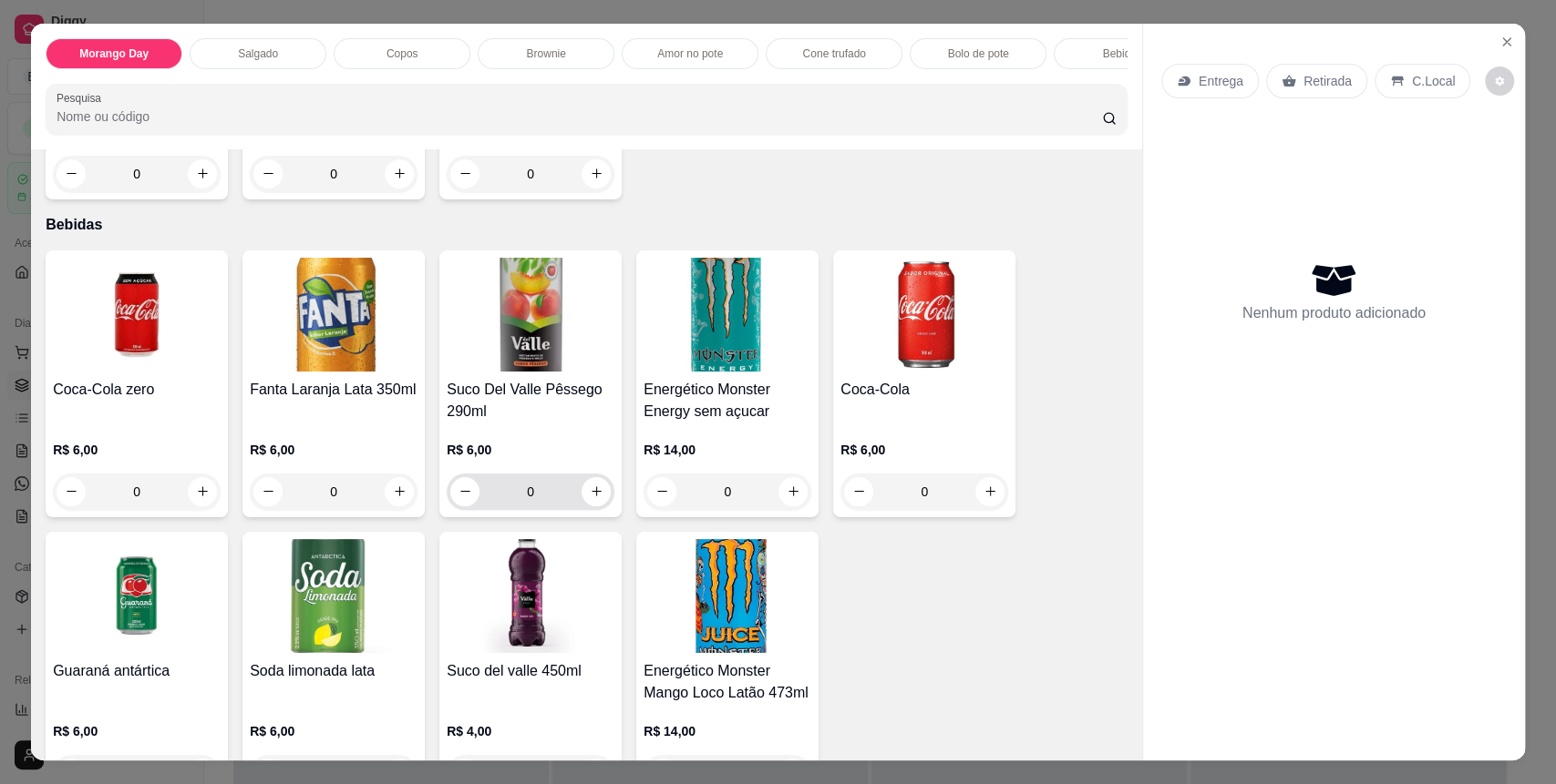
scroll to position [2741, 0]
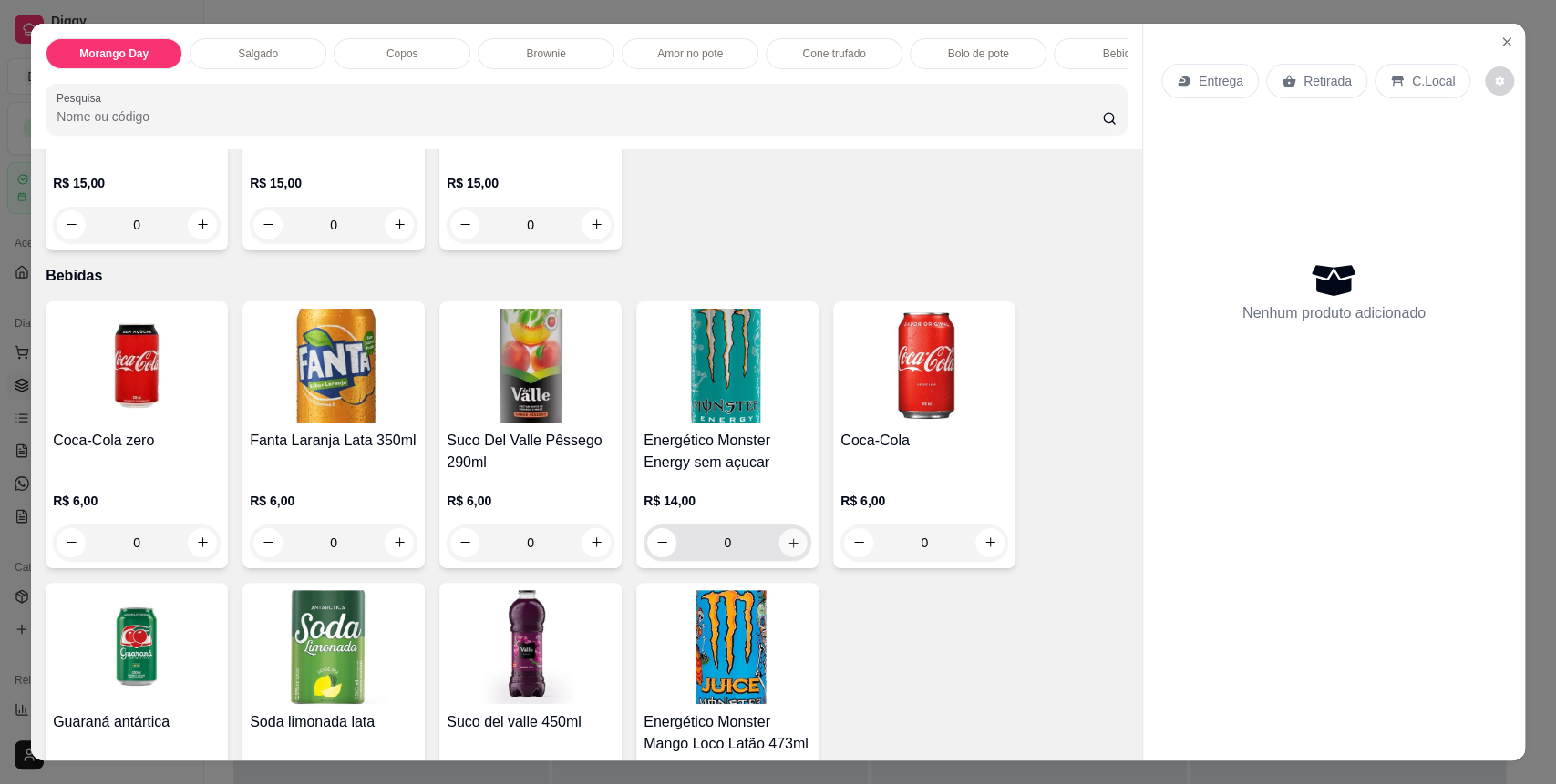
click at [794, 553] on button "increase-product-quantity" at bounding box center [794, 543] width 29 height 29
type input "1"
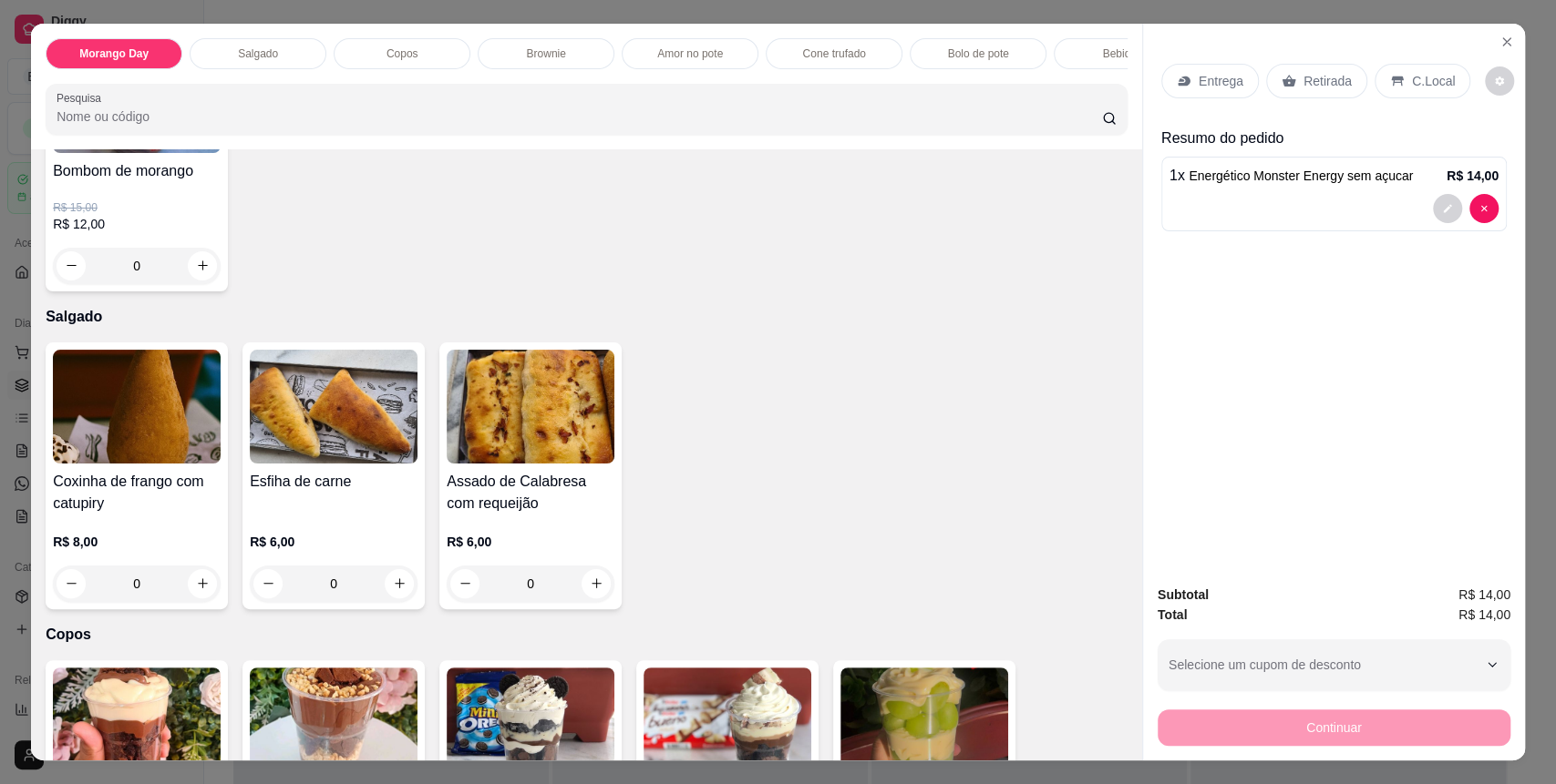
scroll to position [0, 0]
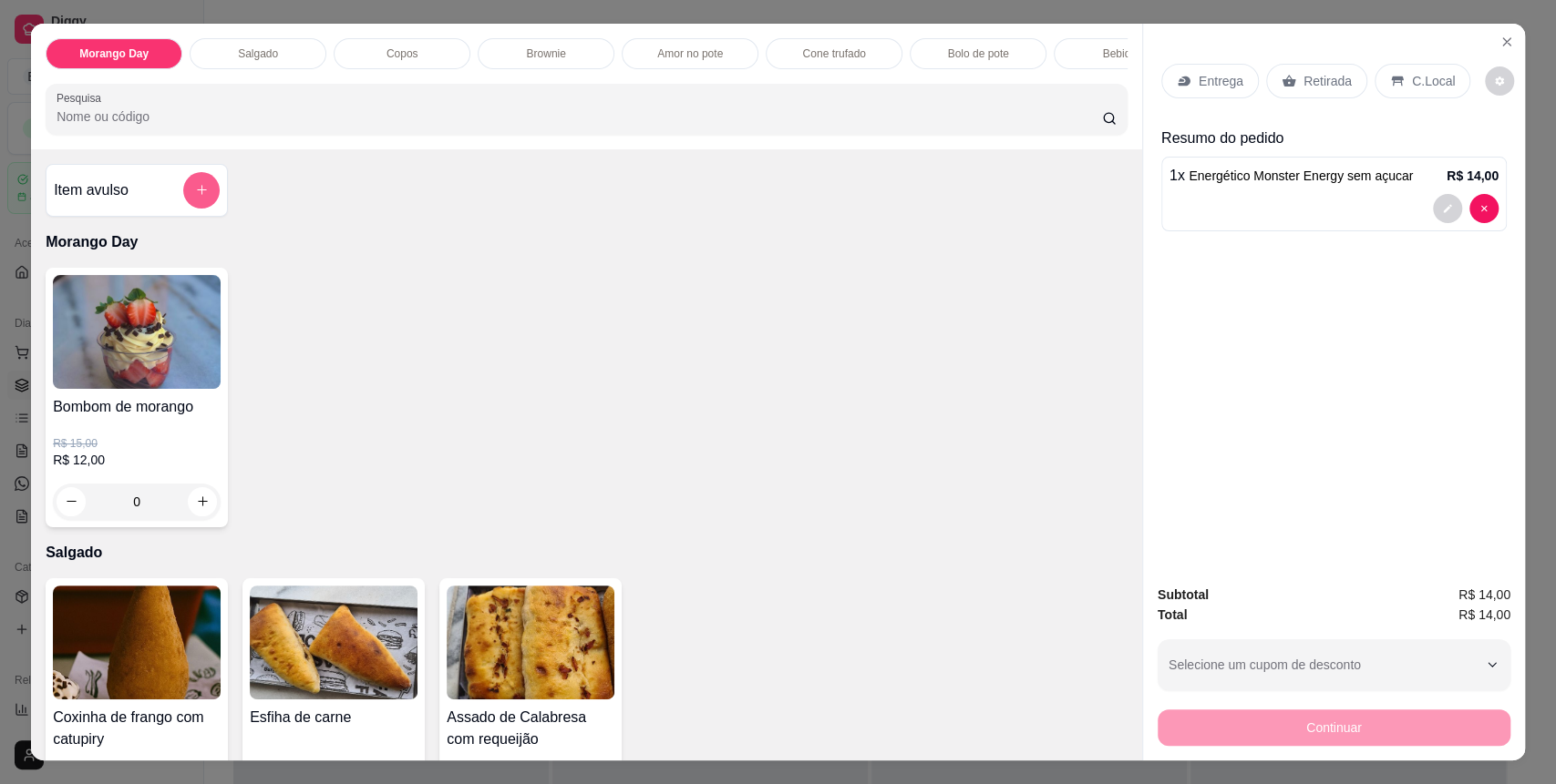
click at [187, 209] on button "add-separate-item" at bounding box center [202, 190] width 36 height 36
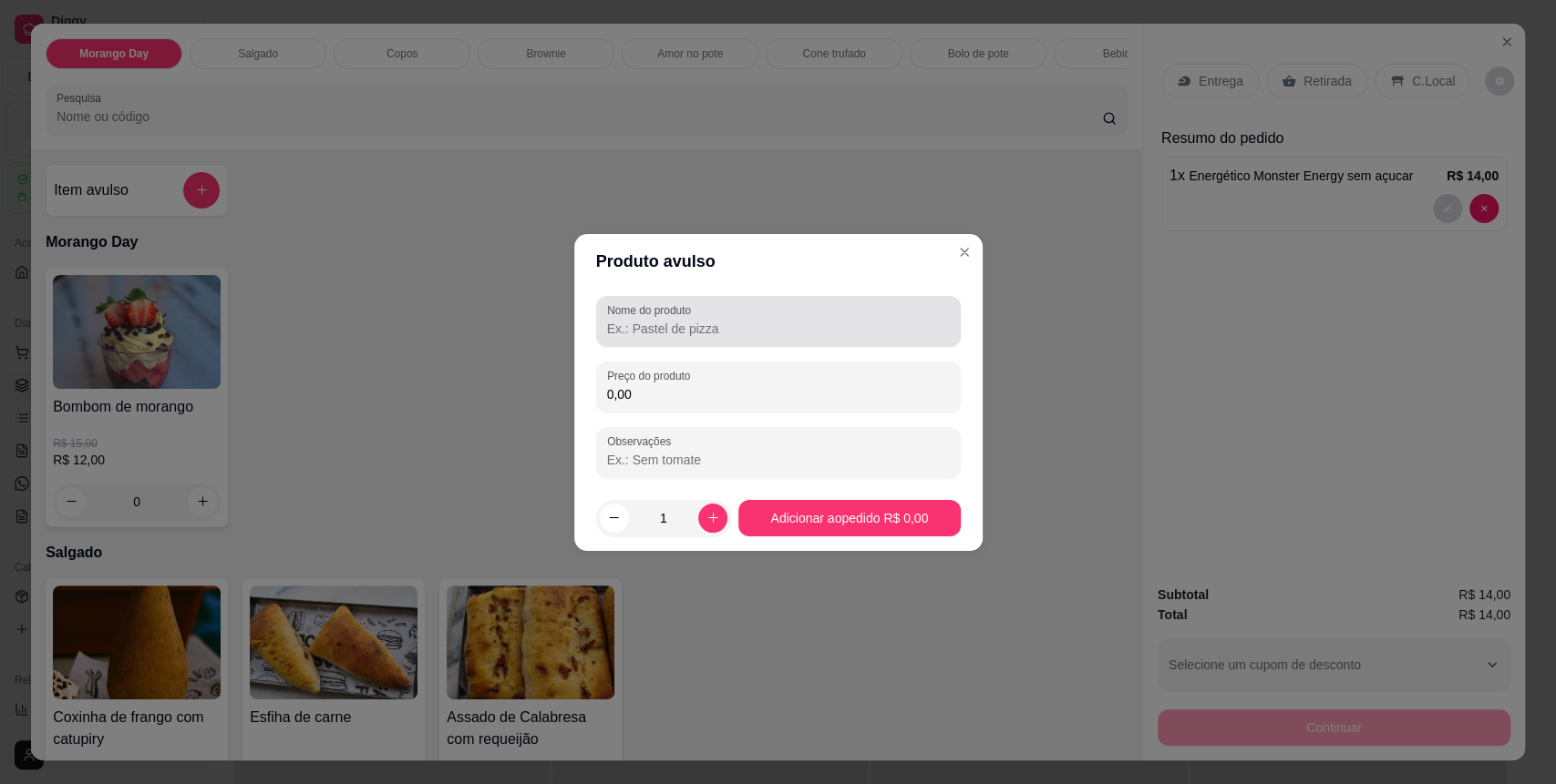
click at [629, 316] on label "Nome do produto" at bounding box center [652, 310] width 90 height 15
click at [629, 320] on input "Nome do produto" at bounding box center [778, 329] width 342 height 18
type input "dell valle uva"
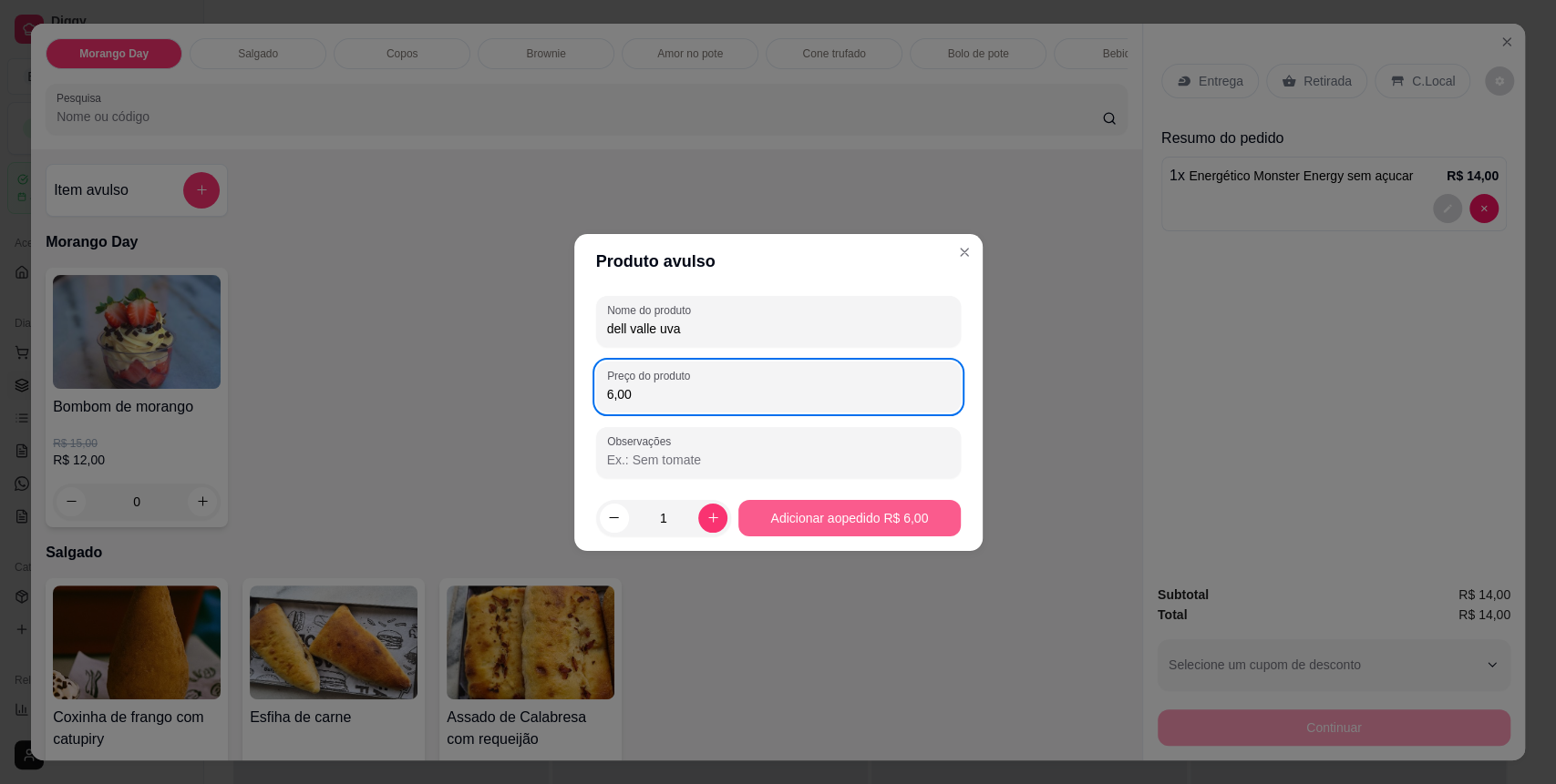
type input "6,00"
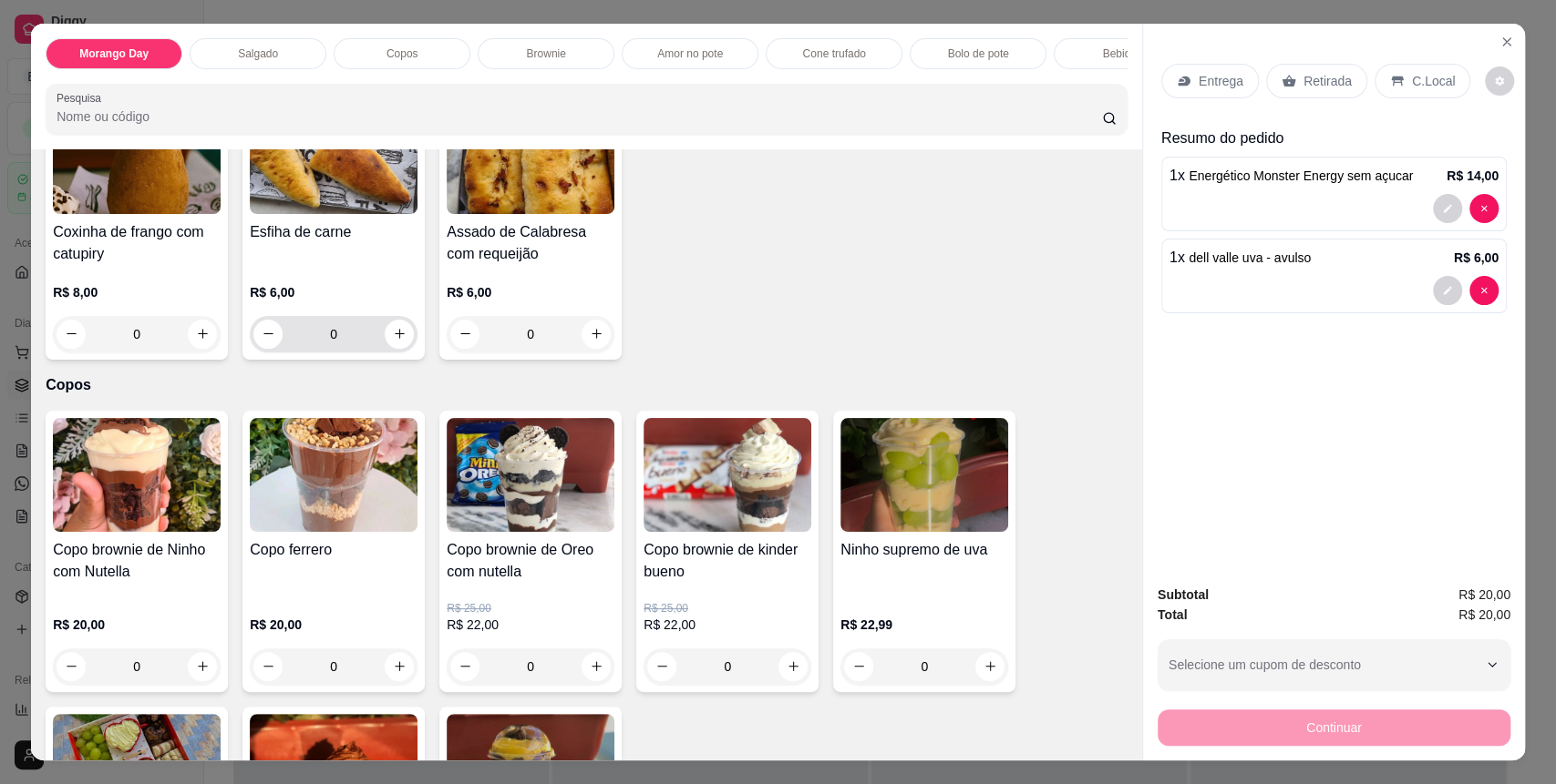
scroll to position [364, 0]
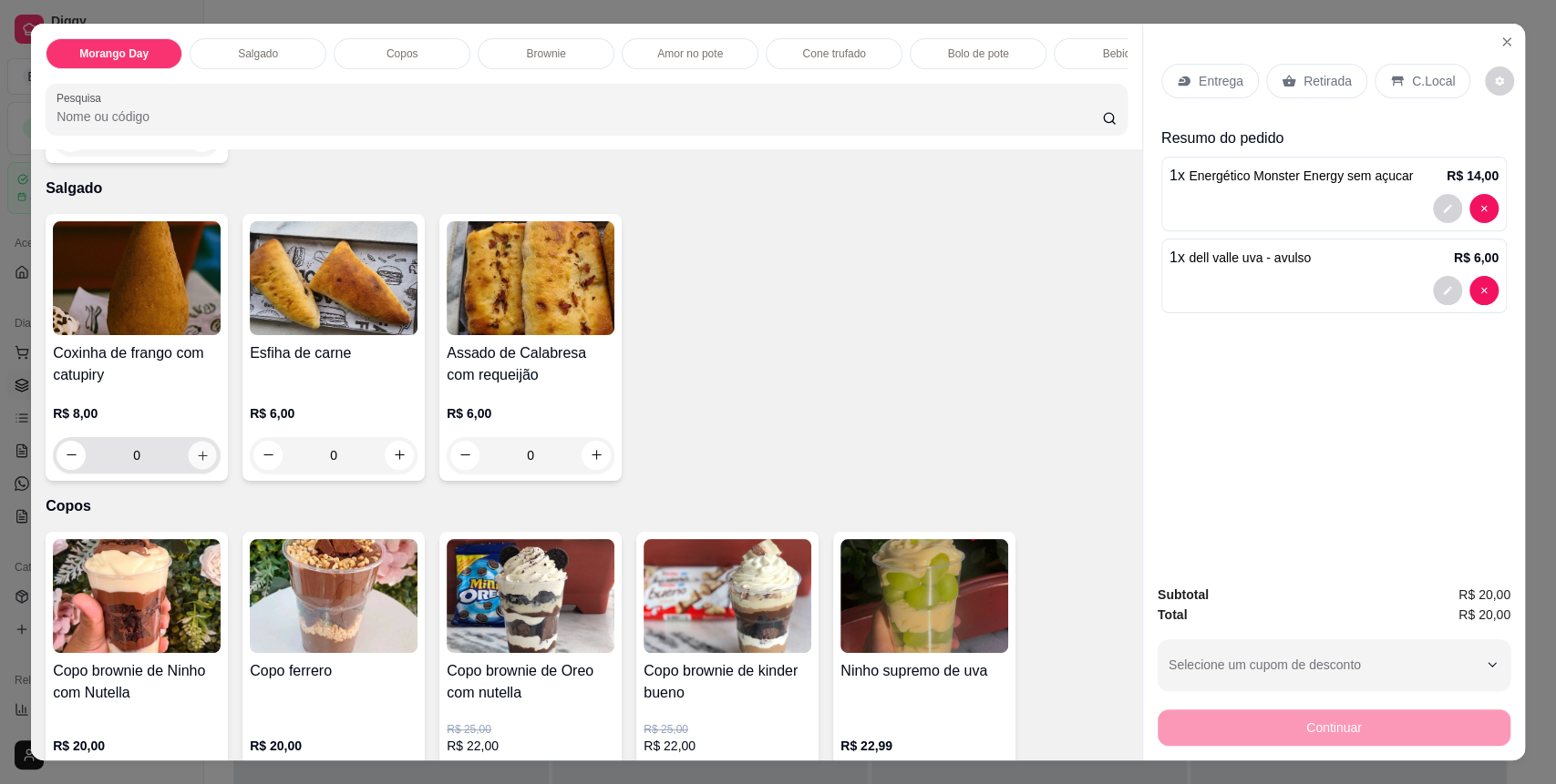
click at [196, 463] on icon "increase-product-quantity" at bounding box center [202, 456] width 13 height 13
type input "1"
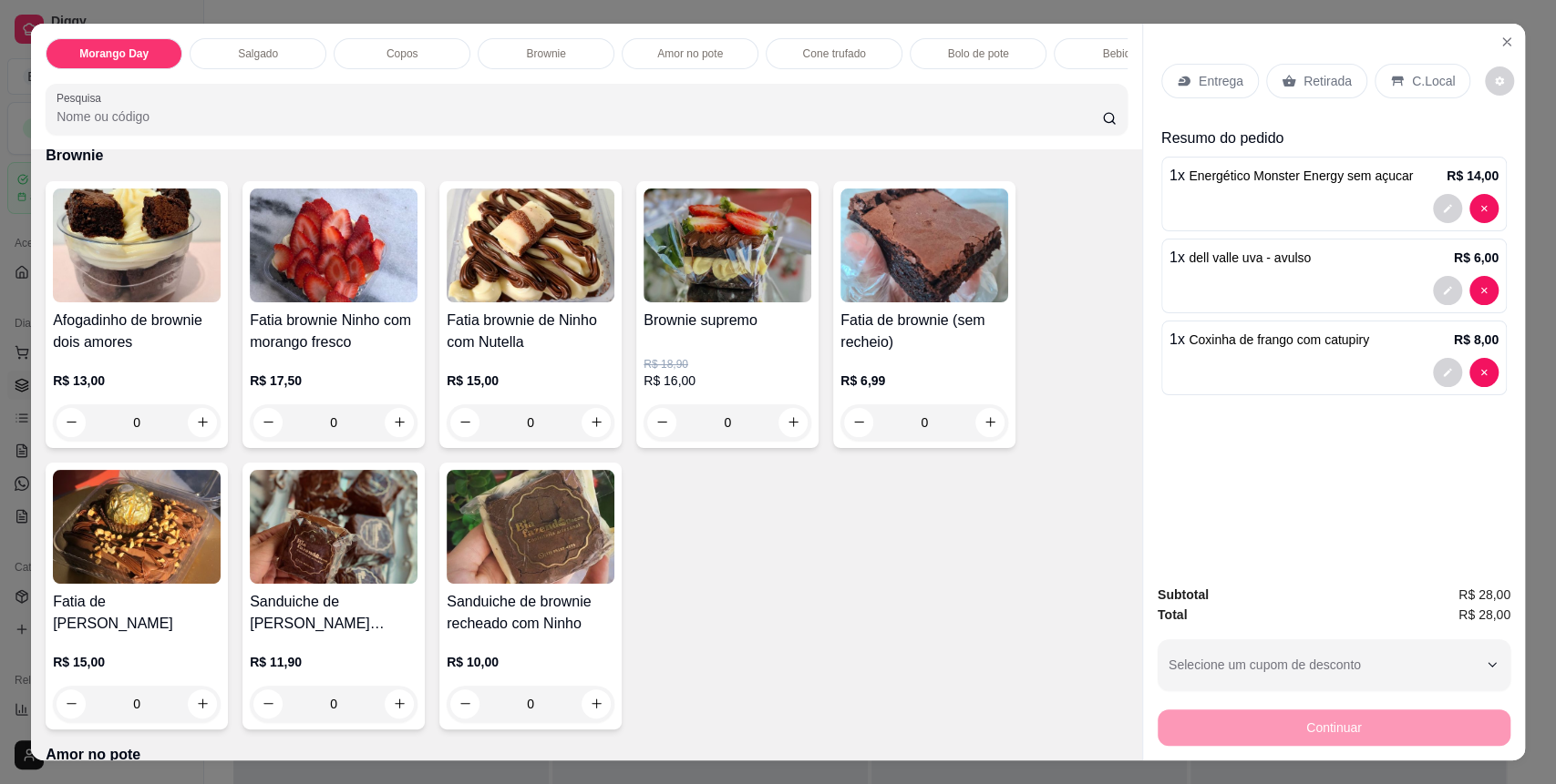
scroll to position [1458, 0]
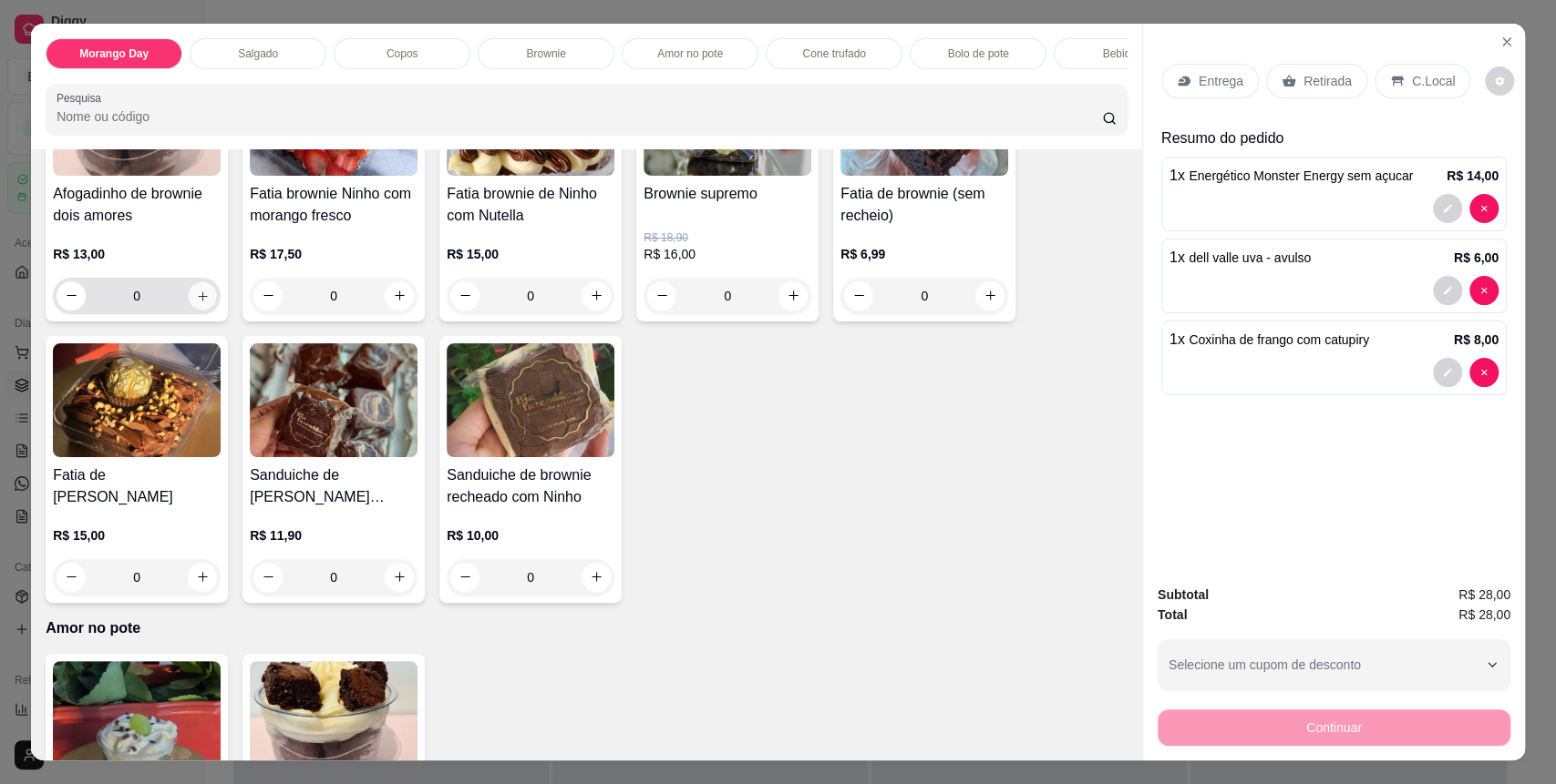
click at [197, 303] on icon "increase-product-quantity" at bounding box center [202, 296] width 13 height 13
type input "1"
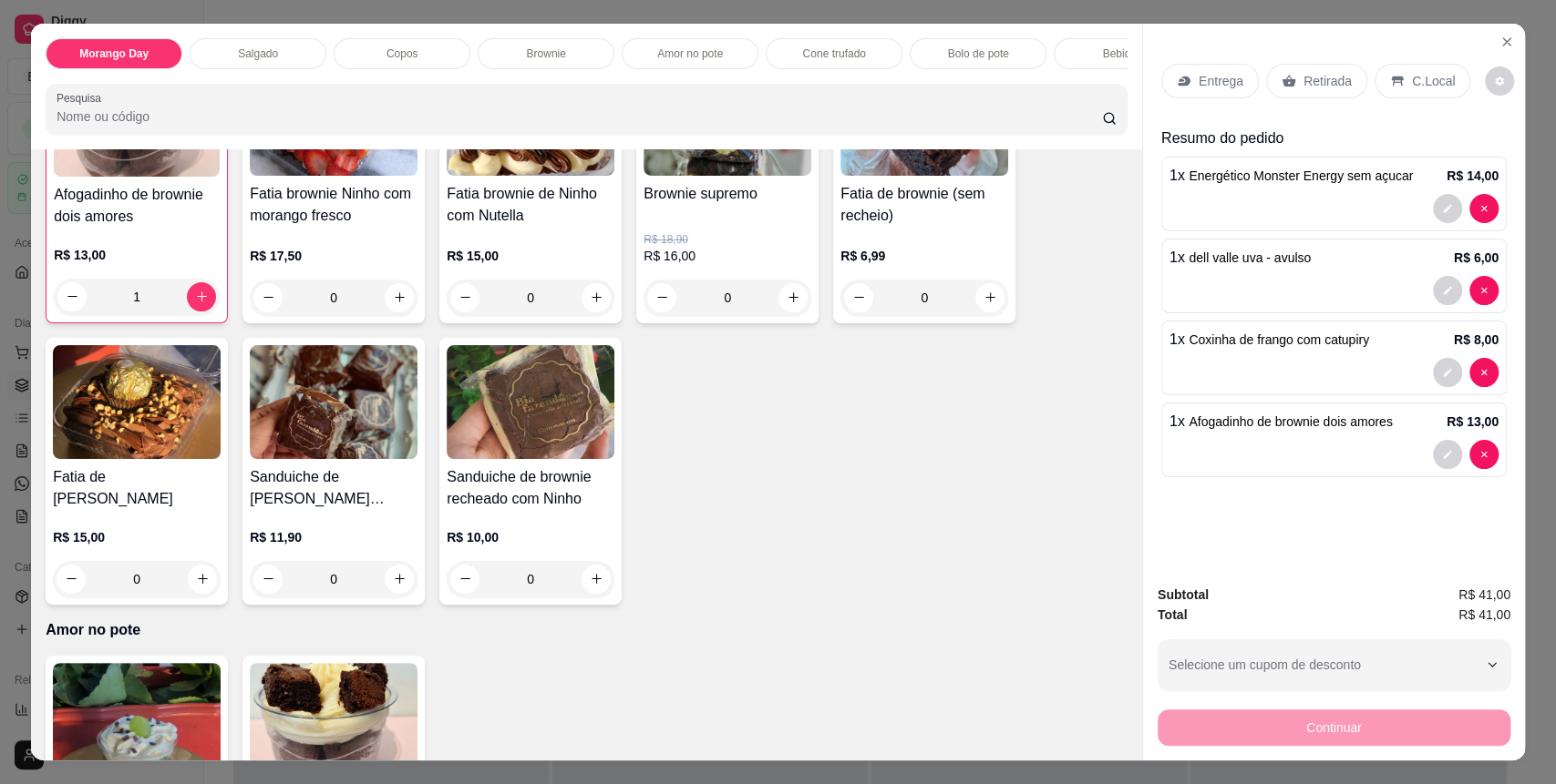
scroll to position [1579, 0]
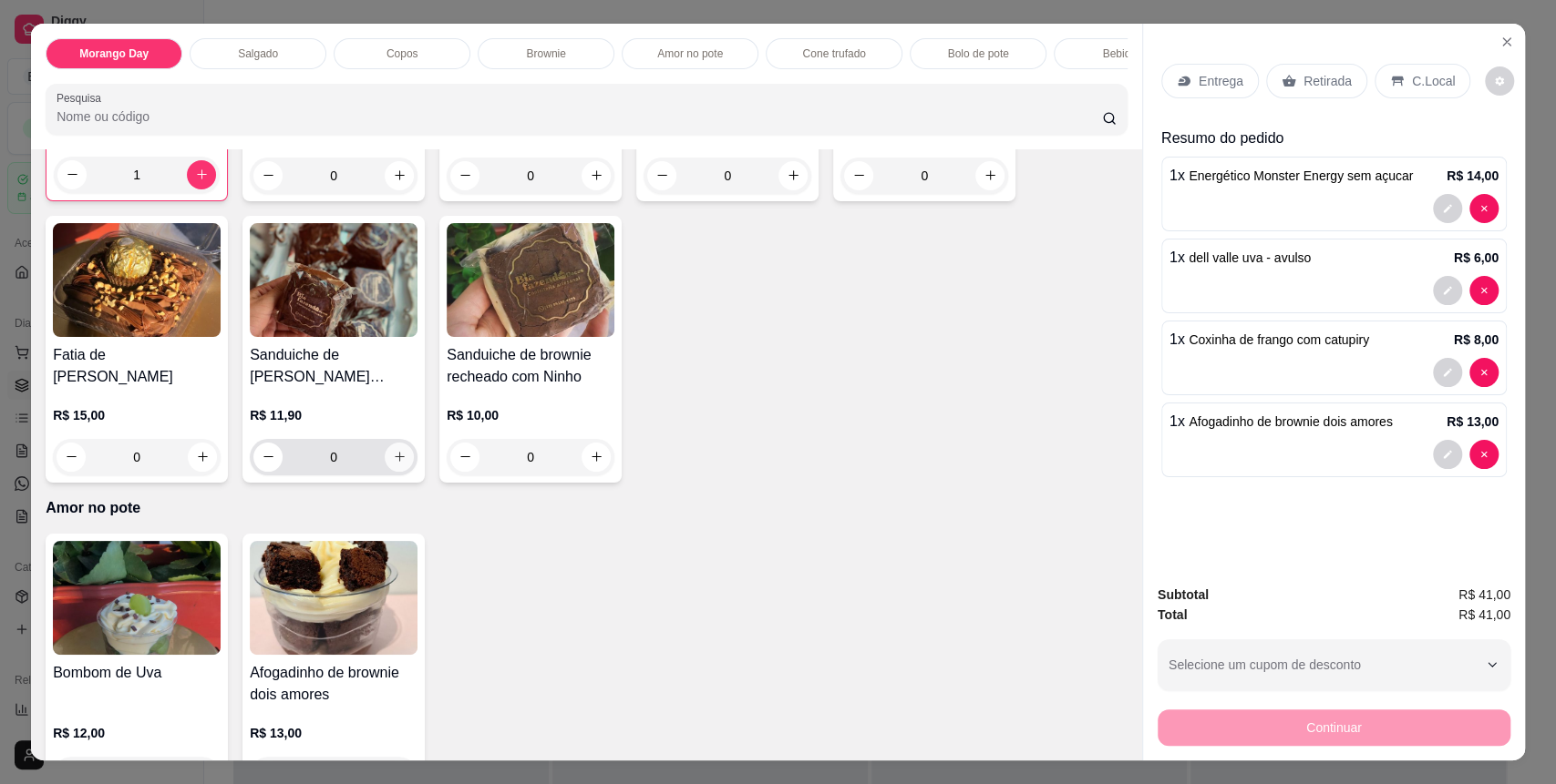
click at [394, 464] on icon "increase-product-quantity" at bounding box center [399, 457] width 13 height 13
type input "1"
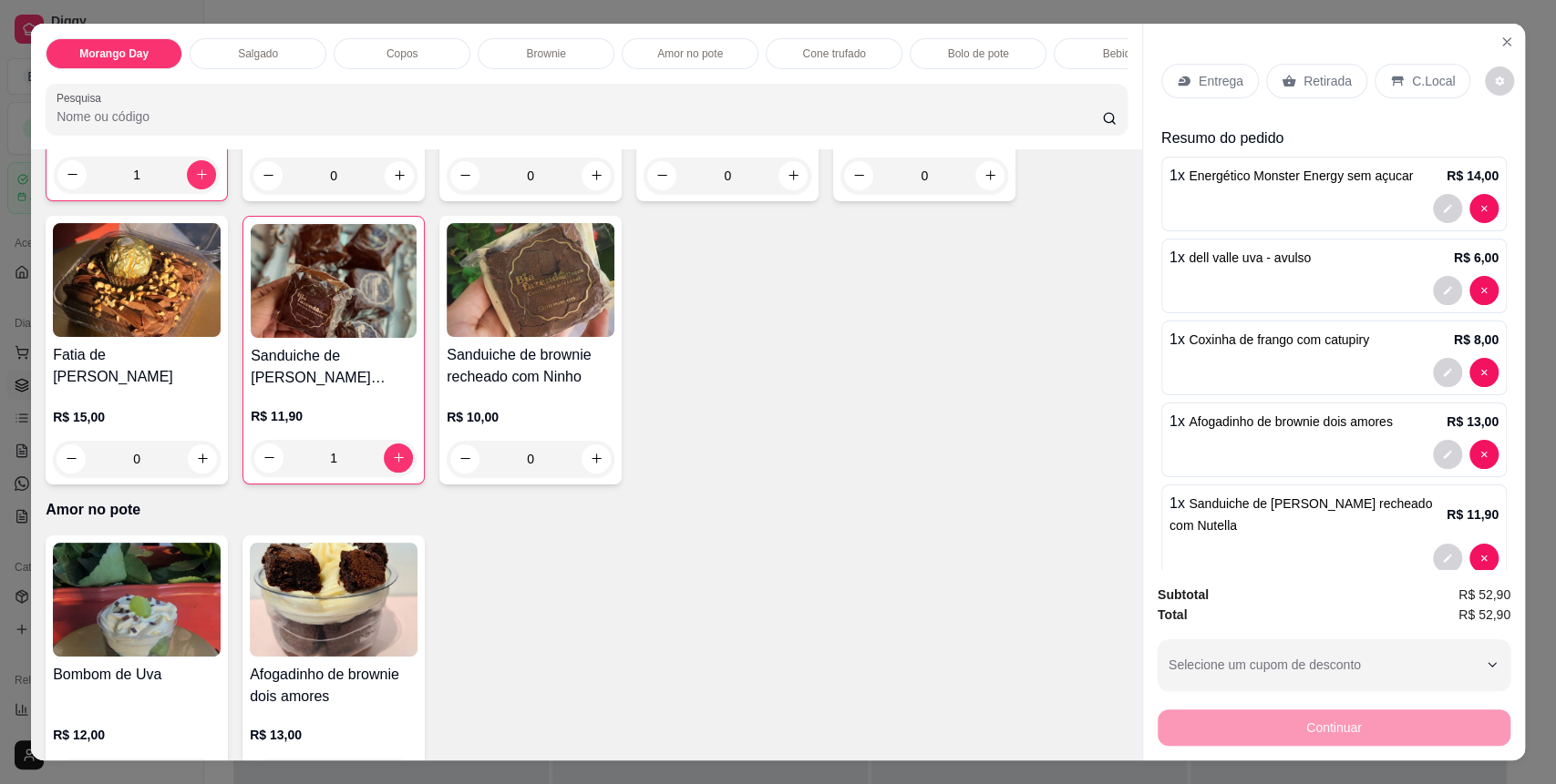
click at [1424, 76] on p "C.Local" at bounding box center [1432, 81] width 43 height 18
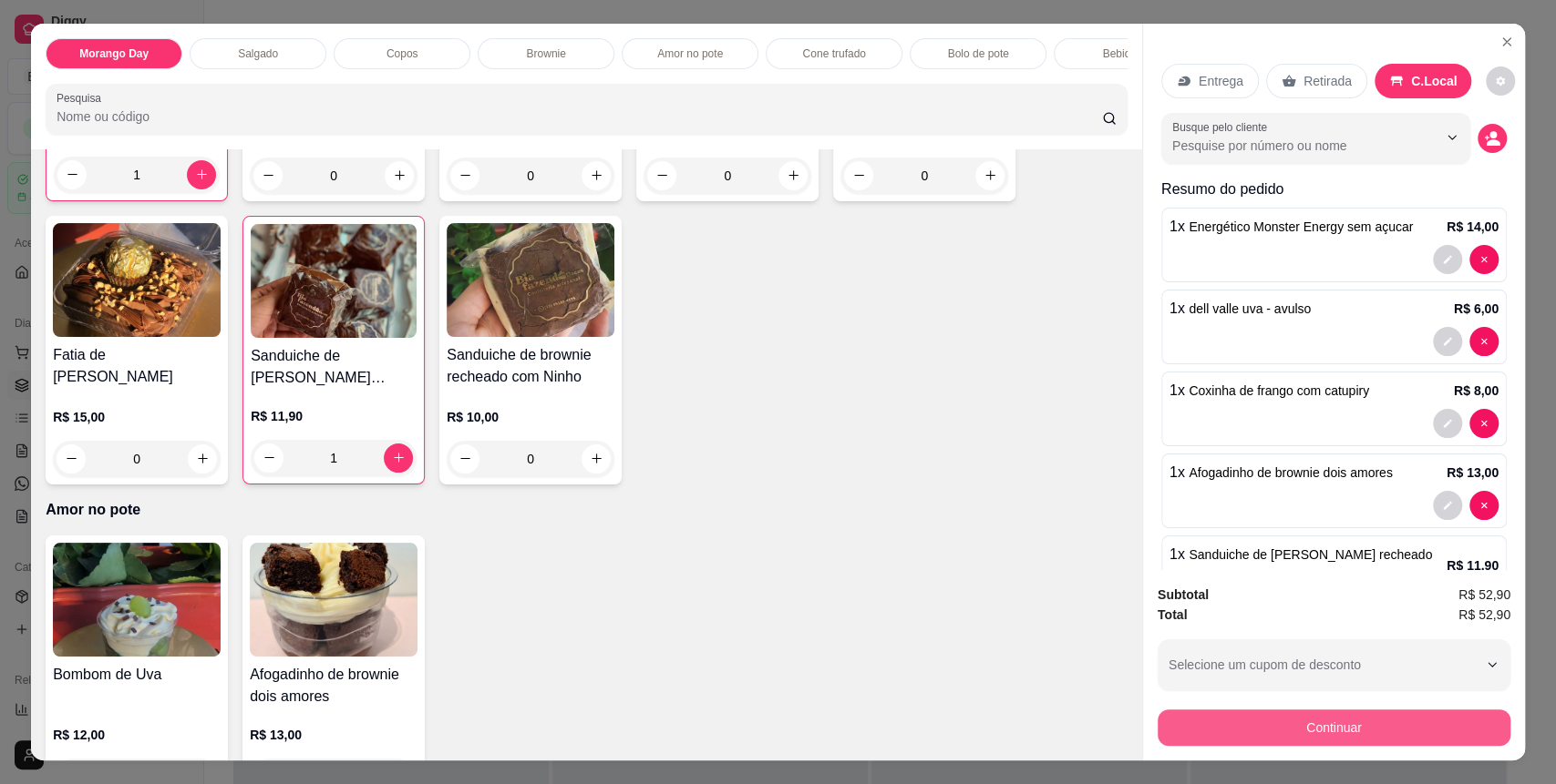
click at [1326, 723] on button "Continuar" at bounding box center [1334, 728] width 353 height 36
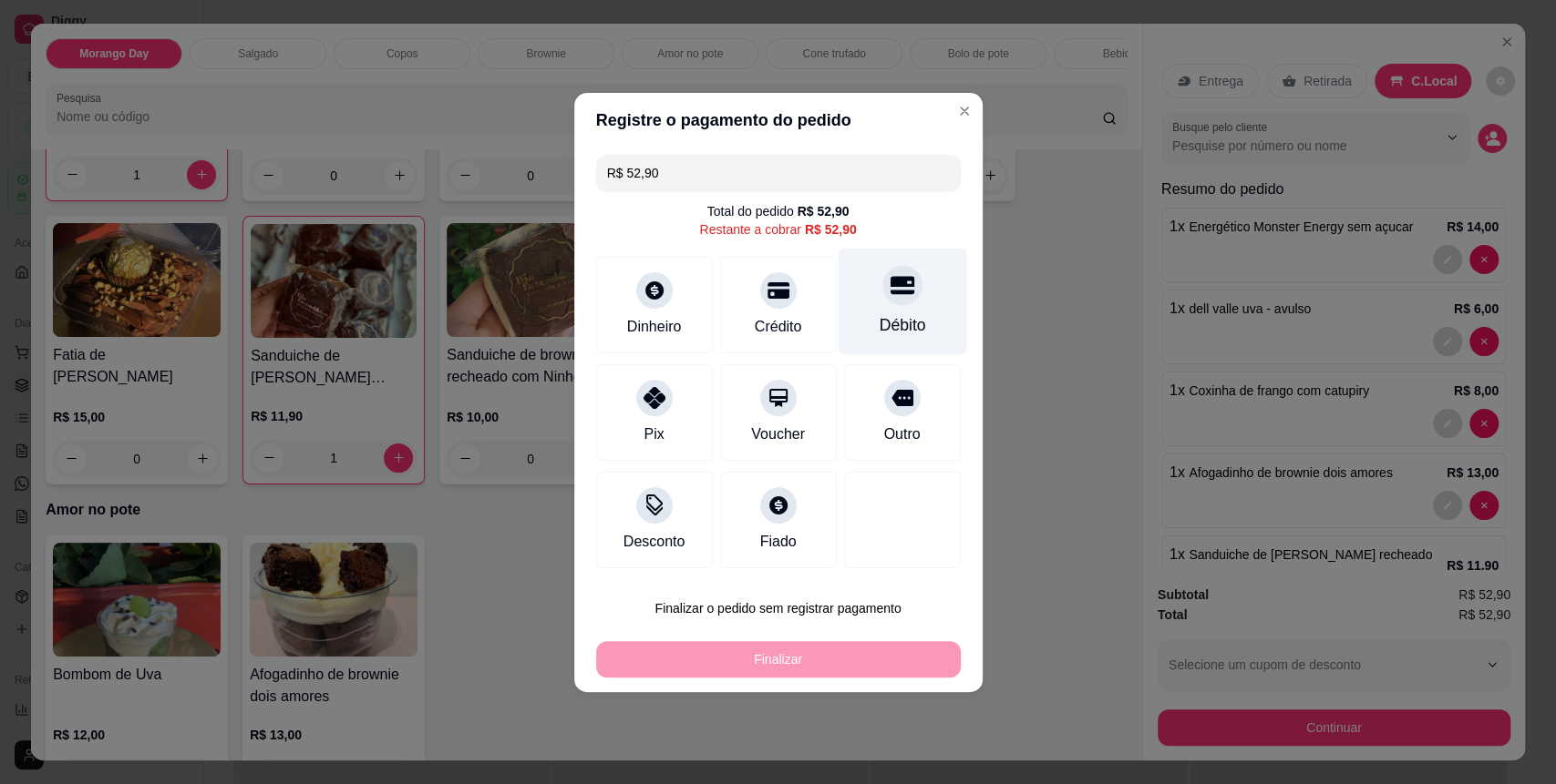
click at [884, 320] on div "Débito" at bounding box center [901, 325] width 47 height 24
type input "R$ 0,00"
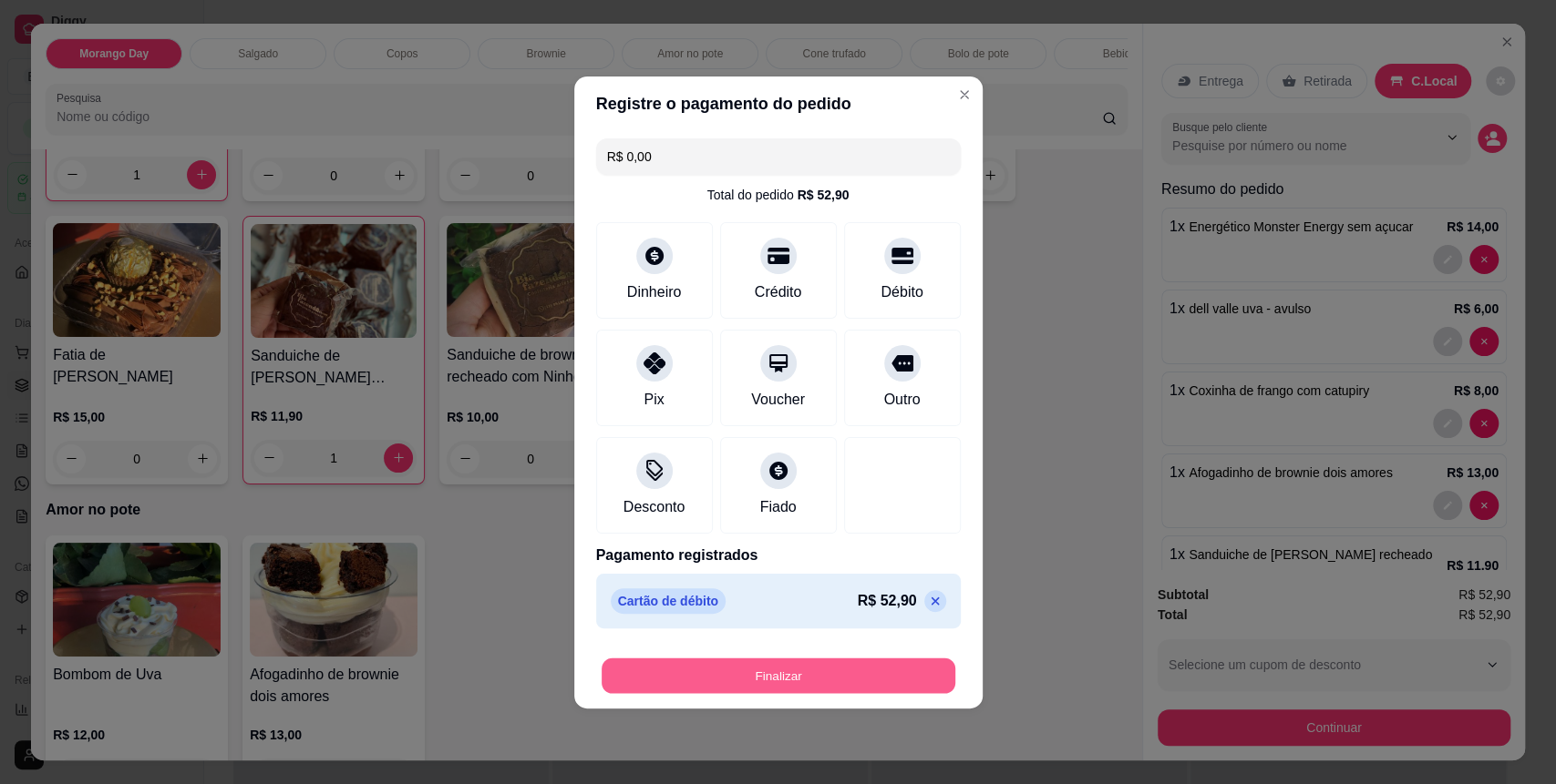
click at [836, 667] on button "Finalizar" at bounding box center [778, 675] width 354 height 35
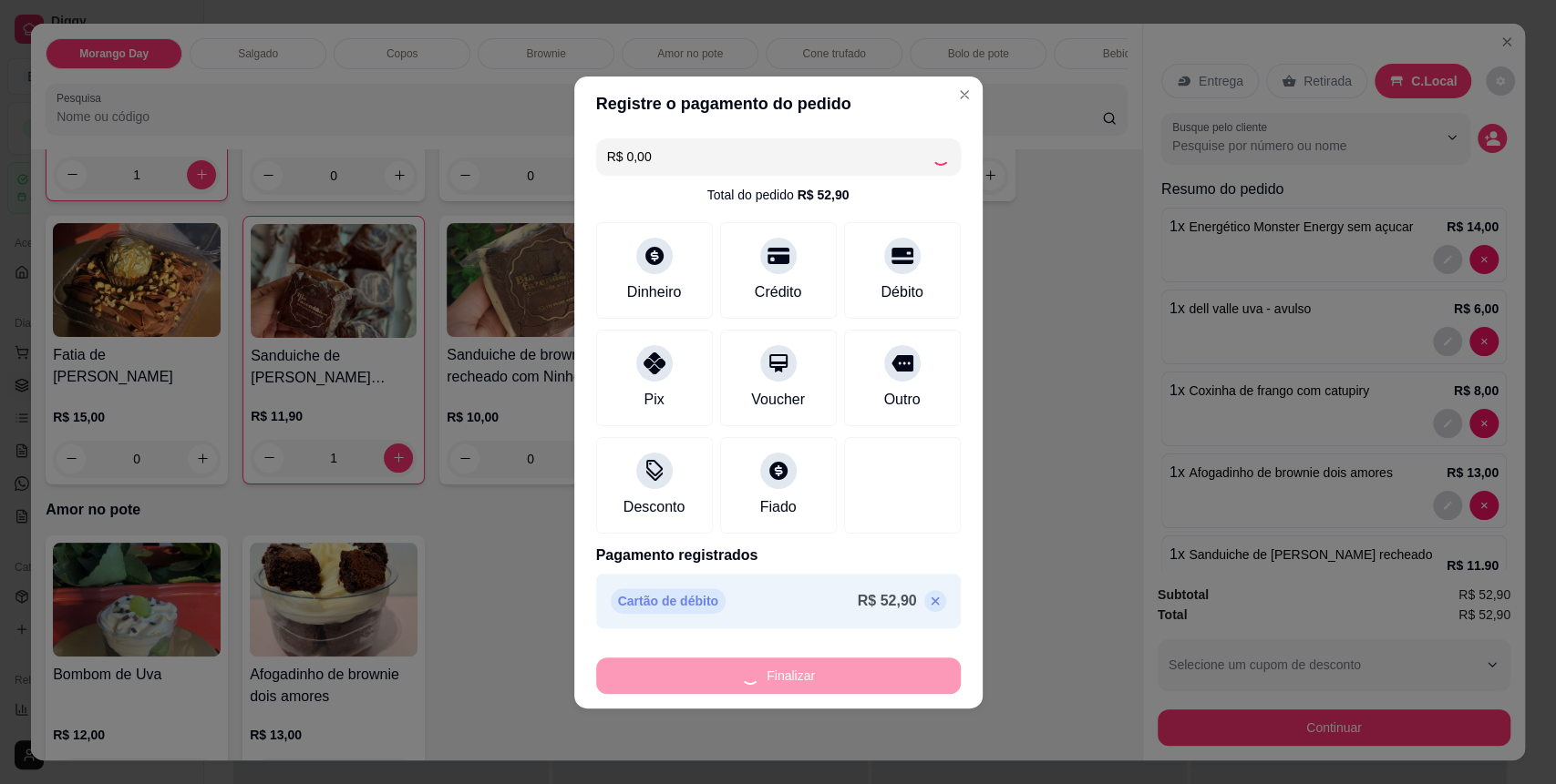
type input "0"
type input "-R$ 52,90"
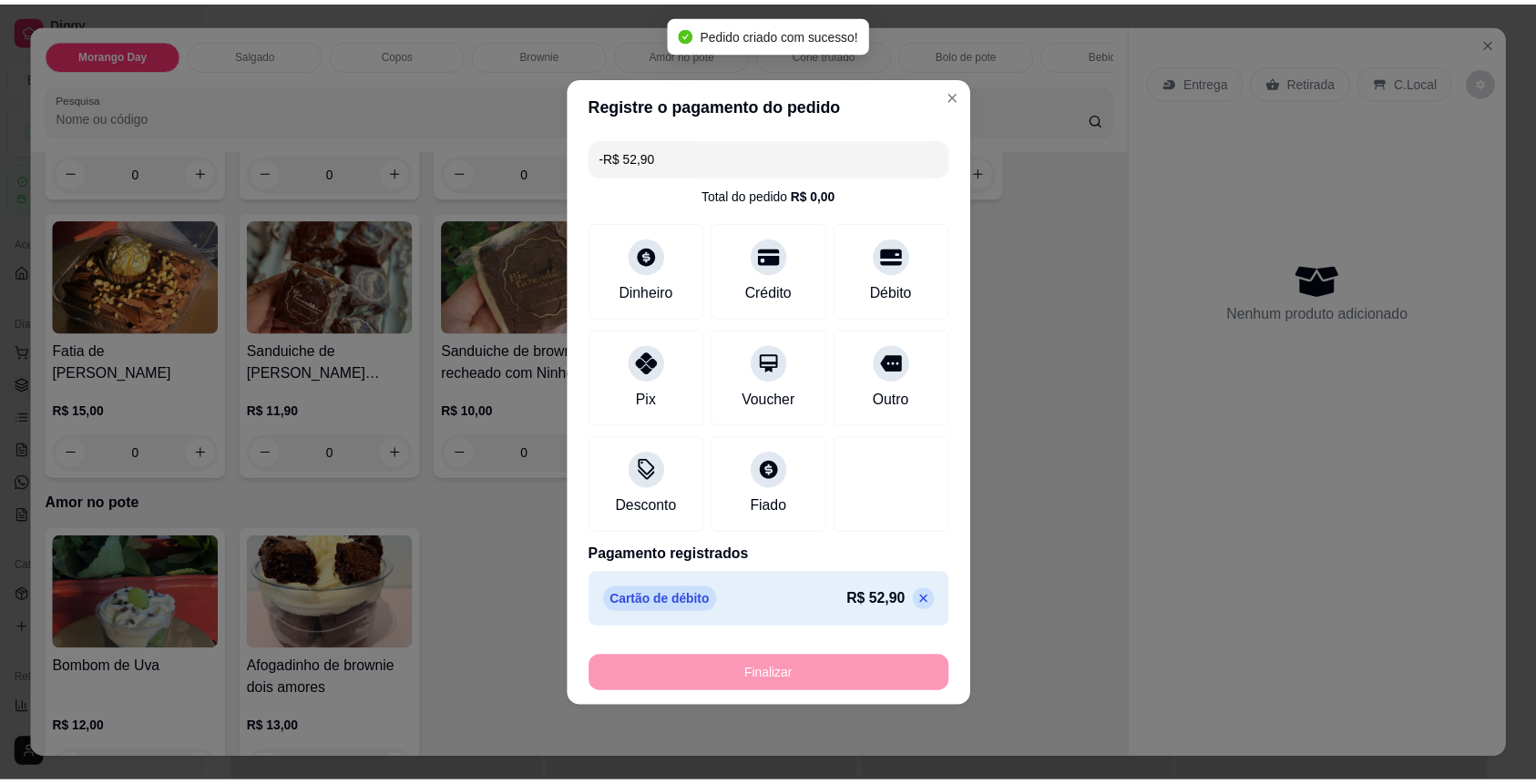
scroll to position [1578, 0]
